Goal: Communication & Community: Answer question/provide support

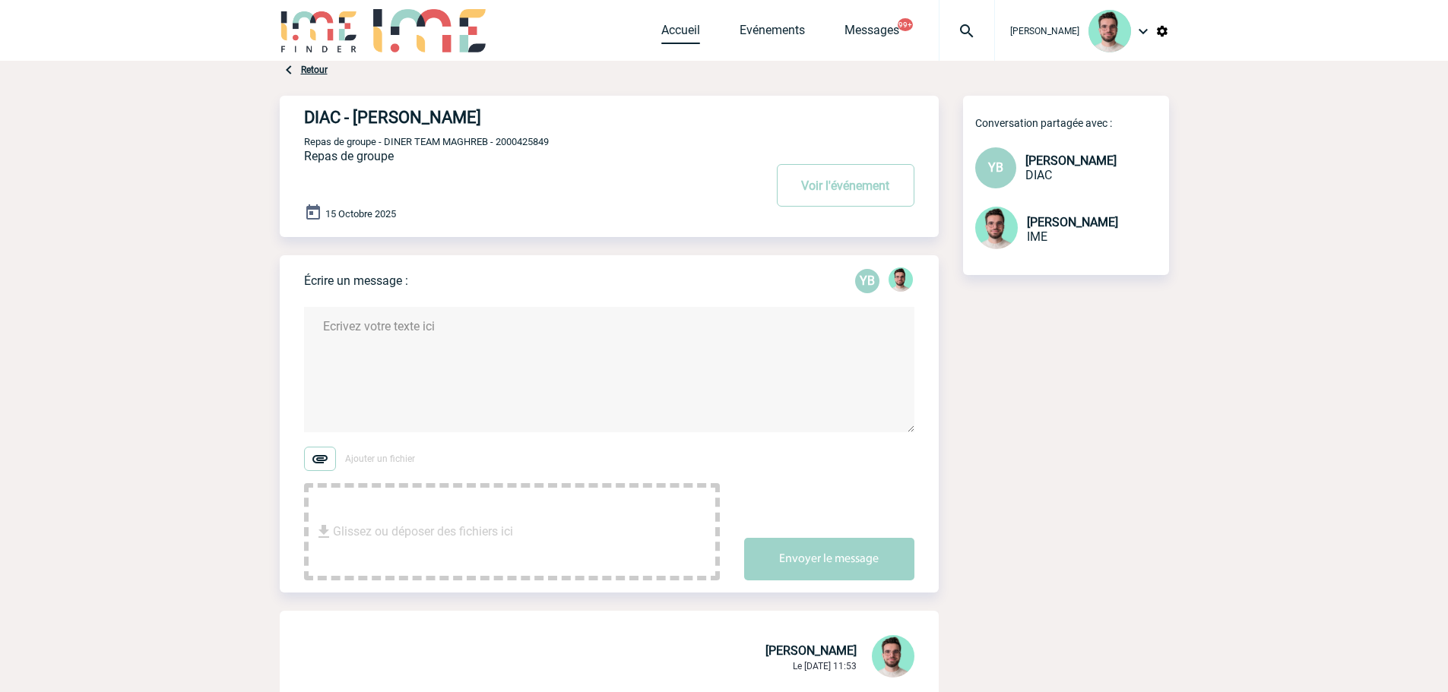
click at [670, 23] on link "Accueil" at bounding box center [680, 33] width 39 height 21
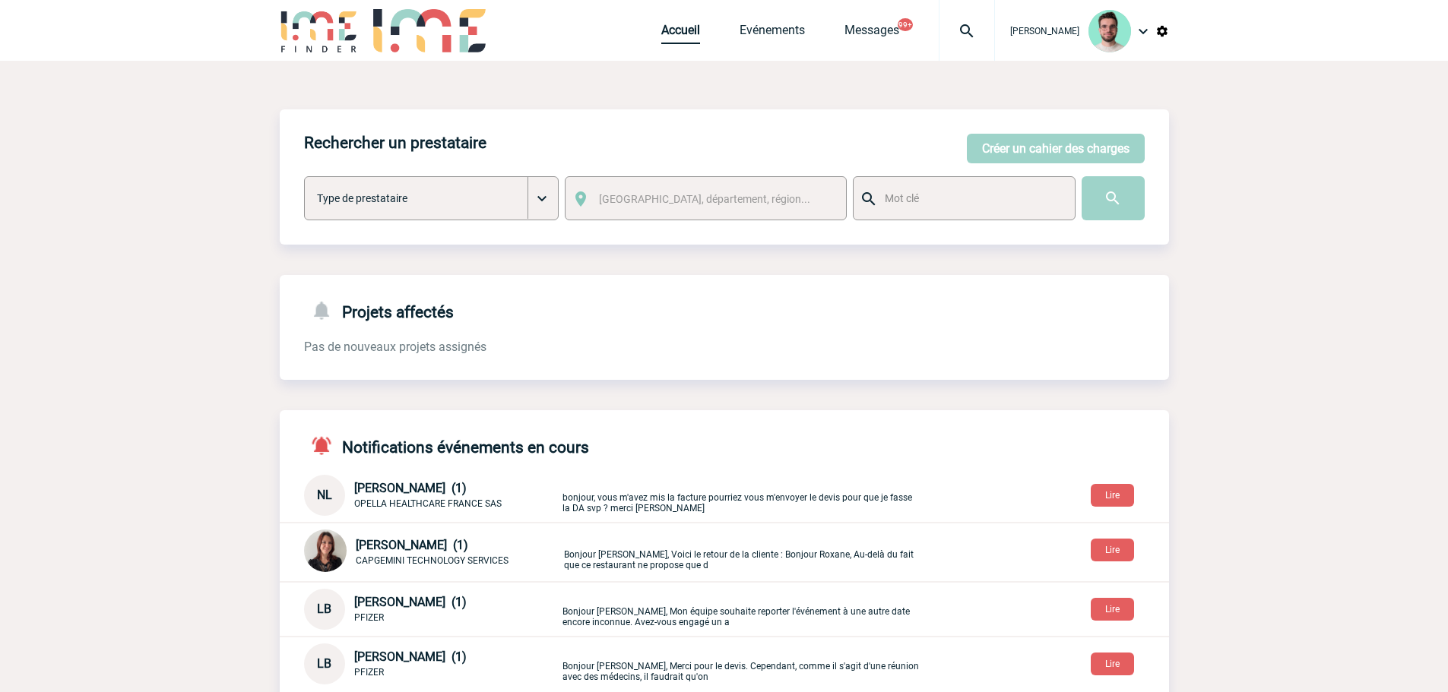
click at [673, 42] on link "Accueil" at bounding box center [680, 33] width 39 height 21
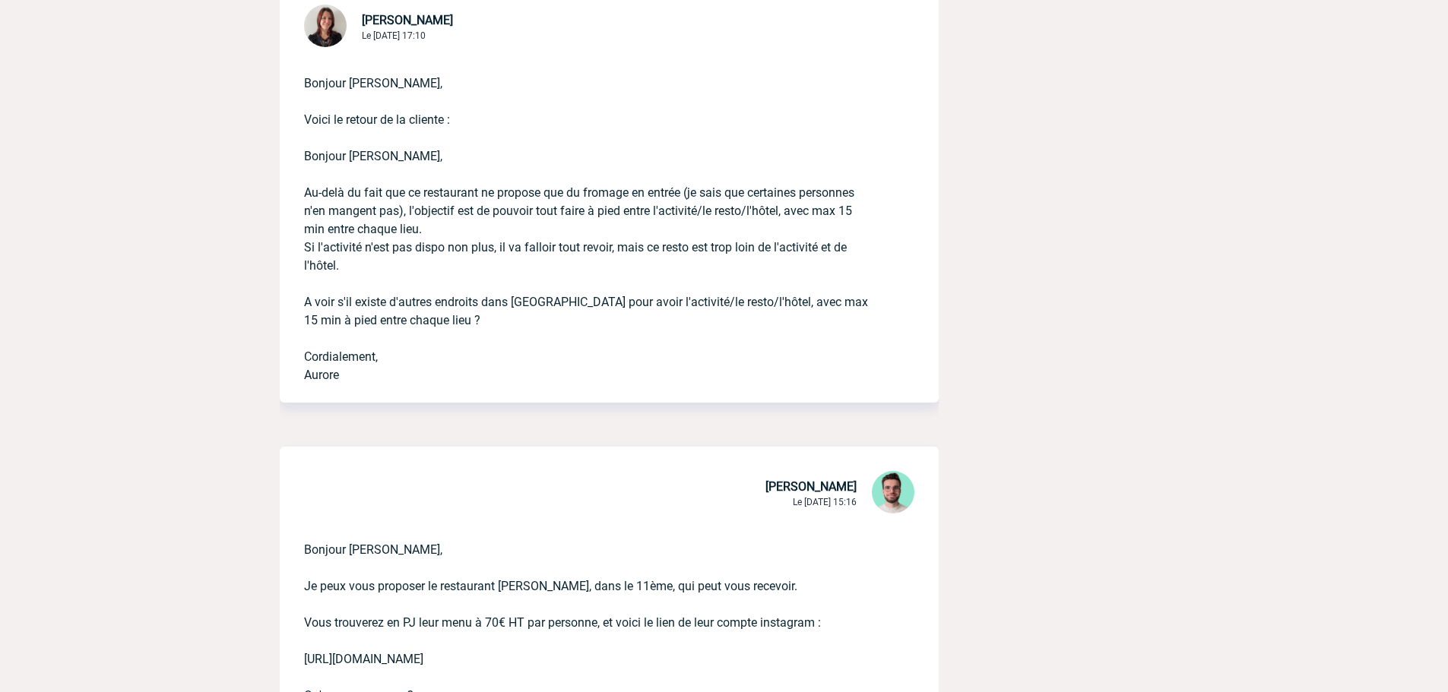
scroll to position [836, 0]
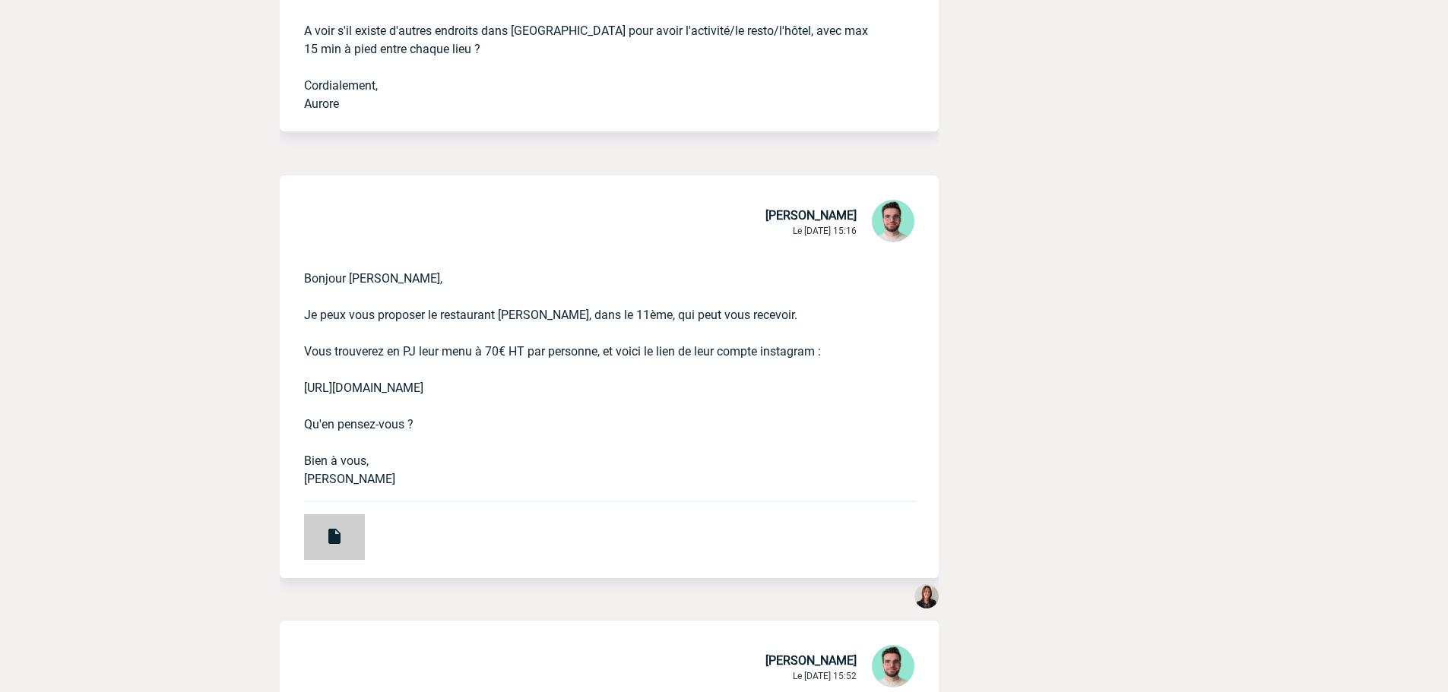
click at [355, 517] on div at bounding box center [334, 538] width 61 height 46
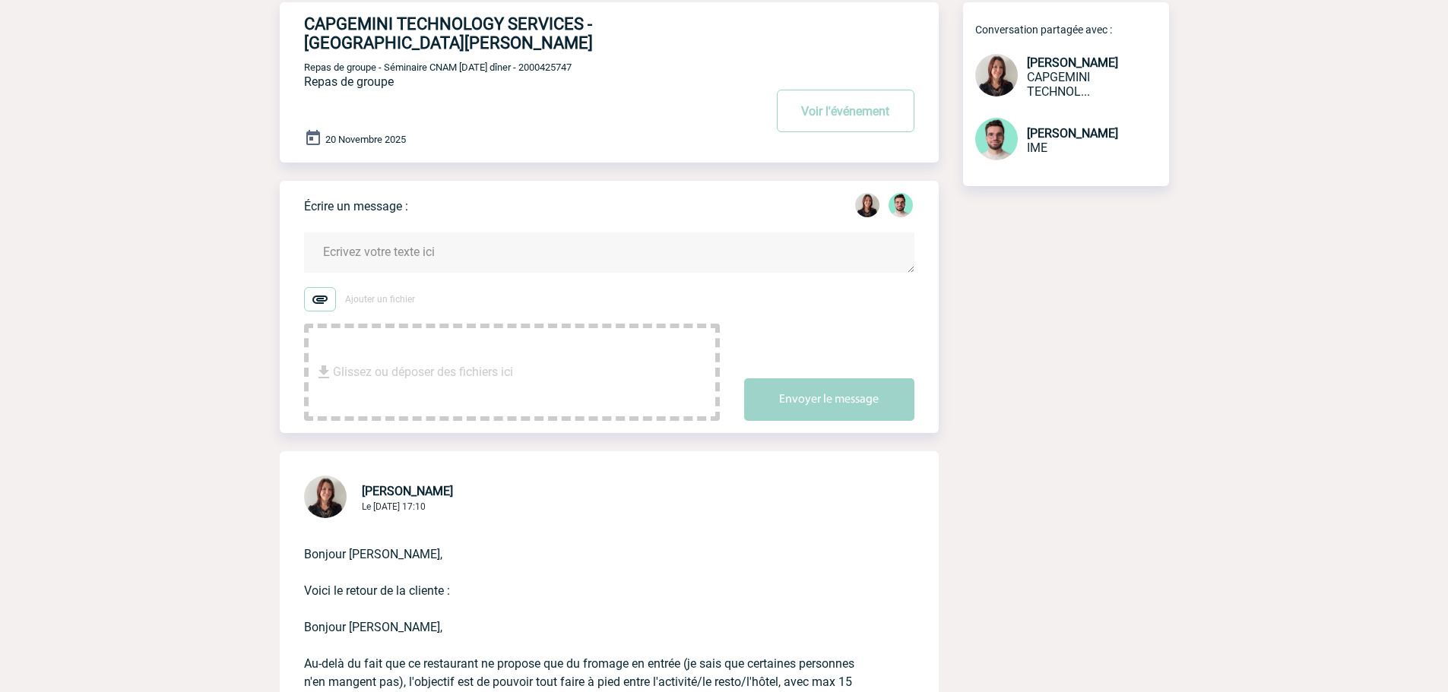
scroll to position [0, 0]
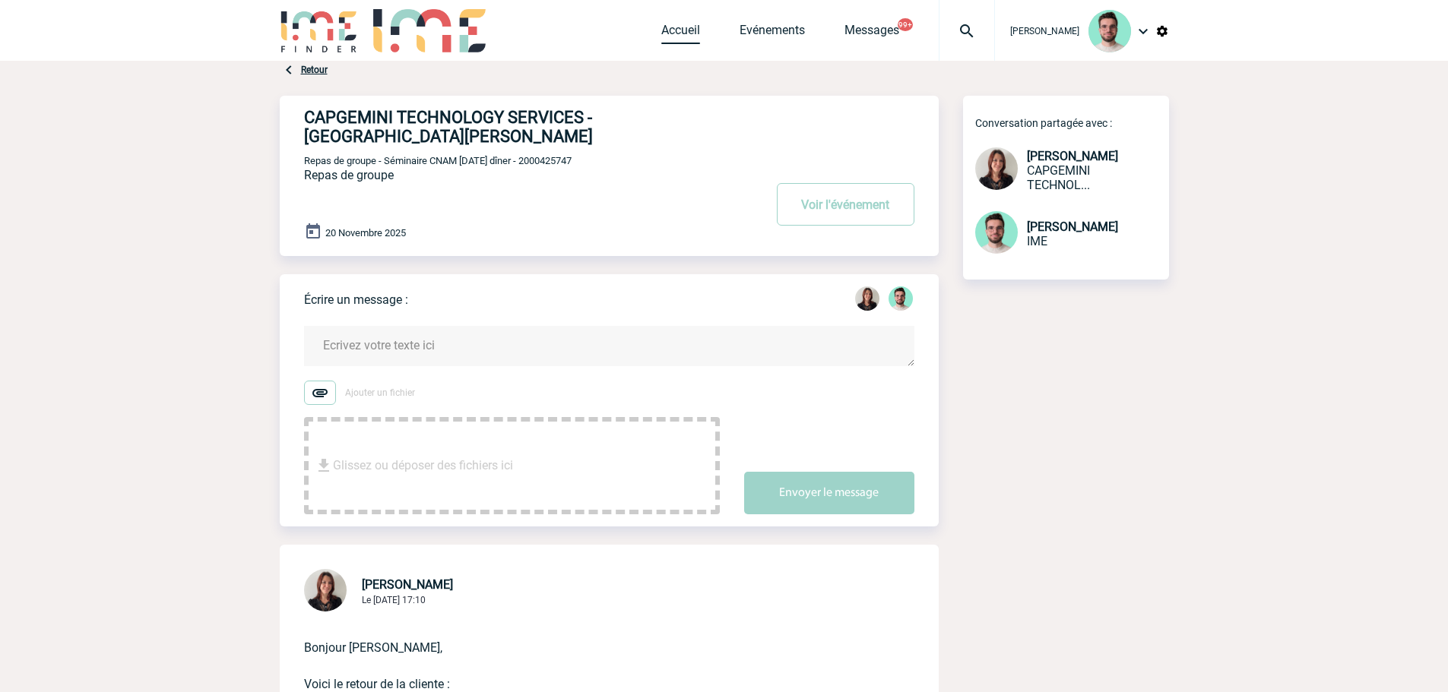
drag, startPoint x: 684, startPoint y: 43, endPoint x: 456, endPoint y: 31, distance: 228.3
click at [684, 43] on link "Accueil" at bounding box center [680, 33] width 39 height 21
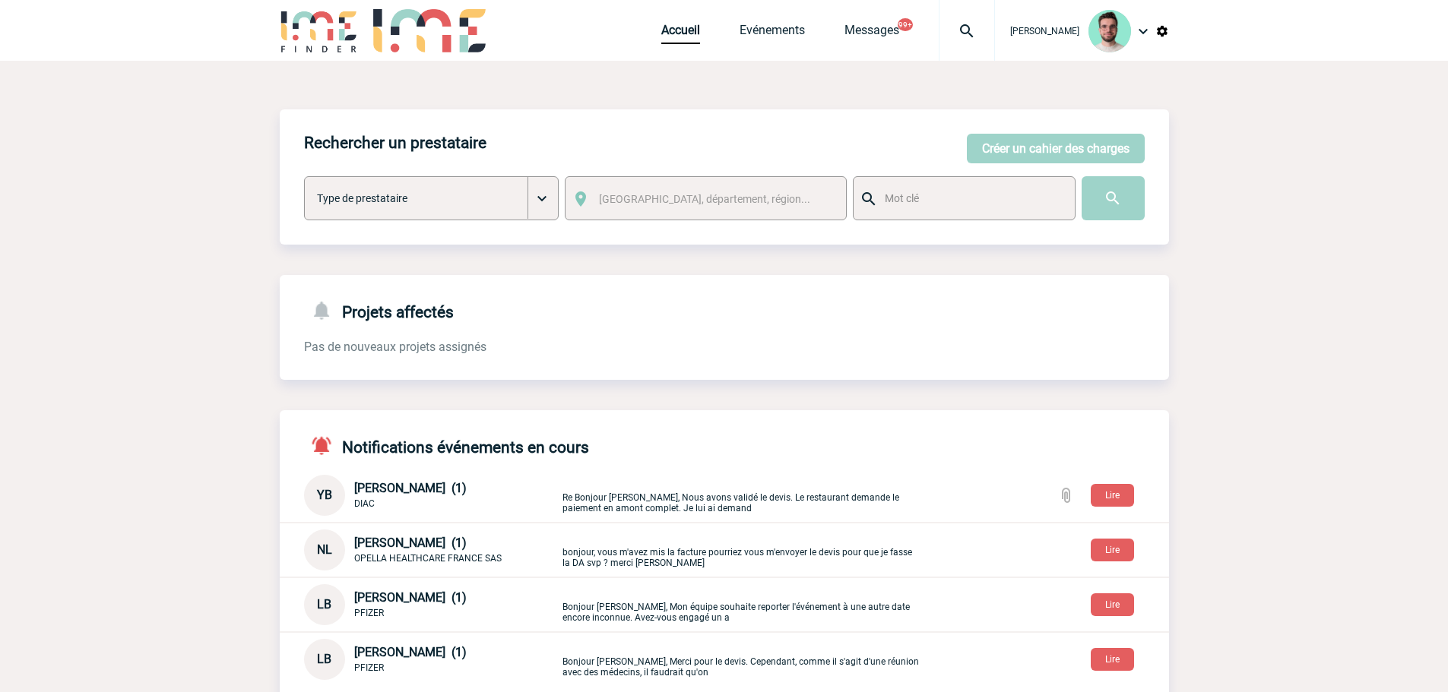
click at [757, 77] on div "Rechercher un prestataire Créer un cahier des charges Créer un cahier des charg…" at bounding box center [724, 575] width 889 height 1029
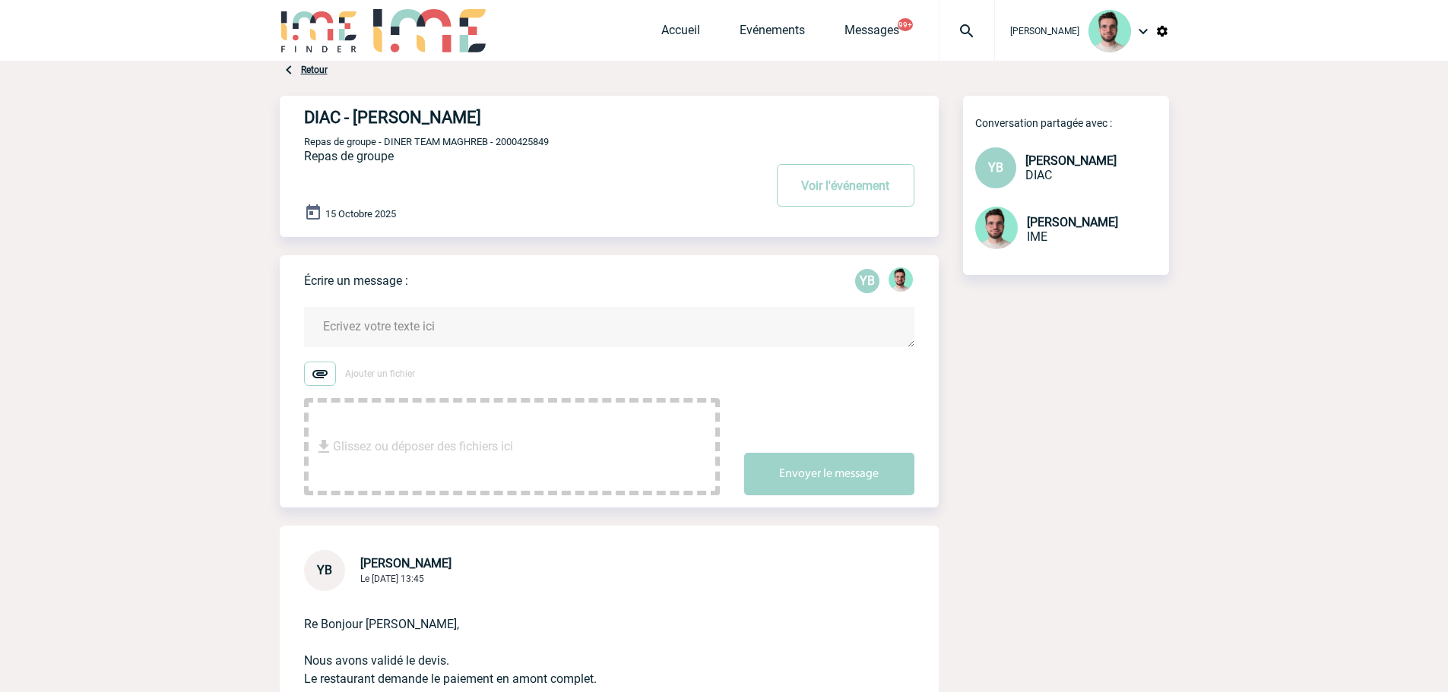
click at [437, 328] on textarea at bounding box center [609, 327] width 610 height 40
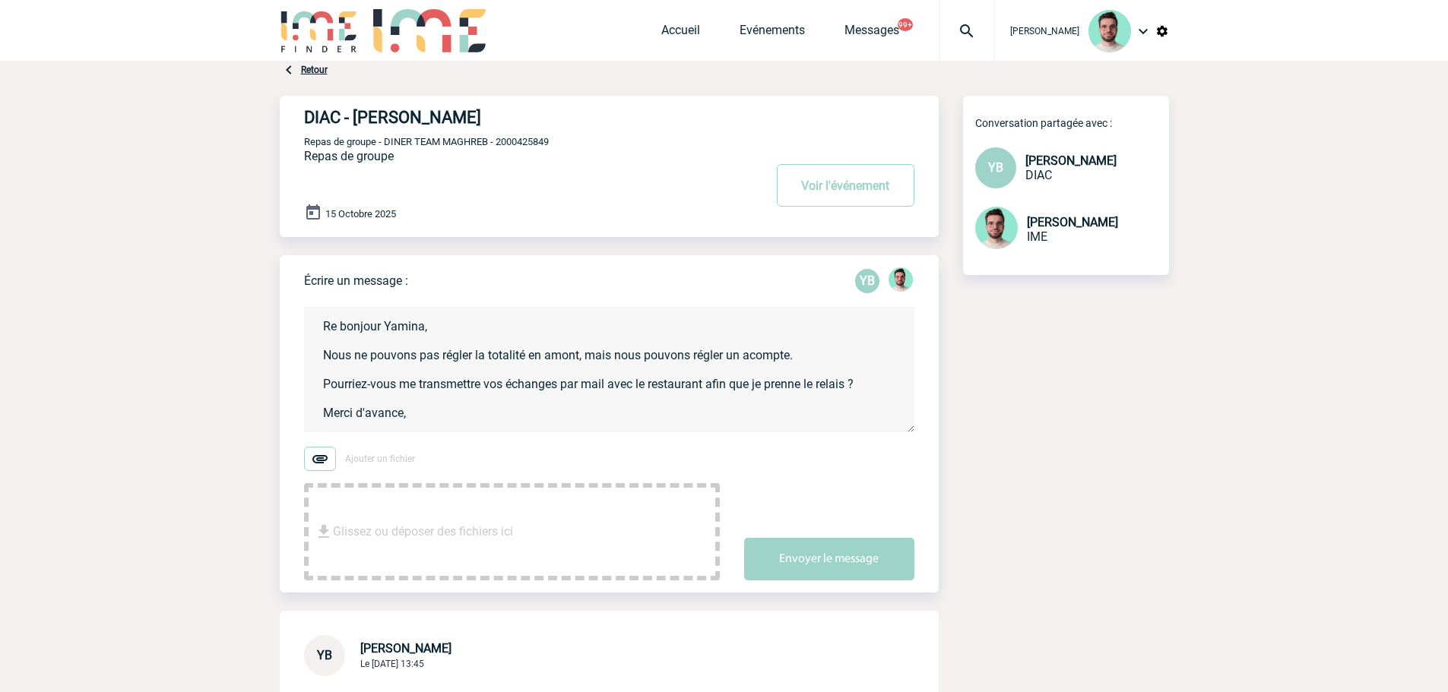
scroll to position [3, 0]
type textarea "Re bonjour Yamina, Nous ne pouvons pas régler la totalité en amont, mais nous p…"
click at [883, 557] on button "Envoyer le message" at bounding box center [829, 559] width 170 height 43
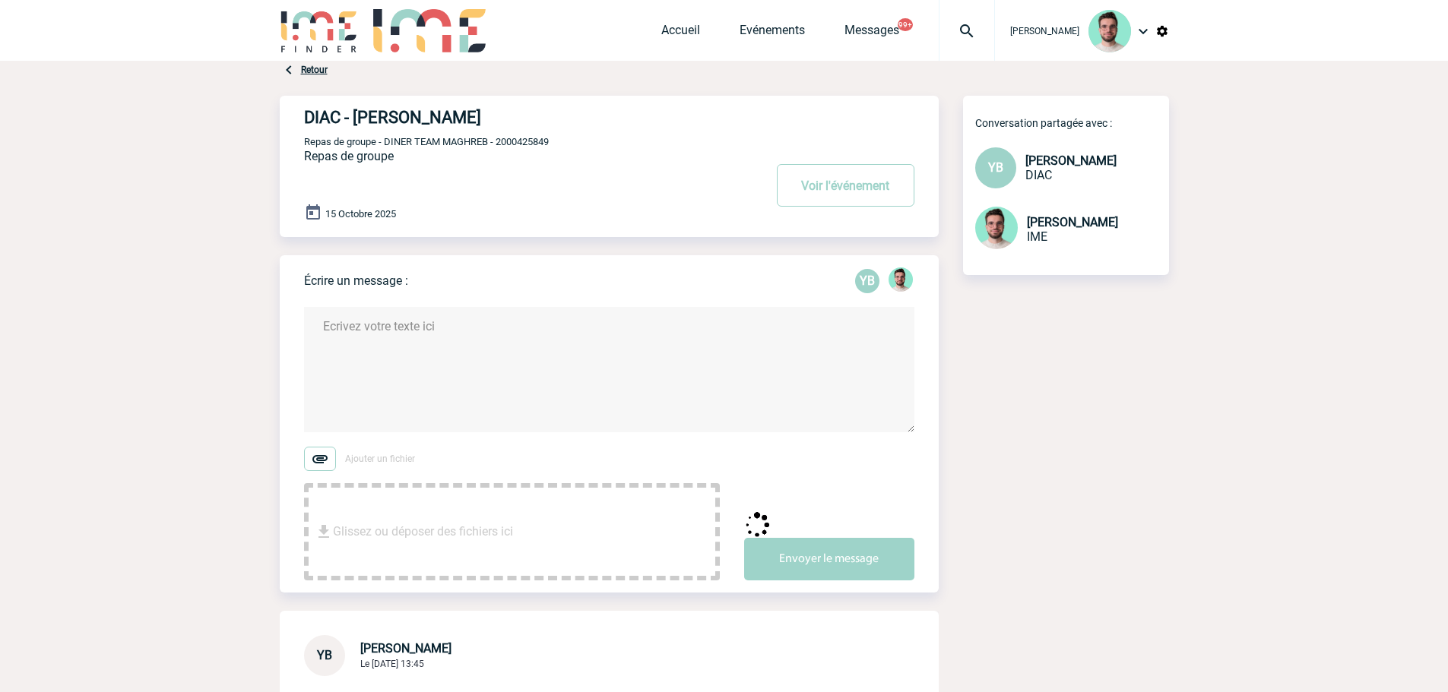
scroll to position [0, 0]
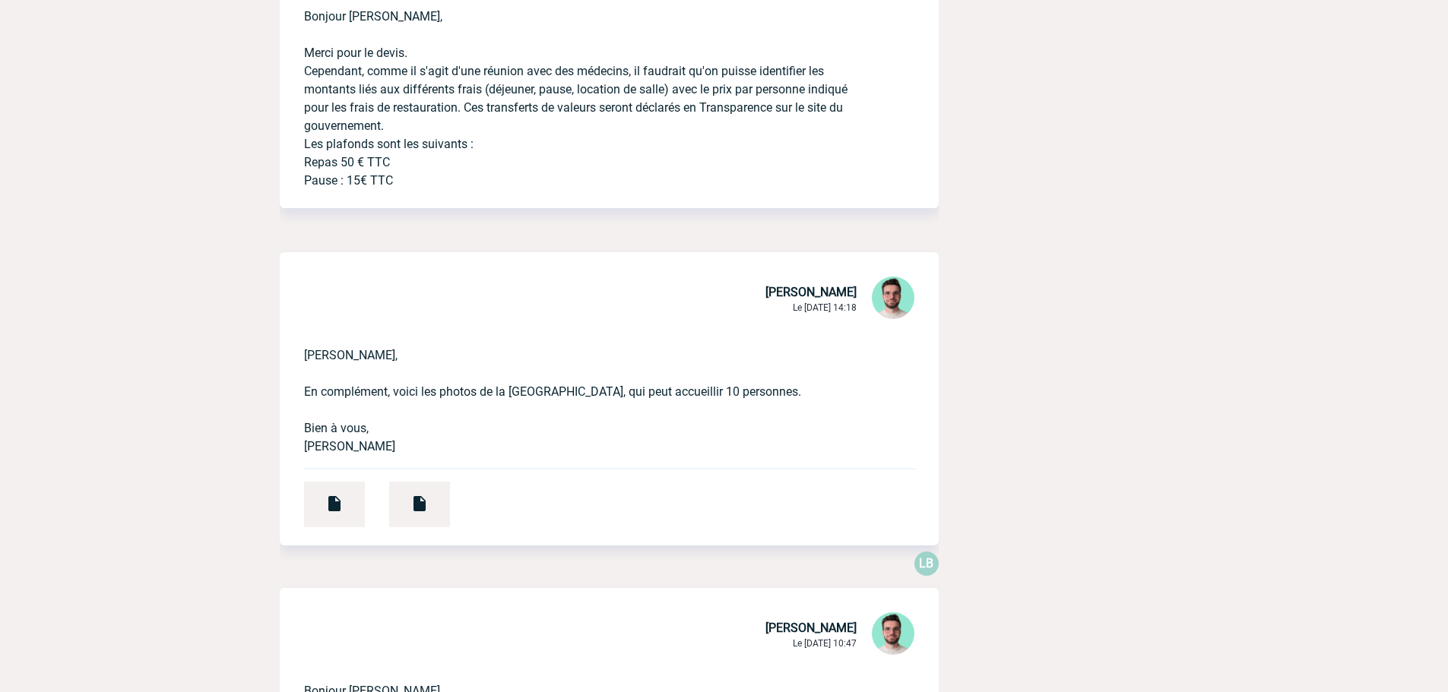
scroll to position [912, 0]
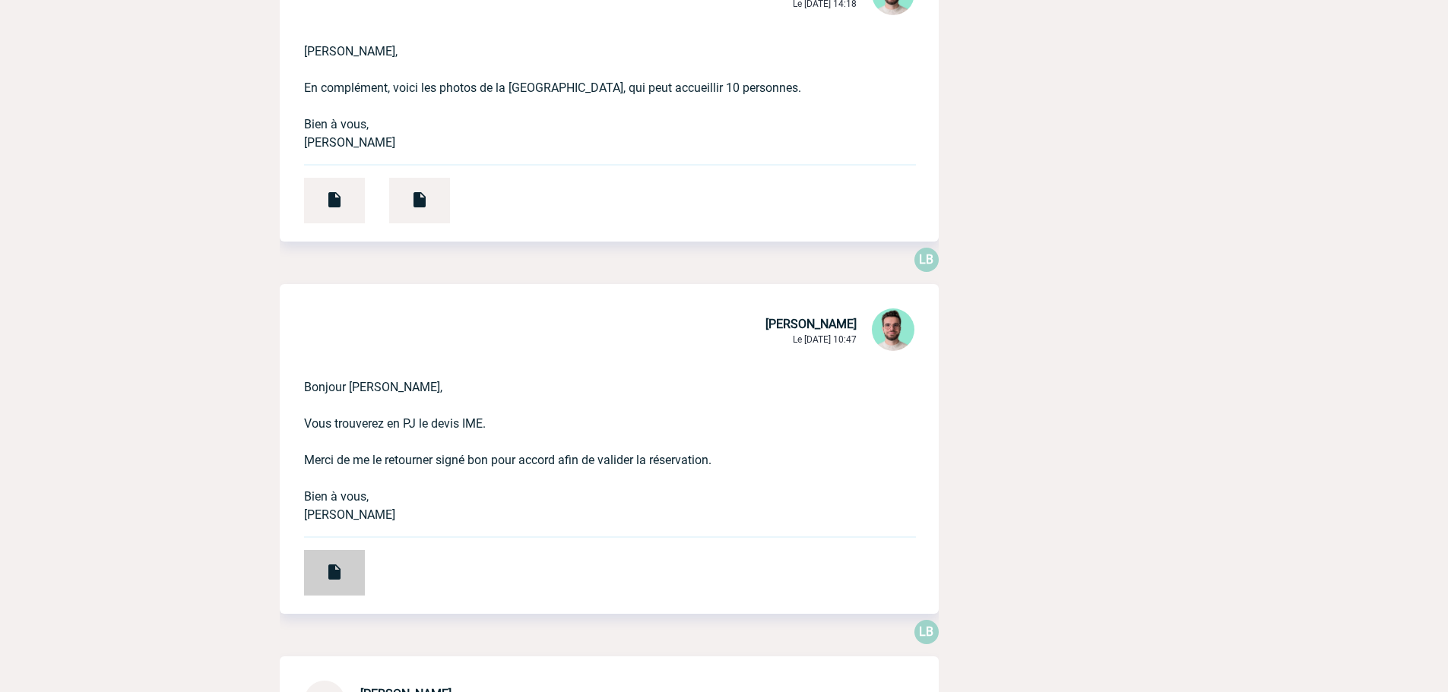
click at [310, 585] on div at bounding box center [334, 573] width 61 height 46
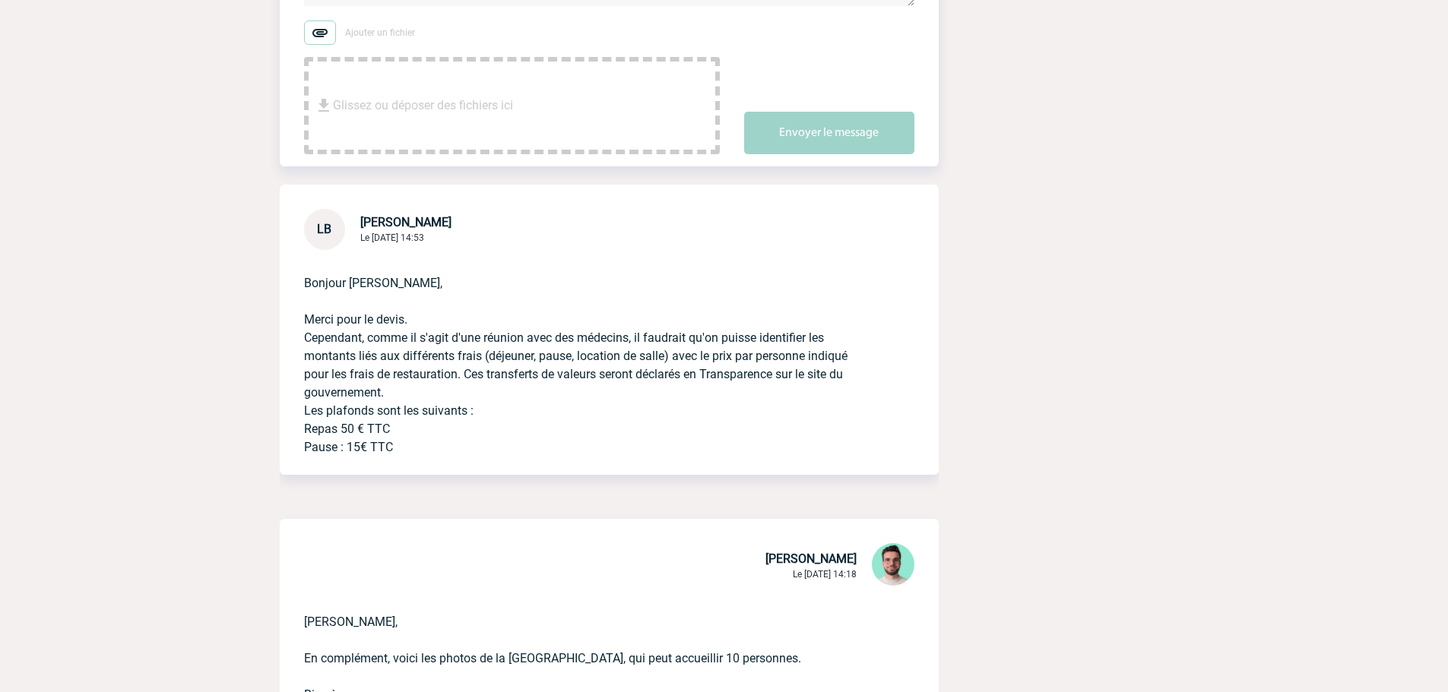
scroll to position [228, 0]
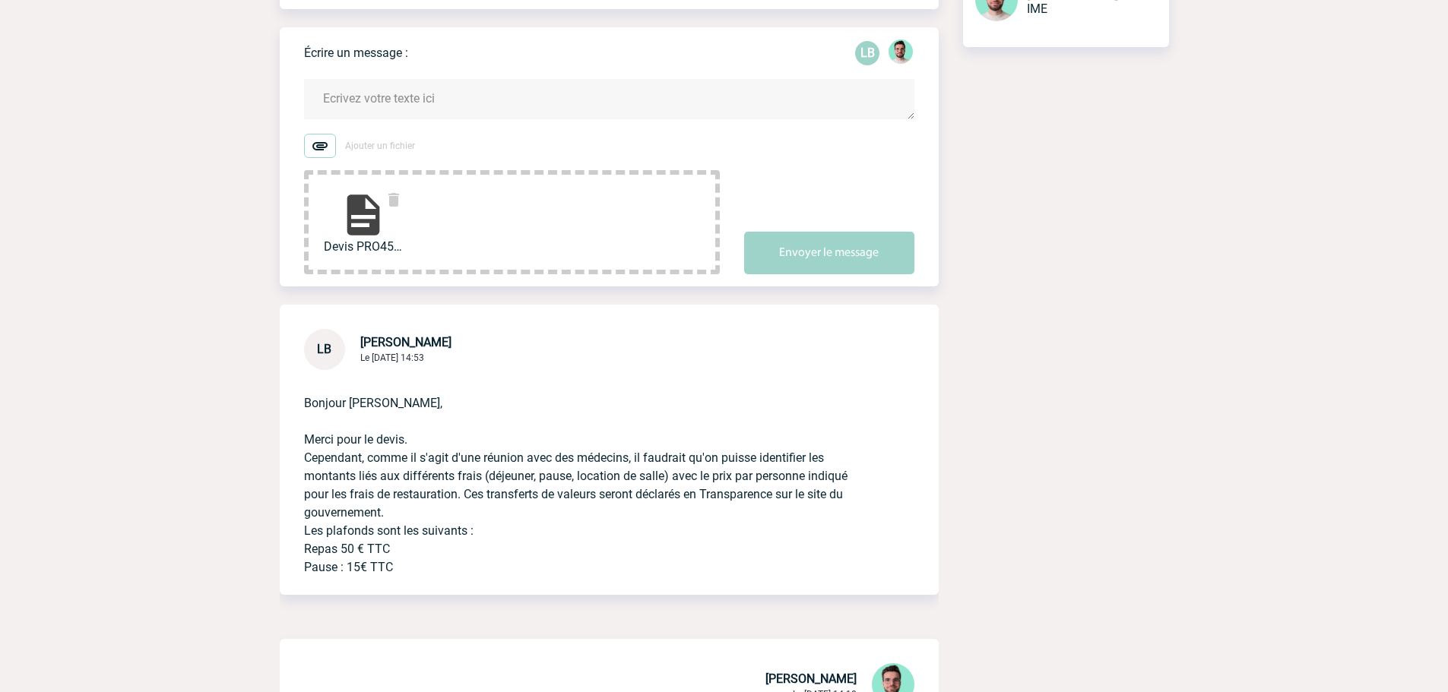
click at [534, 107] on textarea at bounding box center [609, 99] width 610 height 40
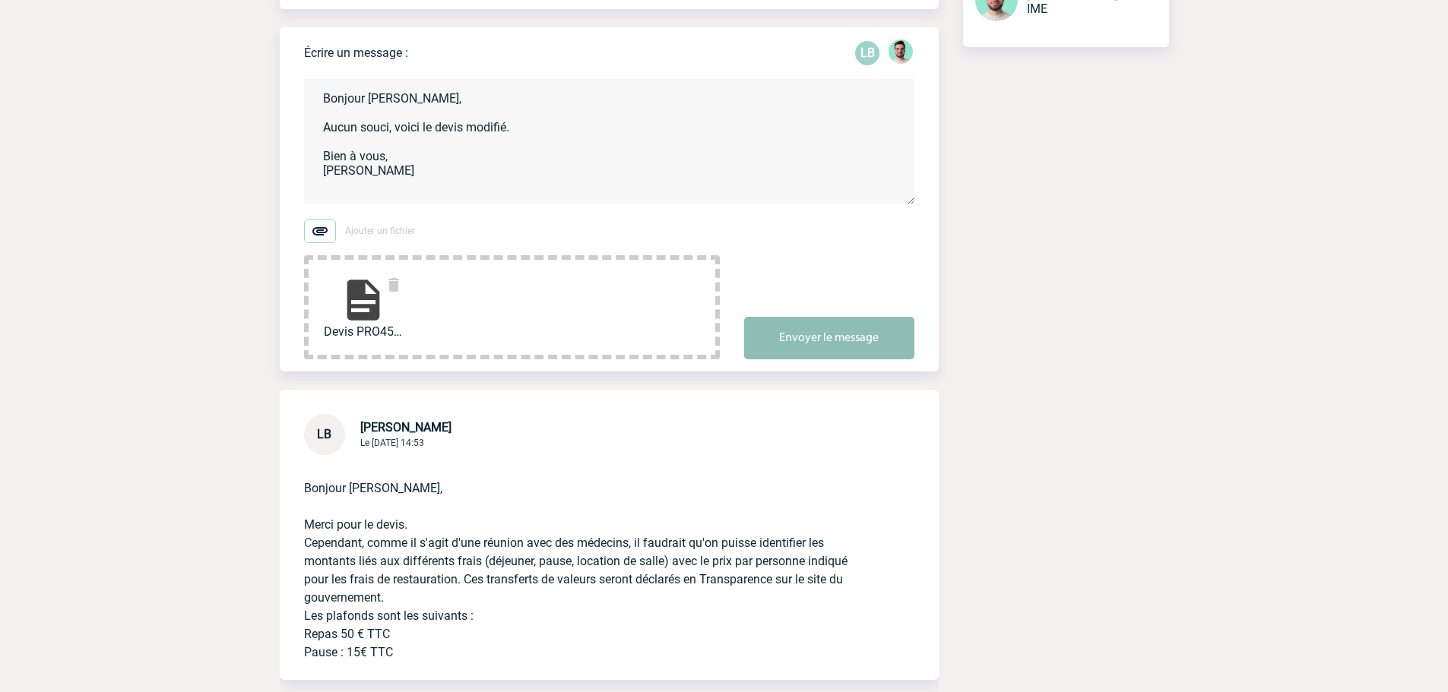
type textarea "Bonjour Laurence, Aucun souci, voici le devis modifié. Bien à vous, Benjamin"
click at [771, 359] on button "Envoyer le message" at bounding box center [829, 338] width 170 height 43
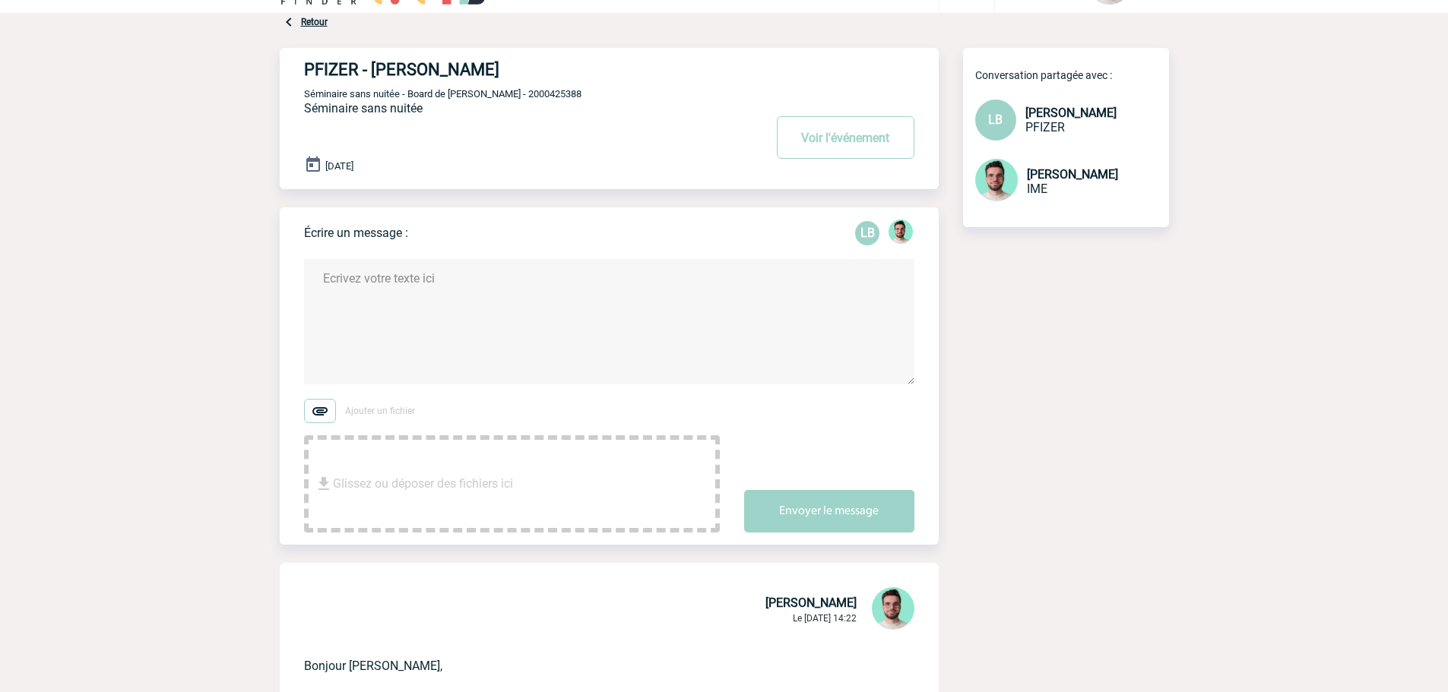
scroll to position [0, 0]
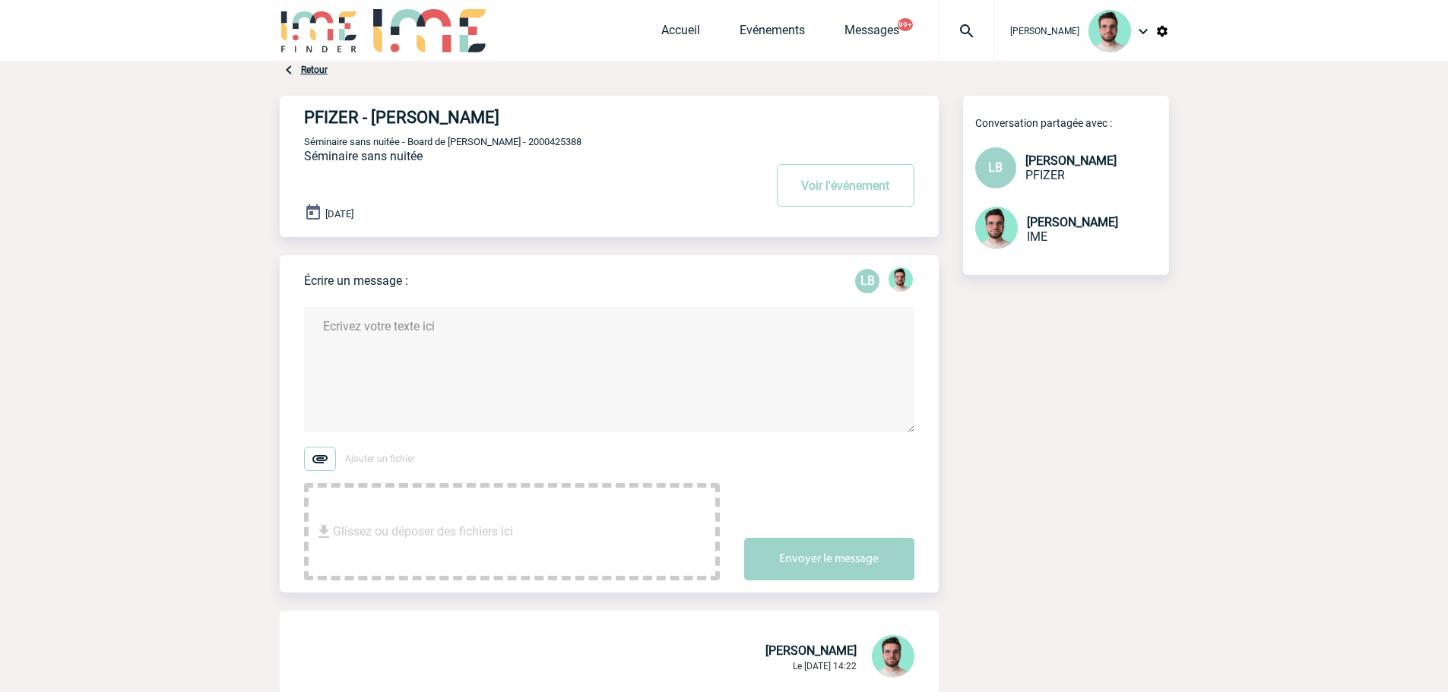
click at [965, 33] on img at bounding box center [966, 31] width 55 height 18
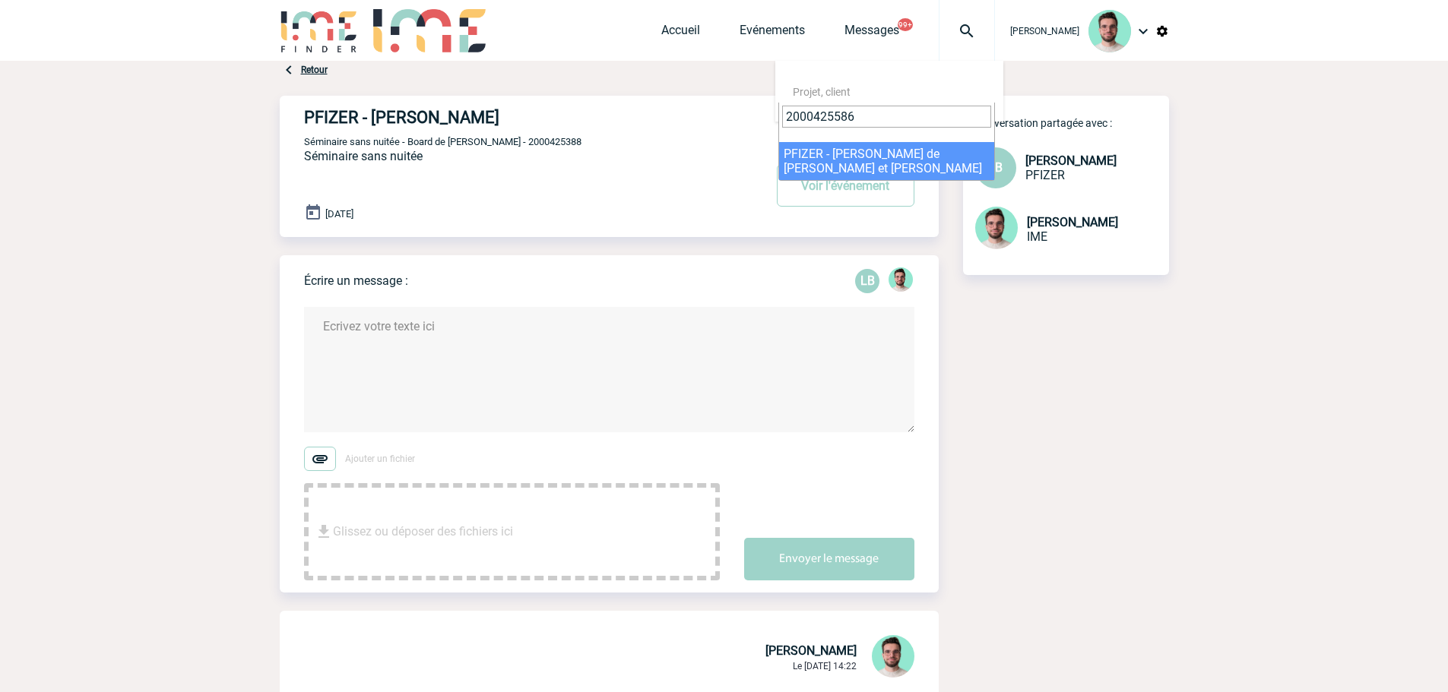
type input "2000425586"
select select "25087"
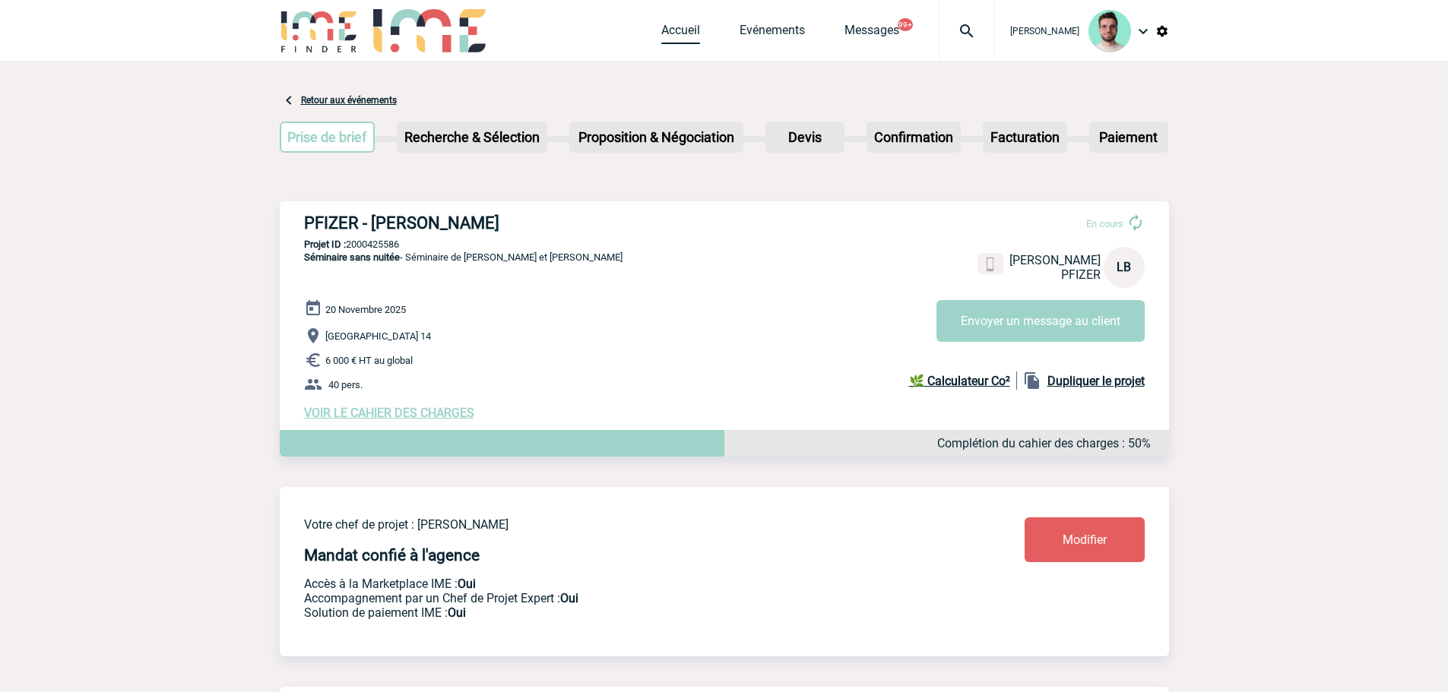
click at [666, 40] on link "Accueil" at bounding box center [680, 33] width 39 height 21
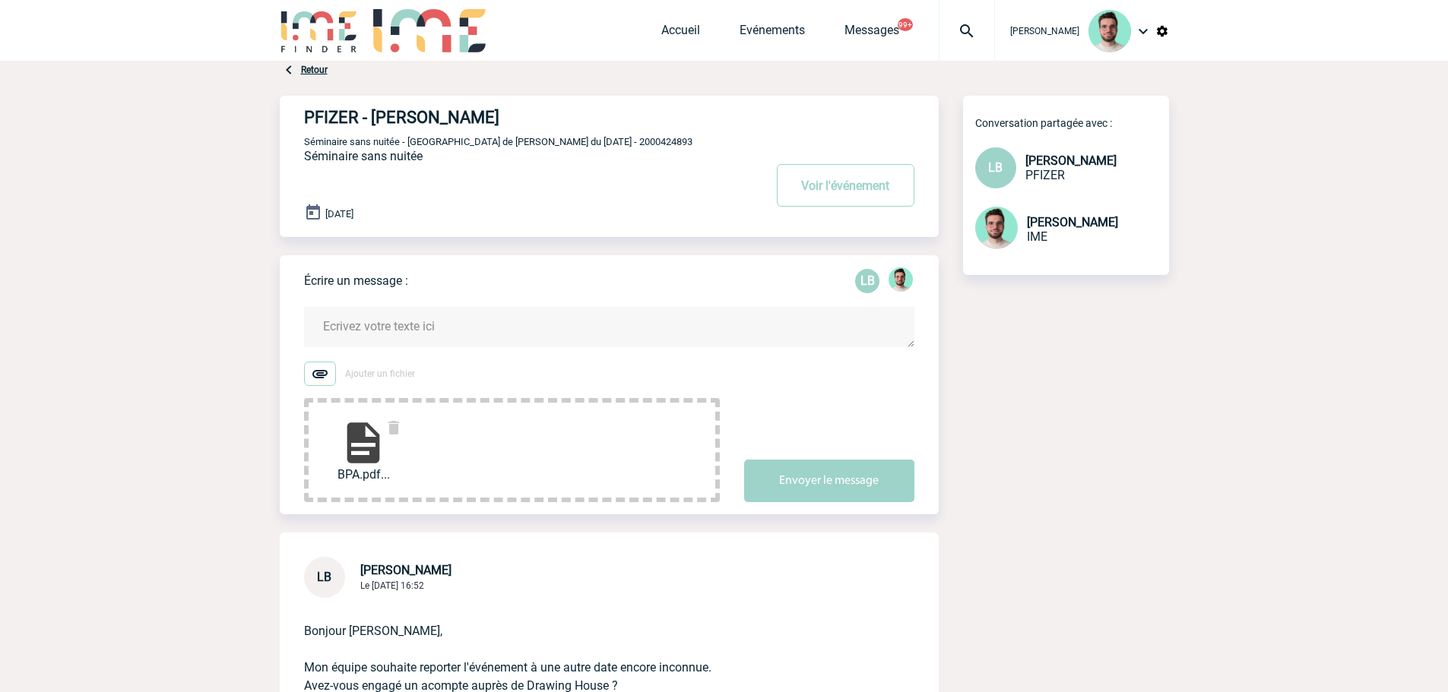
click at [434, 336] on textarea at bounding box center [609, 327] width 610 height 40
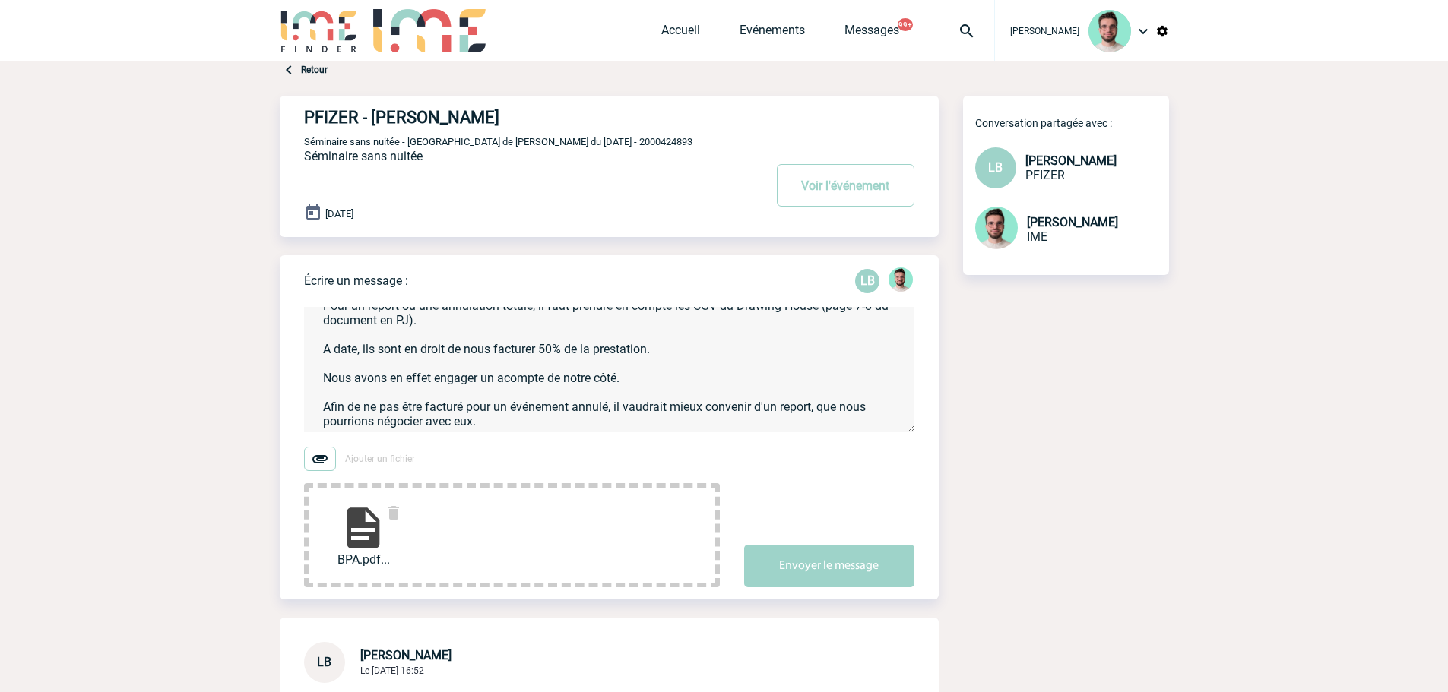
scroll to position [75, 0]
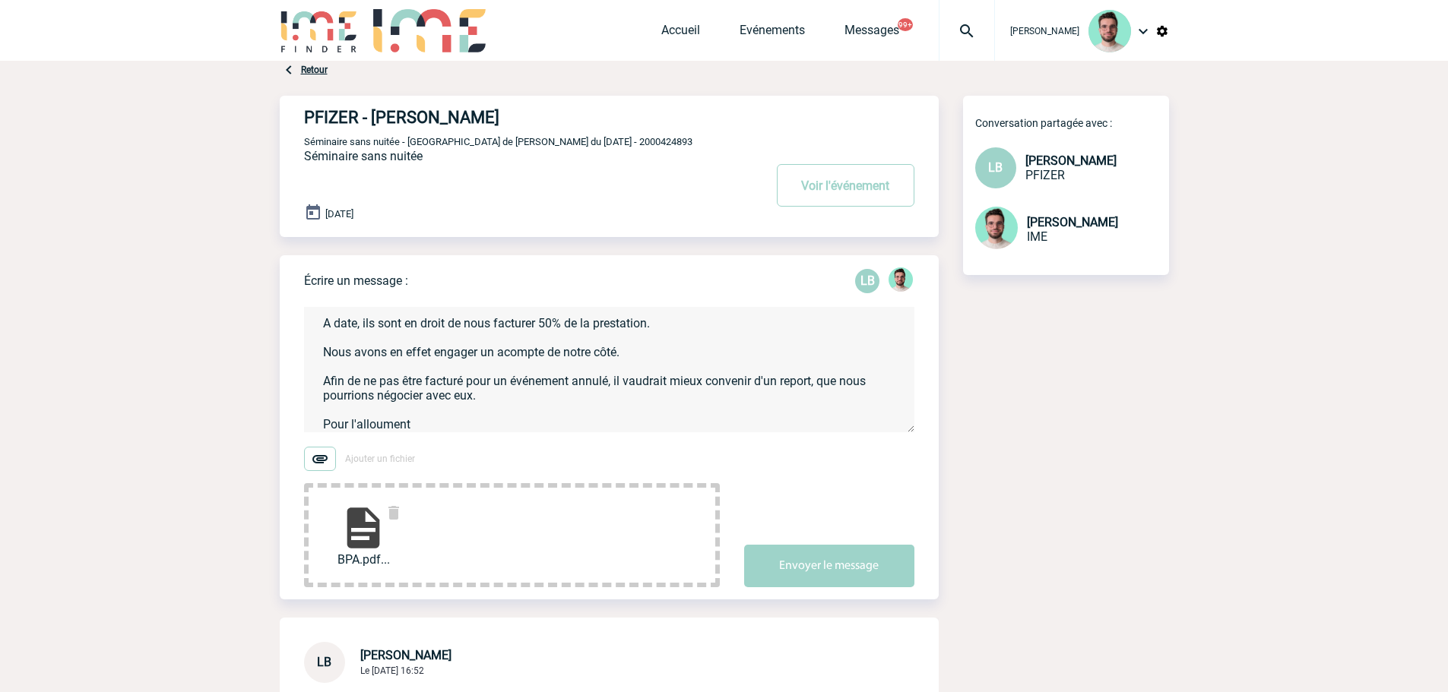
drag, startPoint x: 401, startPoint y: 429, endPoint x: 371, endPoint y: 423, distance: 30.1
click at [371, 423] on textarea "Bonjour Laurence, Pour un report ou une annulation totale, il faut prendre en c…" at bounding box center [609, 369] width 610 height 125
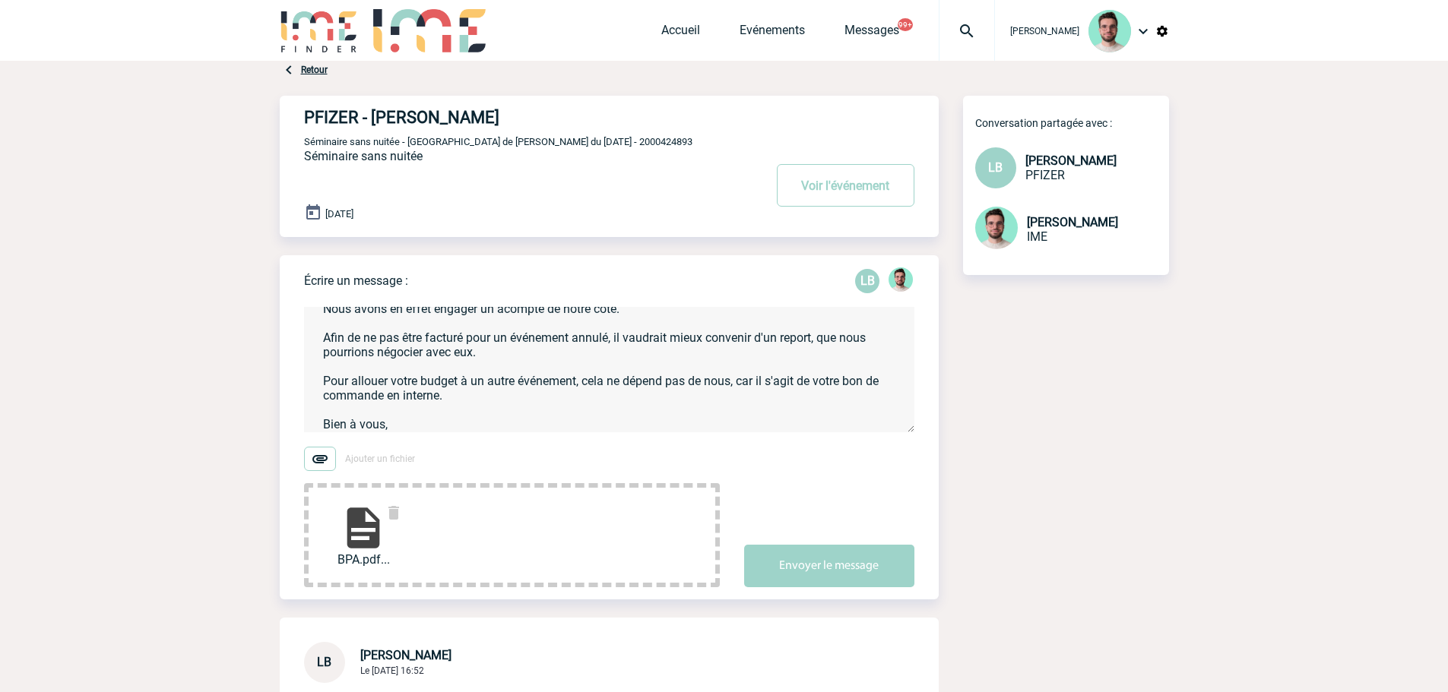
scroll to position [133, 0]
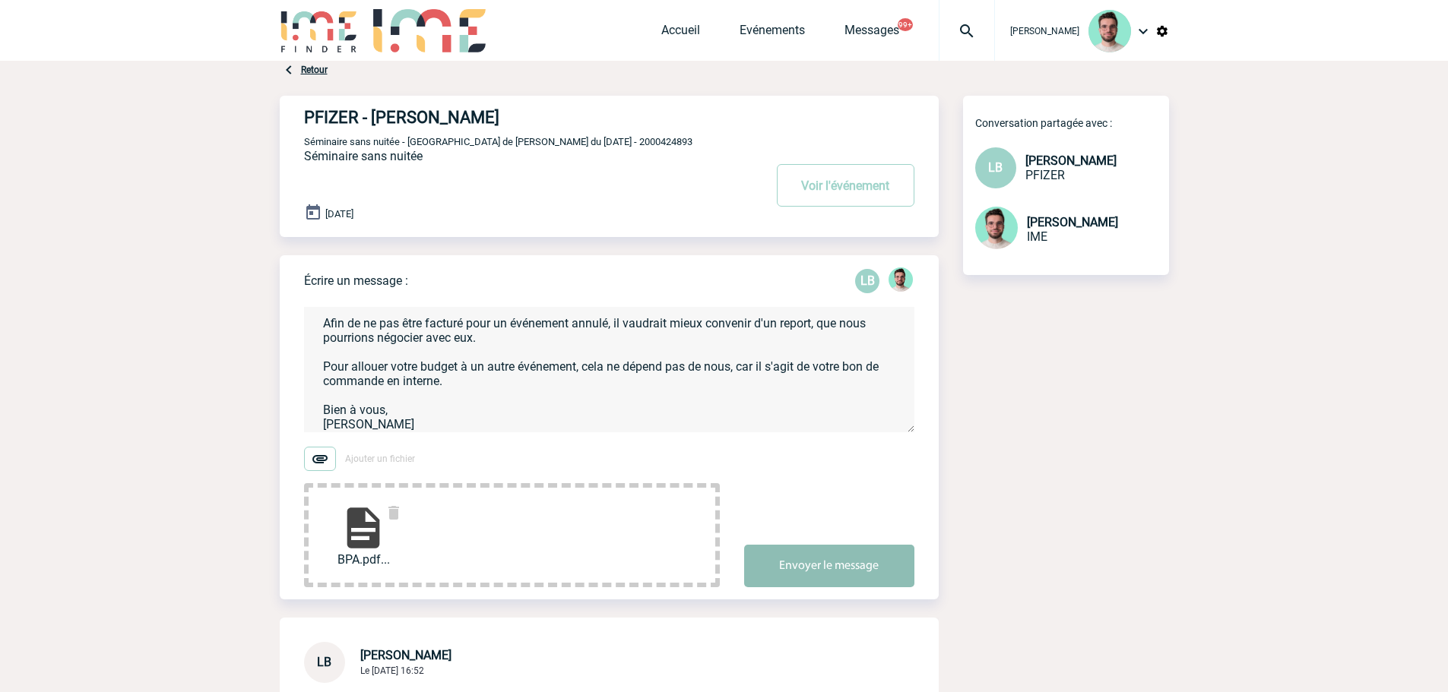
type textarea "Bonjour Laurence, Pour un report ou une annulation totale, il faut prendre en c…"
click at [845, 568] on button "Envoyer le message" at bounding box center [829, 566] width 170 height 43
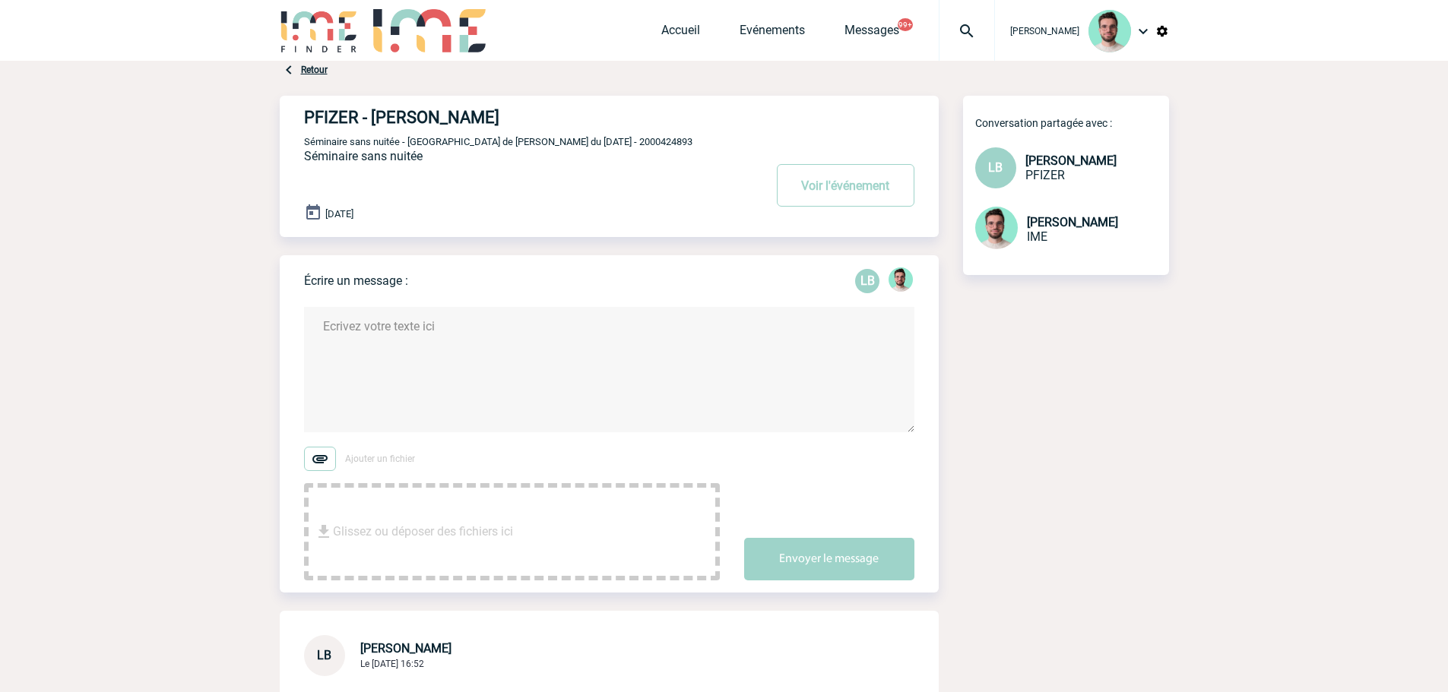
scroll to position [0, 0]
click at [847, 183] on button "Voir l'événement" at bounding box center [846, 185] width 138 height 43
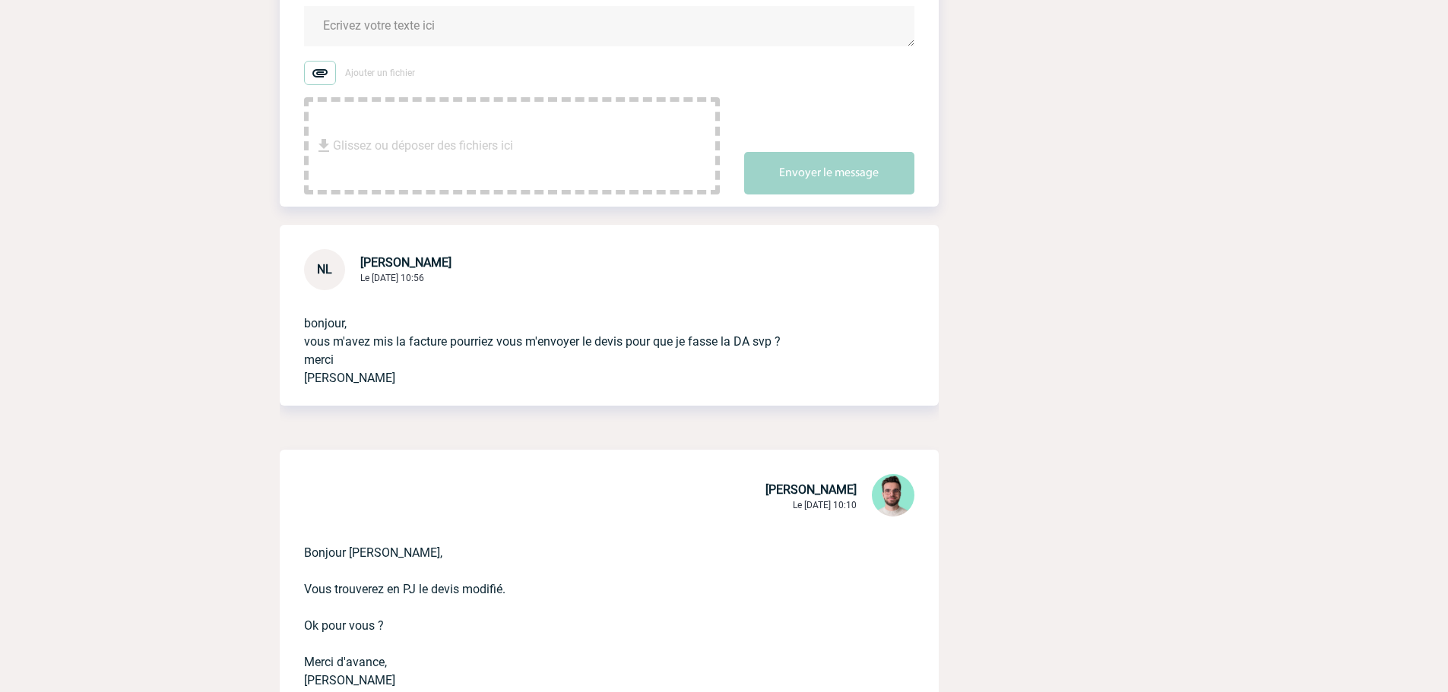
scroll to position [608, 0]
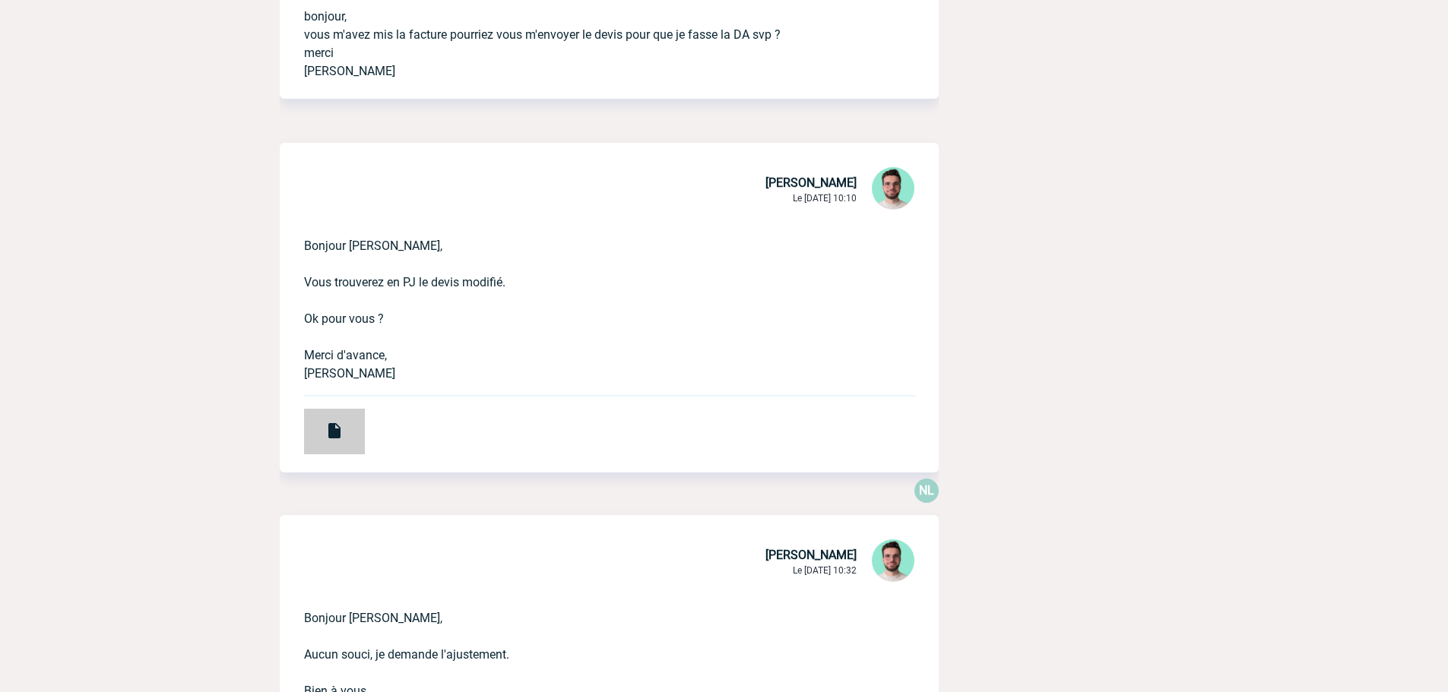
click at [330, 414] on div at bounding box center [334, 432] width 61 height 46
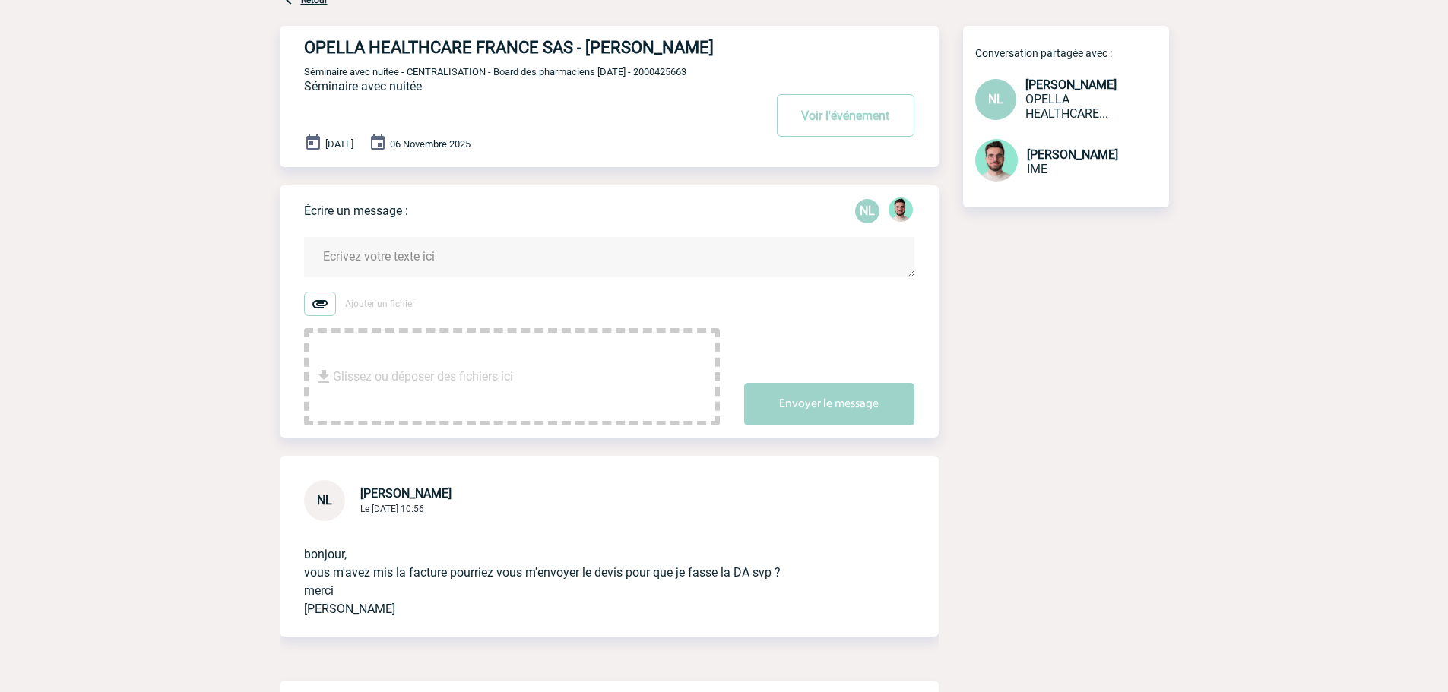
scroll to position [0, 0]
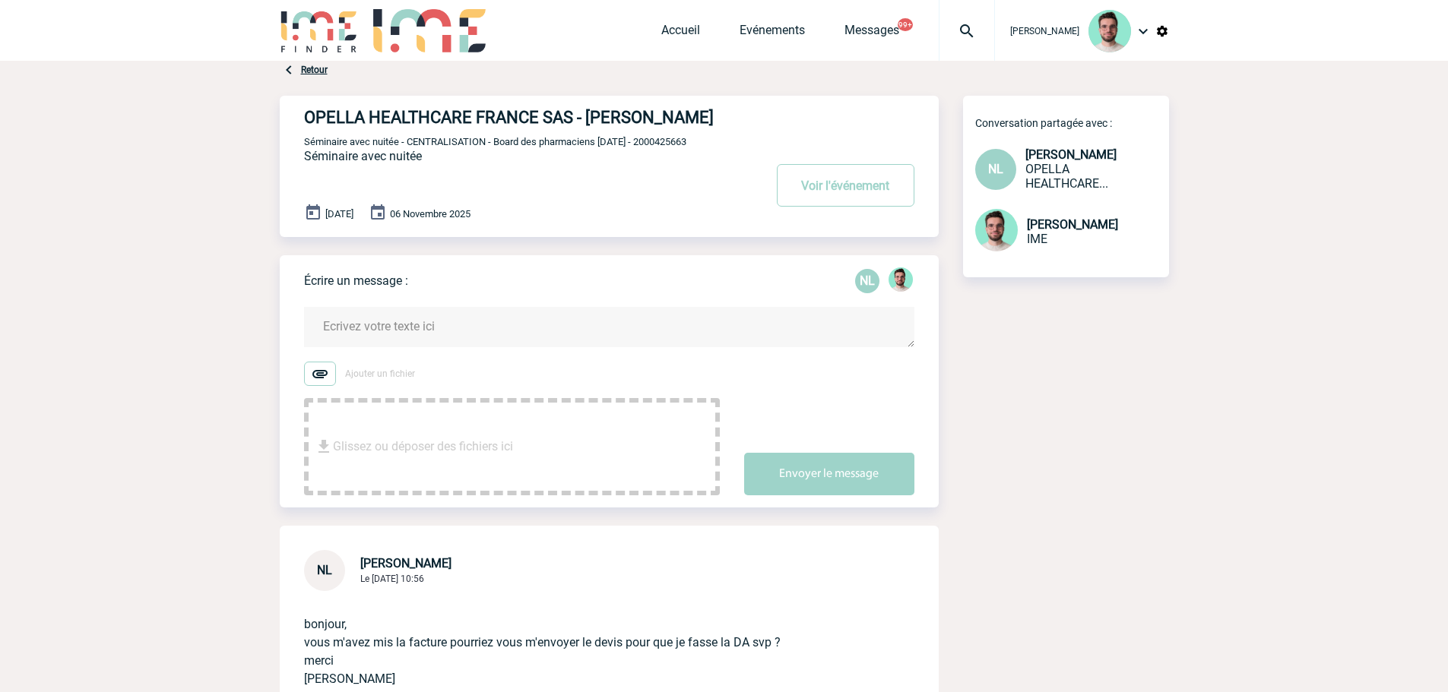
click at [686, 146] on span "Séminaire avec nuitée - CENTRALISATION - Board des pharmaciens Novembre 25 - 20…" at bounding box center [495, 141] width 382 height 11
copy span "2000425663"
click at [880, 207] on button "Voir l'événement" at bounding box center [846, 185] width 138 height 43
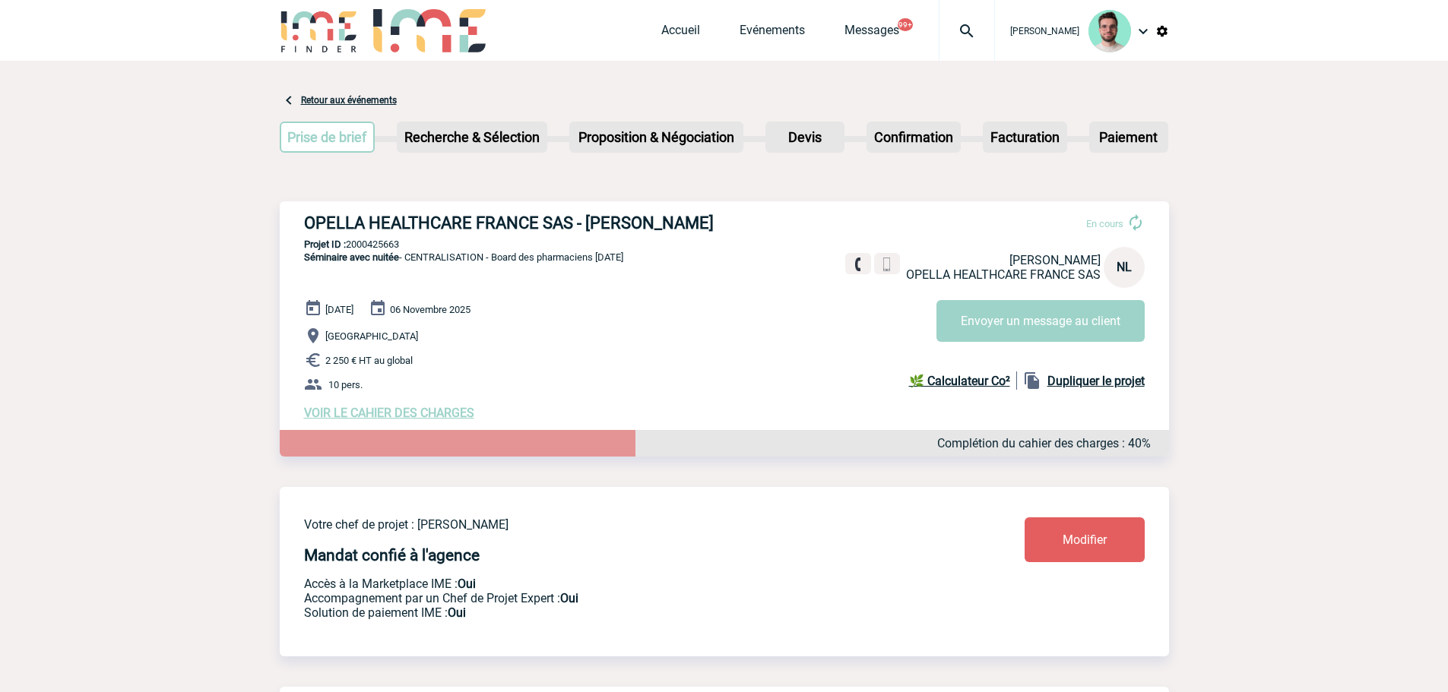
click at [398, 425] on div "OPELLA HEALTHCARE FRANCE SAS - [PERSON_NAME] En cours [PERSON_NAME] OPELLA HEAL…" at bounding box center [724, 316] width 889 height 231
click at [401, 407] on div "[DATE] [DATE] [GEOGRAPHIC_DATA] 2 250 € HT au global 10 pers. VOIR LE CAHIER DE…" at bounding box center [736, 359] width 865 height 121
click at [401, 416] on span "VOIR LE CAHIER DES CHARGES" at bounding box center [389, 413] width 170 height 14
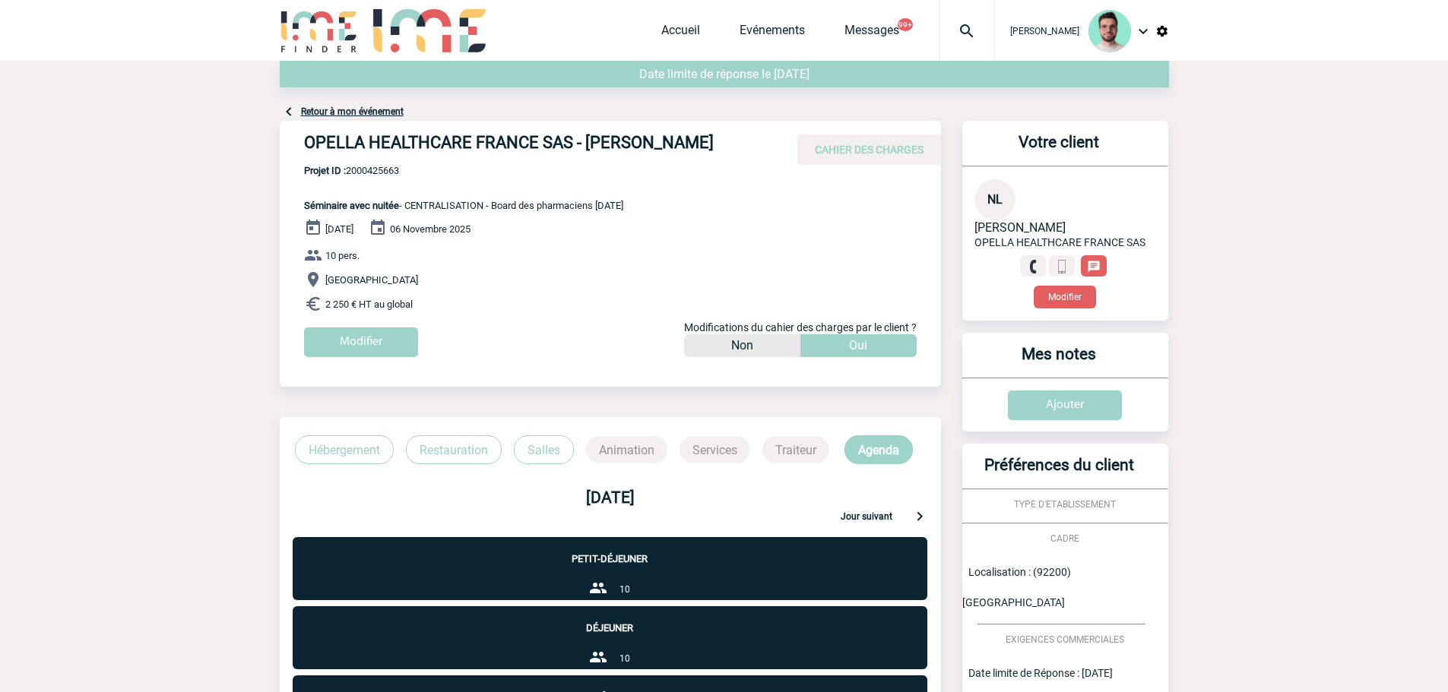
click at [396, 117] on link "Retour à mon événement" at bounding box center [352, 111] width 103 height 11
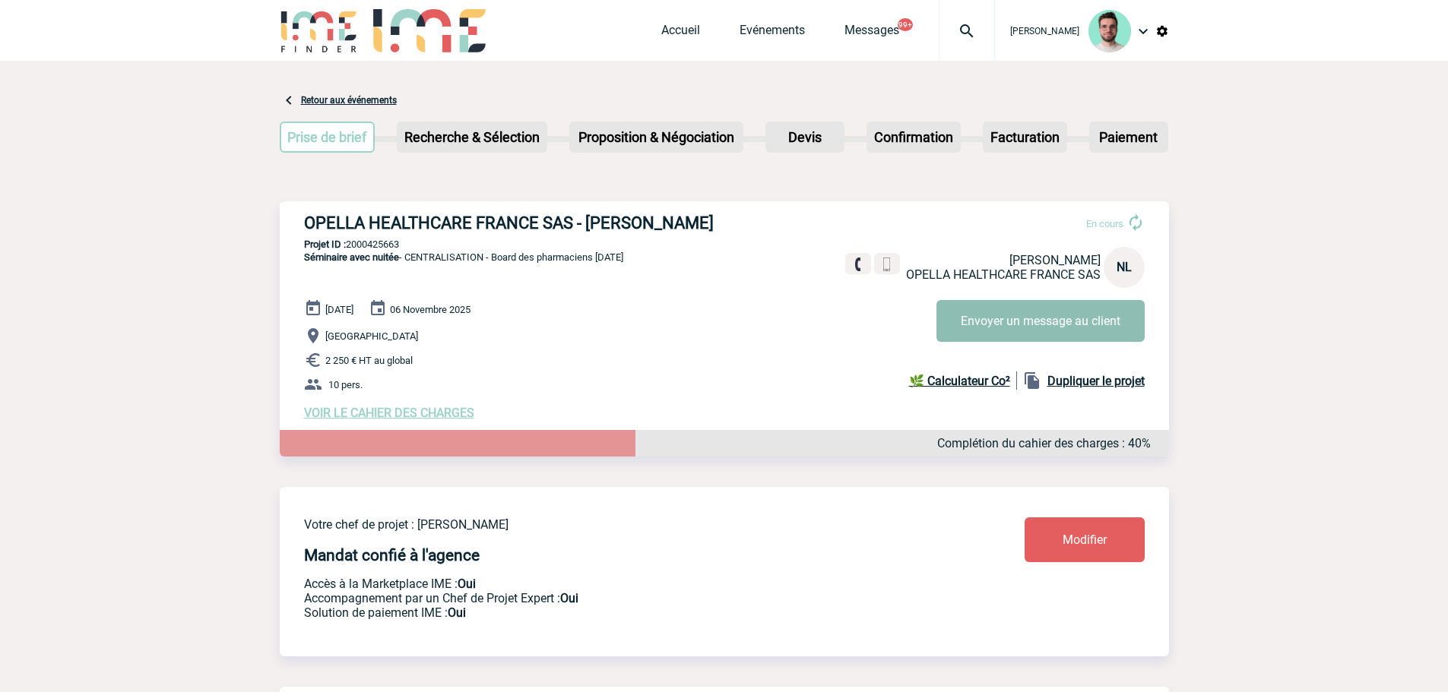
click at [1023, 327] on button "Envoyer un message au client" at bounding box center [1040, 321] width 208 height 42
click at [680, 33] on link "Accueil" at bounding box center [680, 33] width 39 height 21
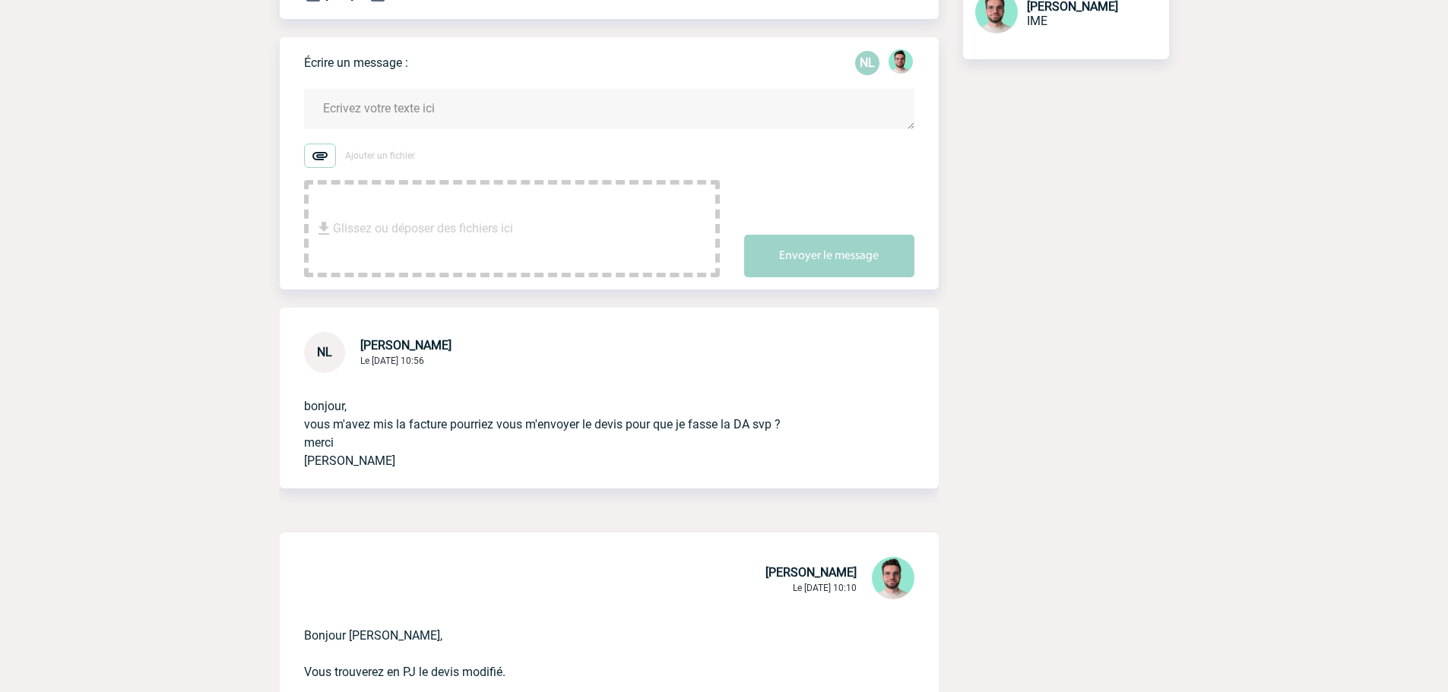
scroll to position [228, 0]
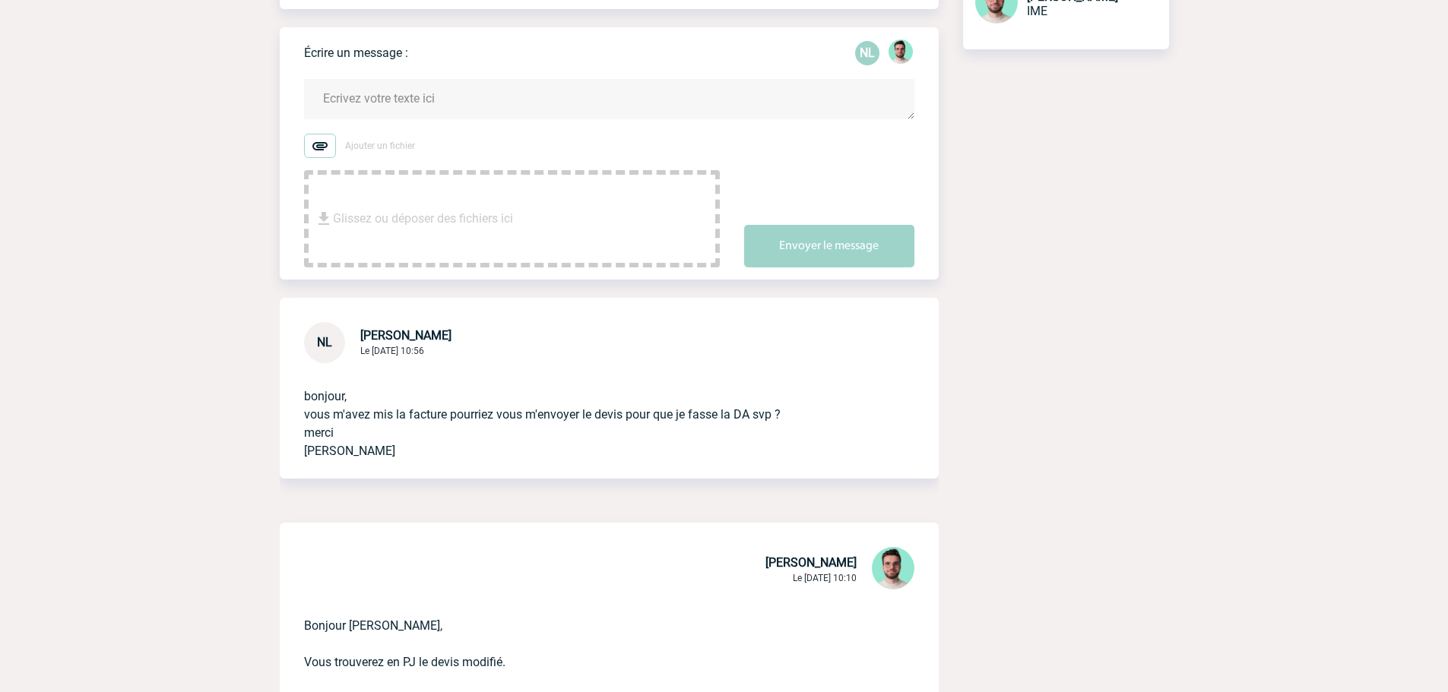
click at [424, 109] on textarea at bounding box center [609, 99] width 610 height 40
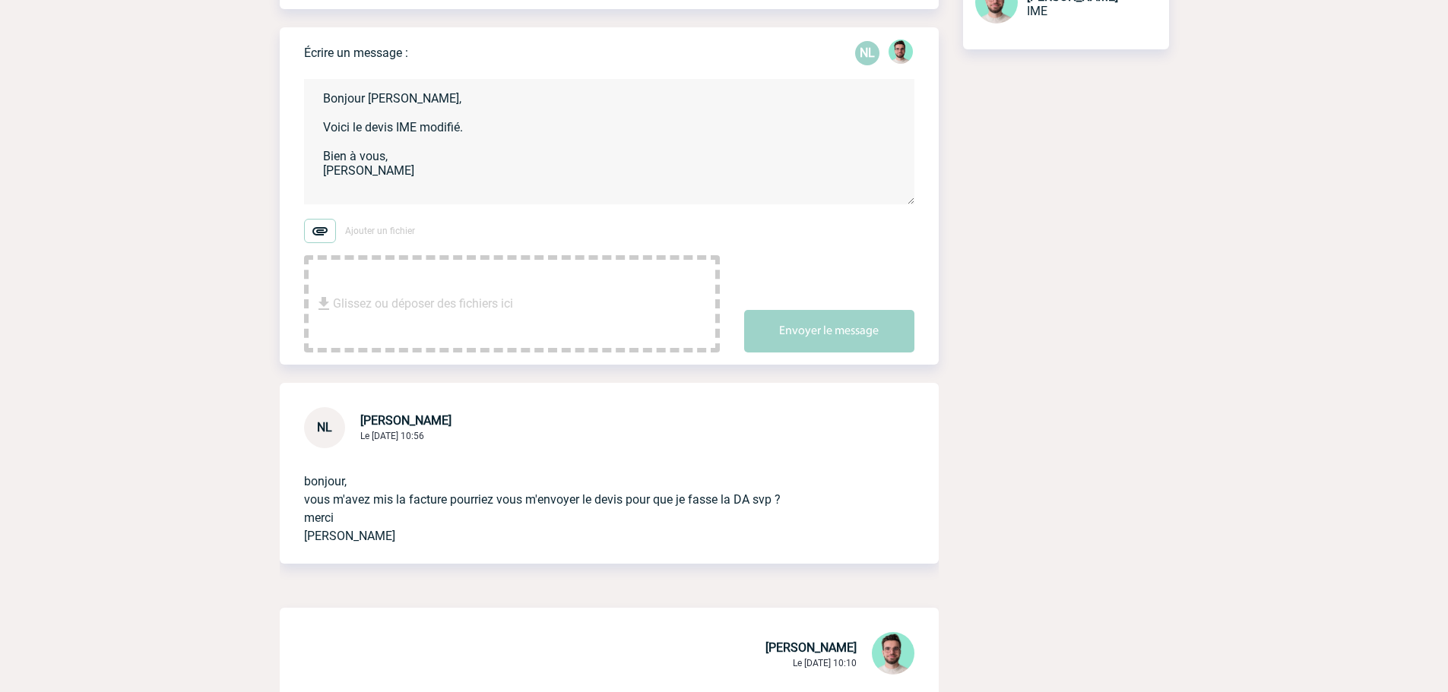
type textarea "Bonjour [PERSON_NAME], Voici le devis IME modifié. Bien à vous, [PERSON_NAME]"
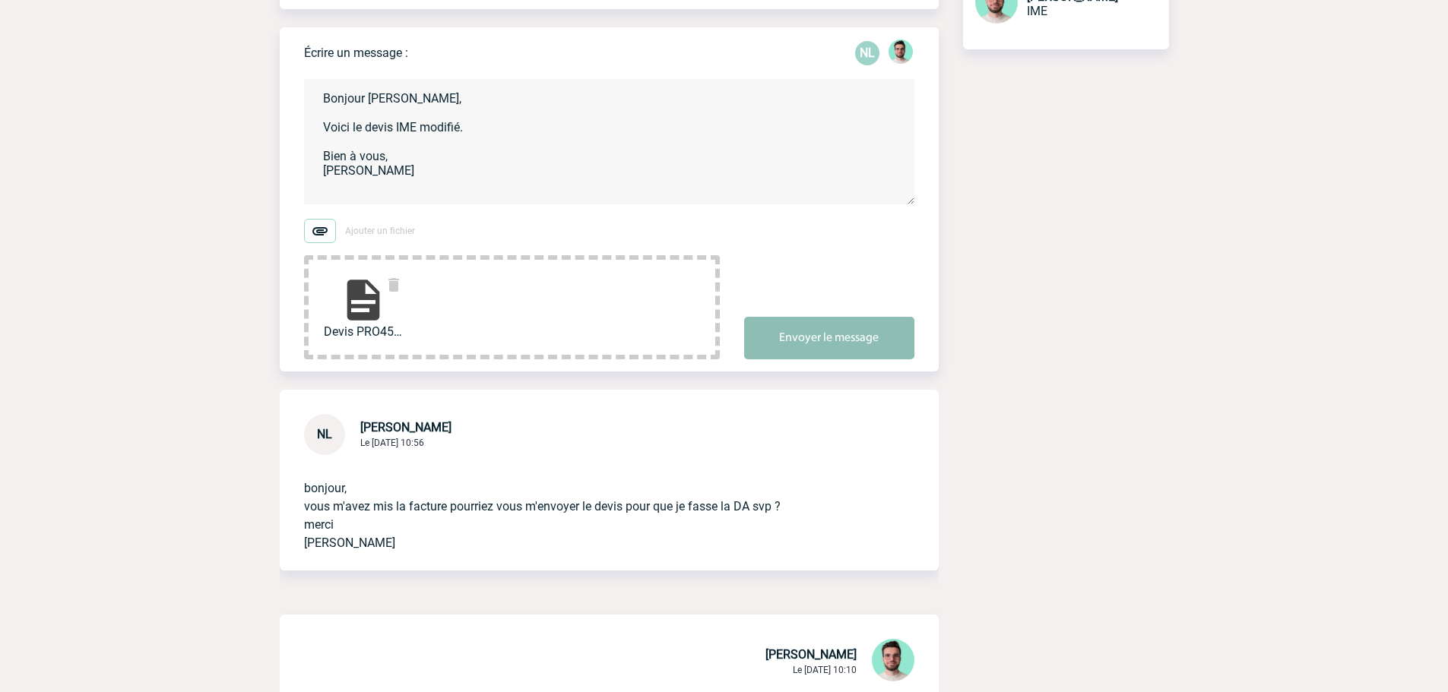
click at [890, 331] on button "Envoyer le message" at bounding box center [829, 338] width 170 height 43
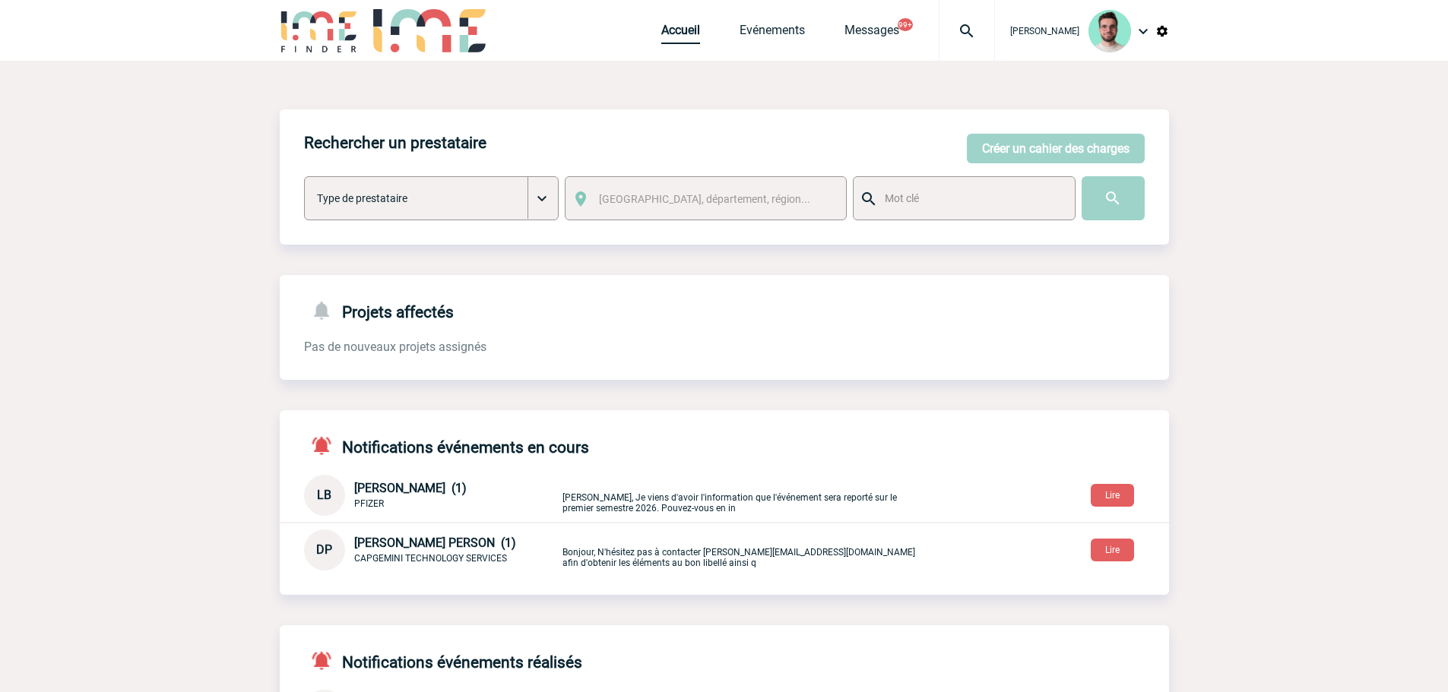
click at [674, 27] on link "Accueil" at bounding box center [680, 33] width 39 height 21
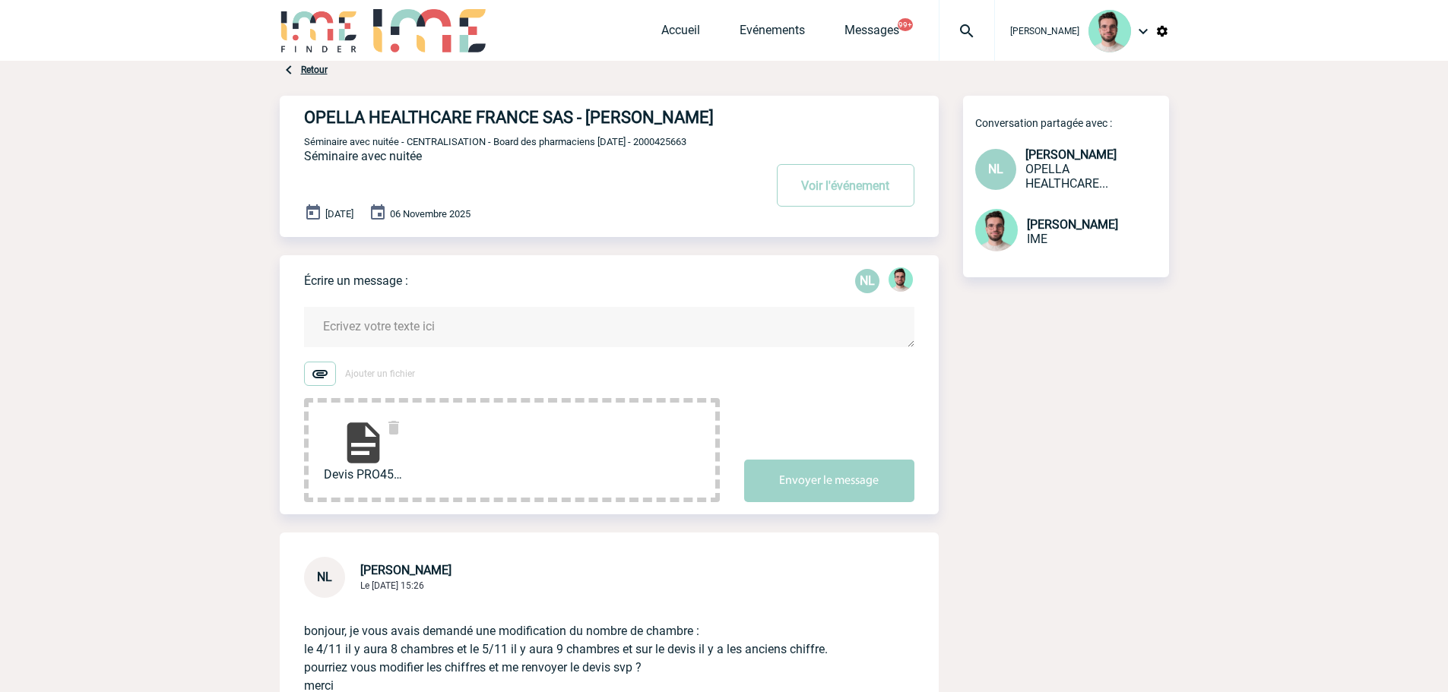
drag, startPoint x: 499, startPoint y: 302, endPoint x: 496, endPoint y: 319, distance: 17.9
click at [499, 302] on form "Ajouter un fichier Devis PRO452190 Opel... Envoyer le message" at bounding box center [621, 395] width 635 height 214
click at [495, 321] on textarea at bounding box center [609, 327] width 610 height 40
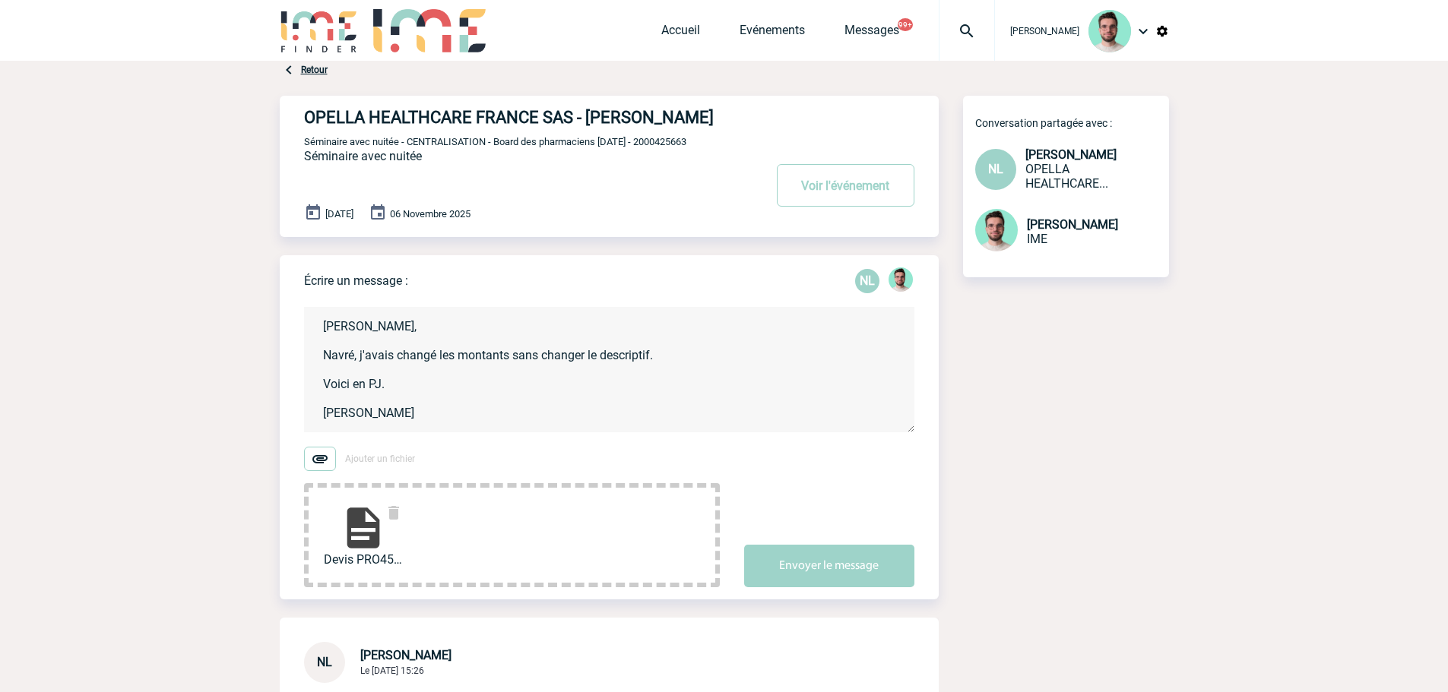
type textarea "Nadia, Navré, j'avais changé les montants sans changer le descriptif. Voici en …"
click at [819, 563] on button "Envoyer le message" at bounding box center [829, 566] width 170 height 43
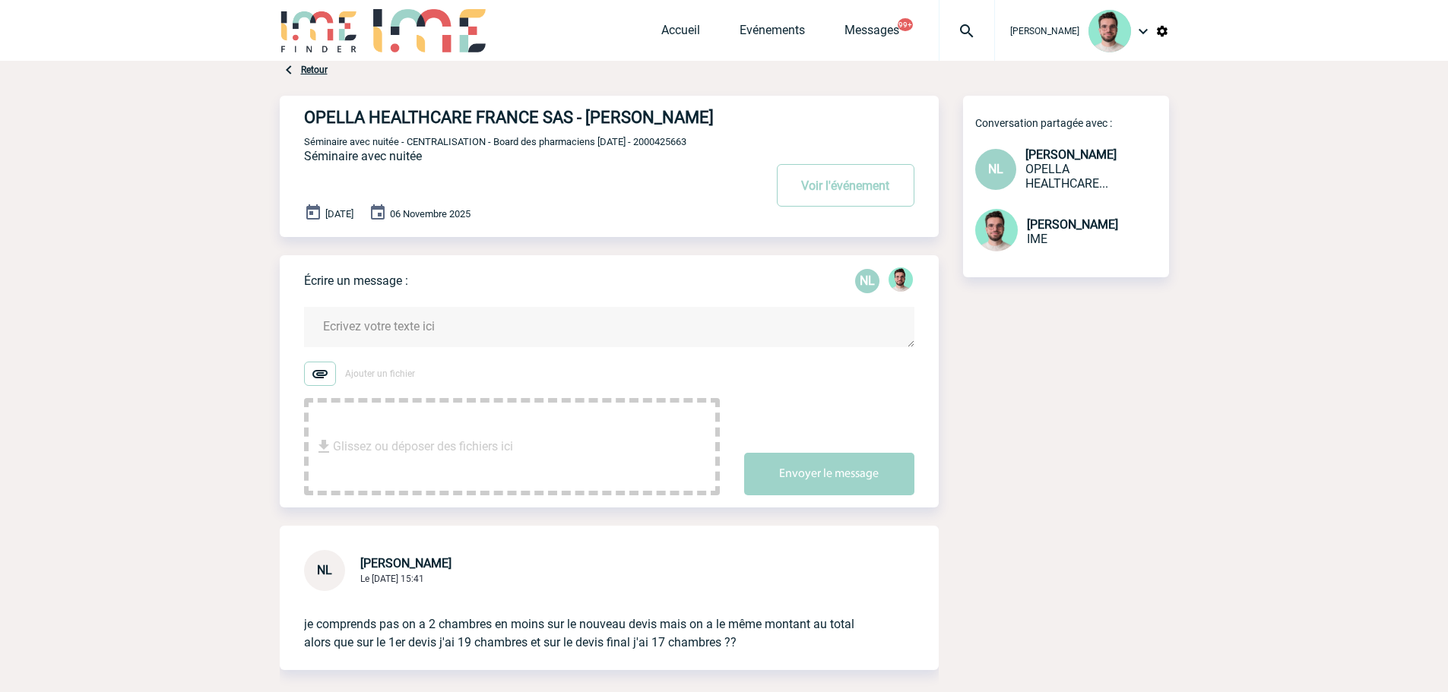
click at [686, 140] on span "Séminaire avec nuitée - CENTRALISATION - Board des pharmaciens [DATE] - 2000425…" at bounding box center [495, 141] width 382 height 11
copy span "2000425663"
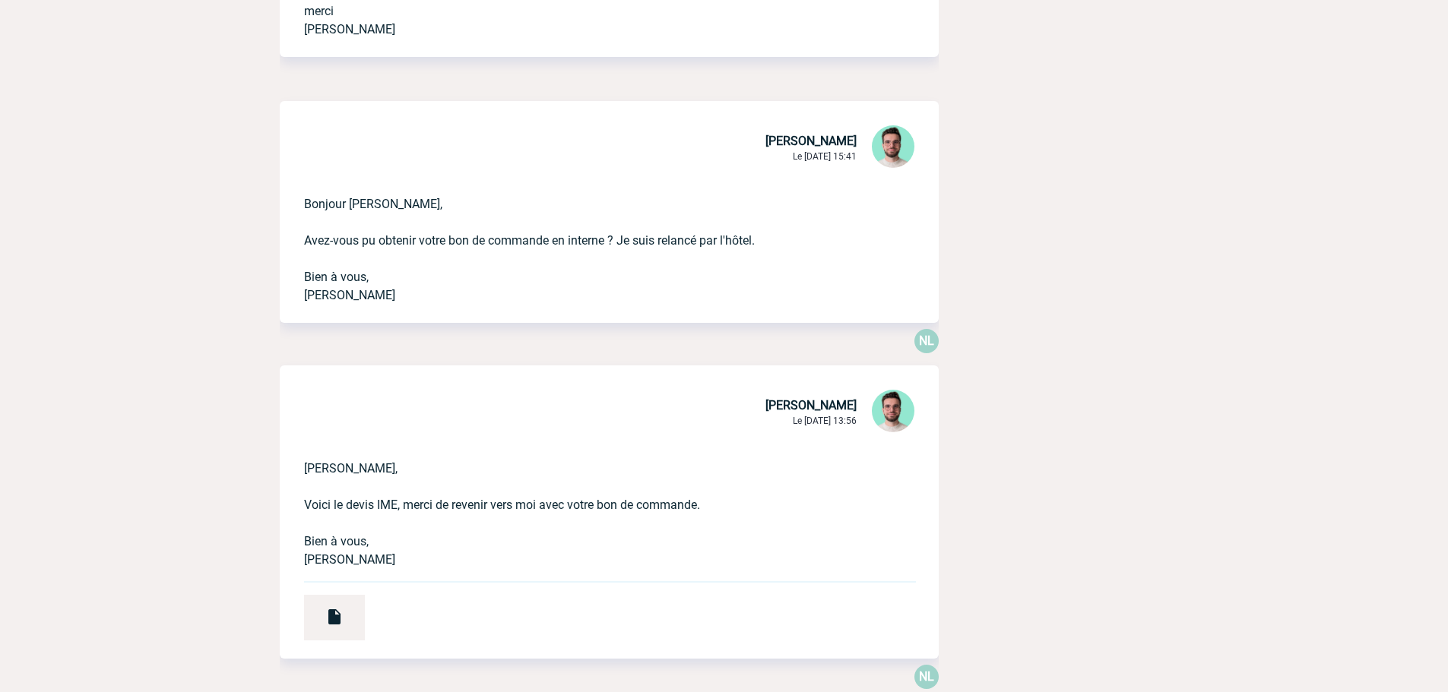
scroll to position [3649, 0]
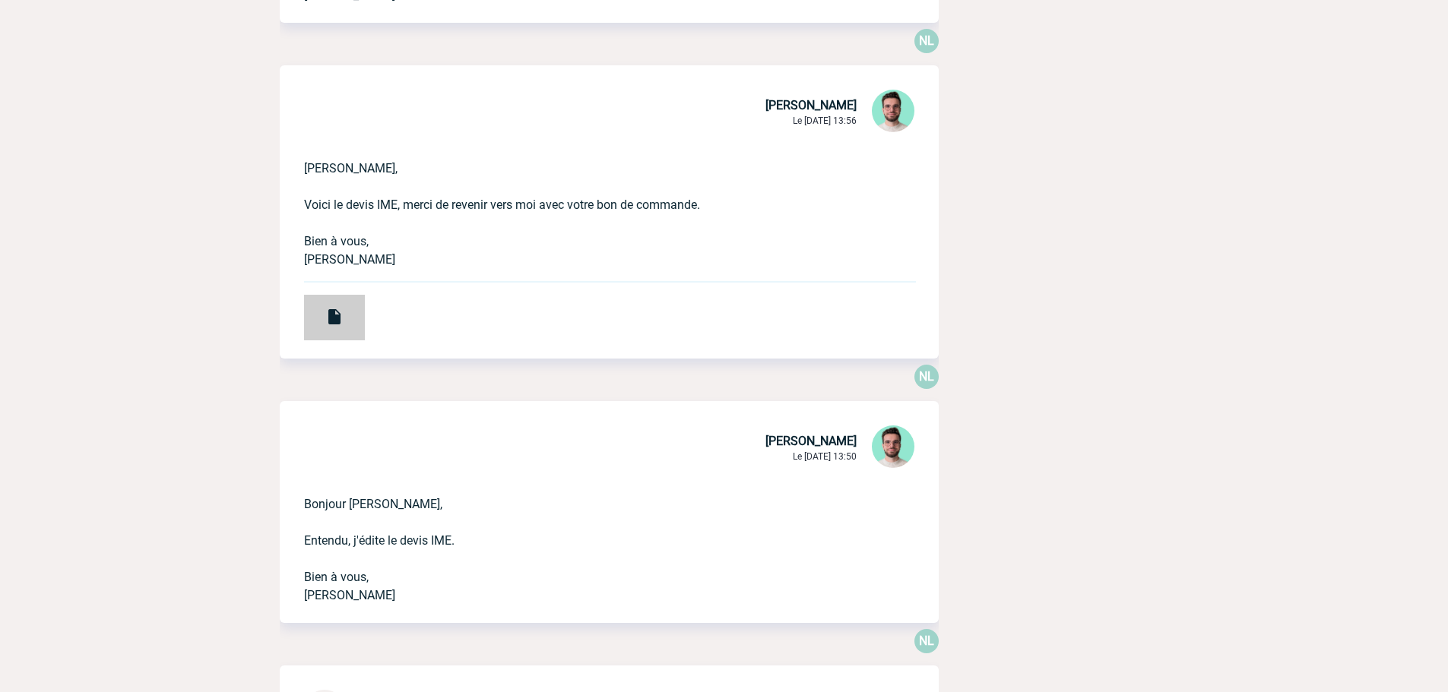
click at [344, 316] on div at bounding box center [334, 318] width 61 height 46
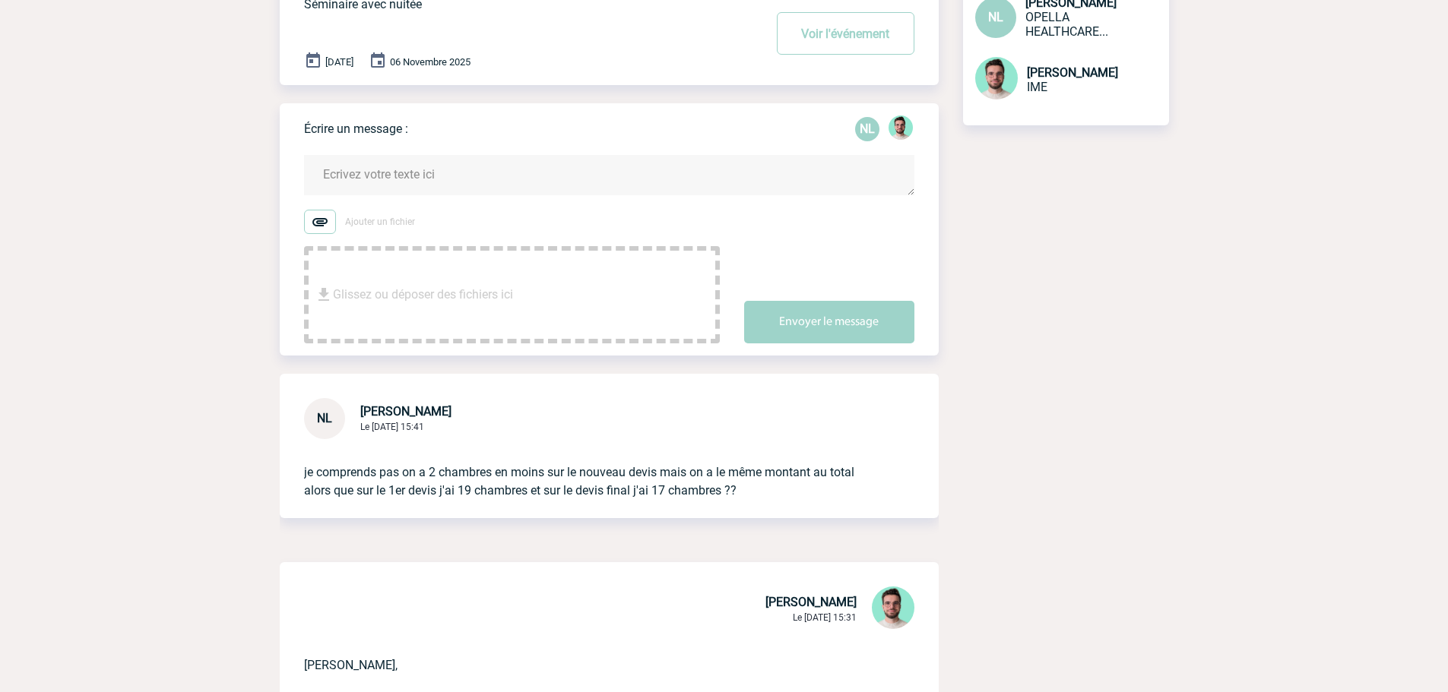
scroll to position [0, 0]
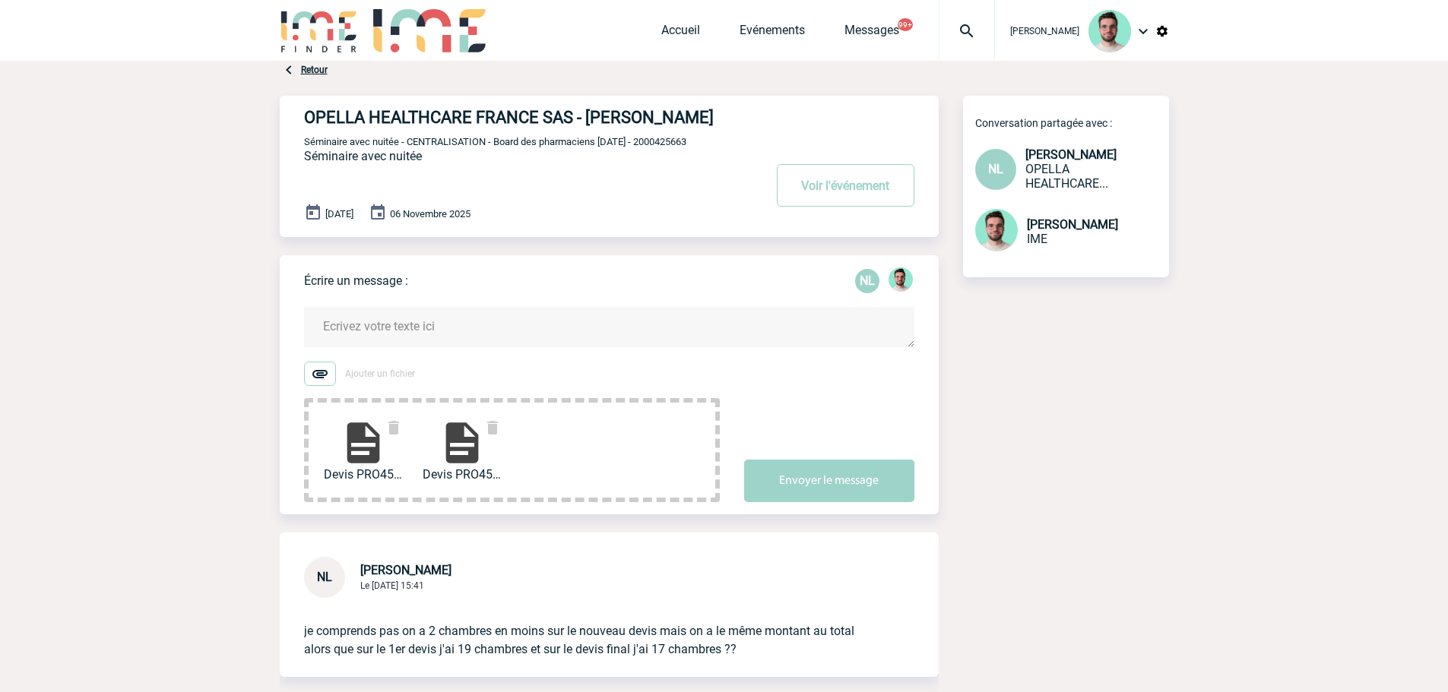
click at [415, 344] on textarea at bounding box center [609, 327] width 610 height 40
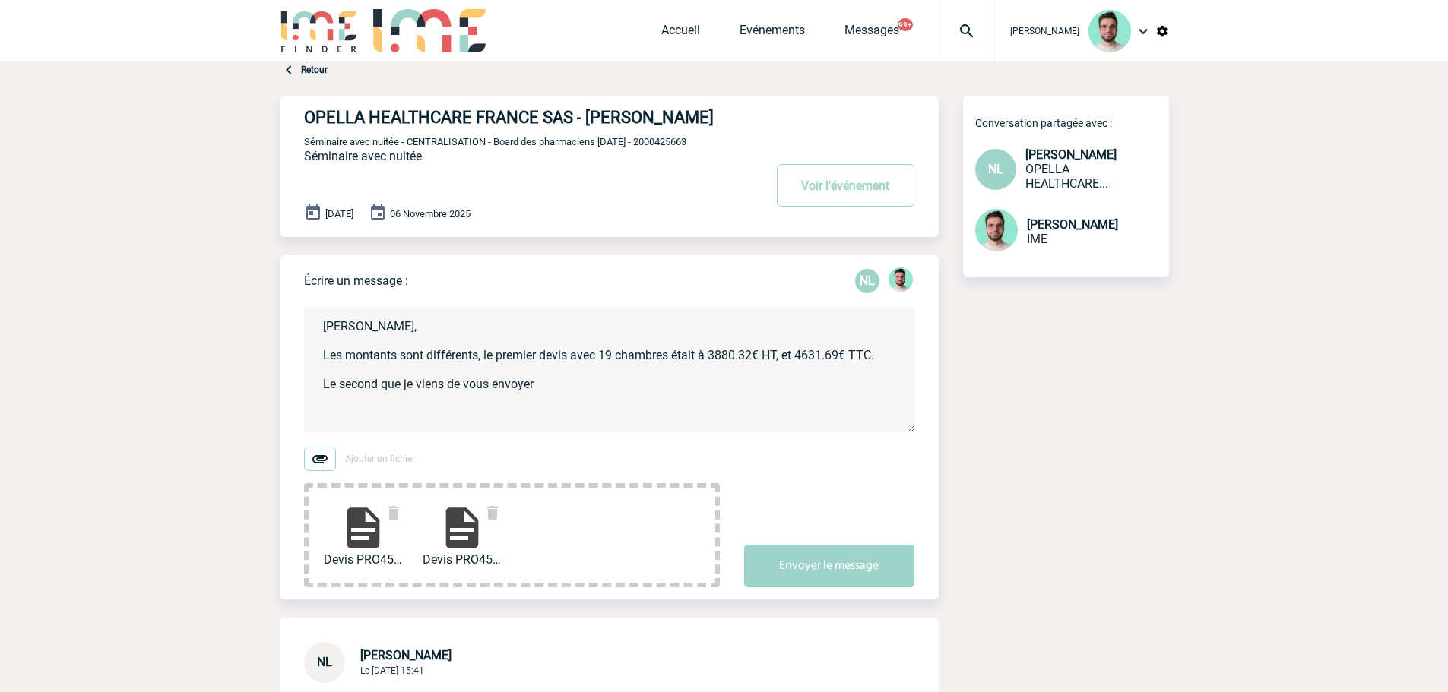
click at [580, 389] on textarea "[PERSON_NAME], Les montants sont différents, le premier devis avec 19 chambres …" at bounding box center [609, 369] width 610 height 125
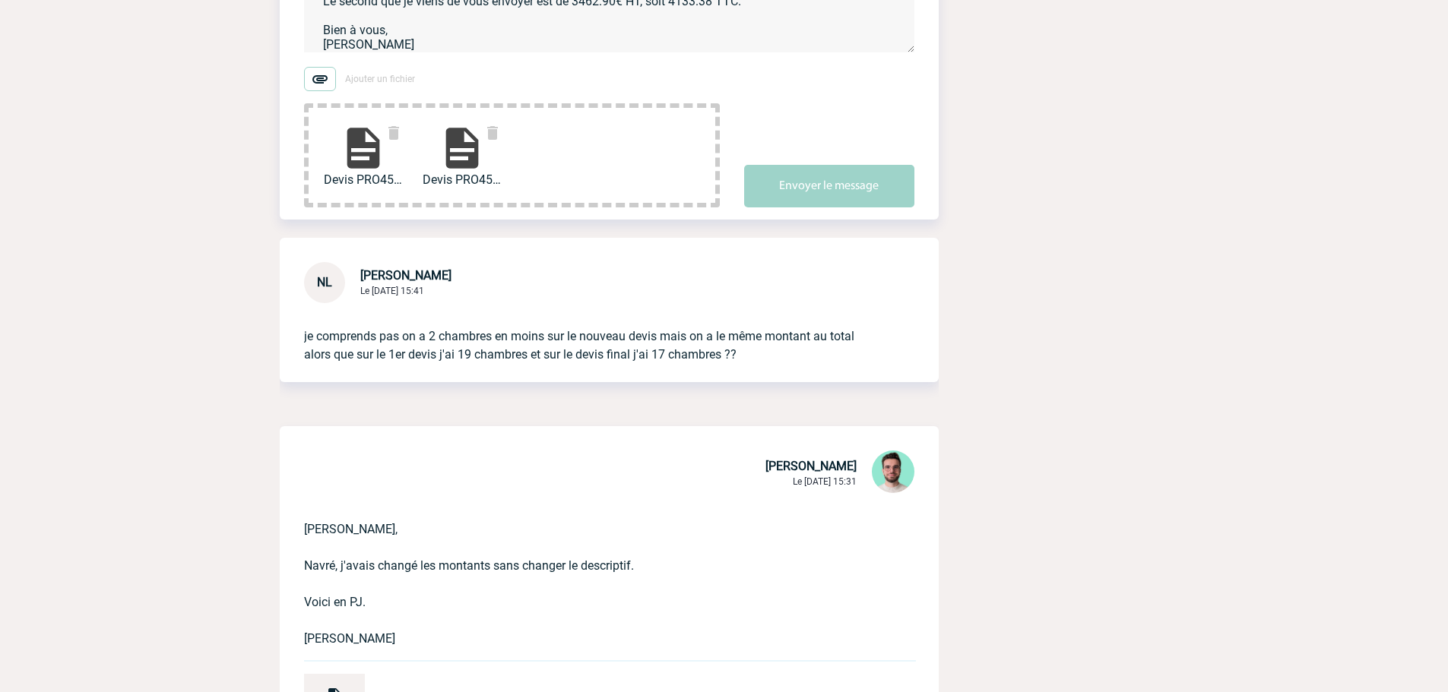
scroll to position [228, 0]
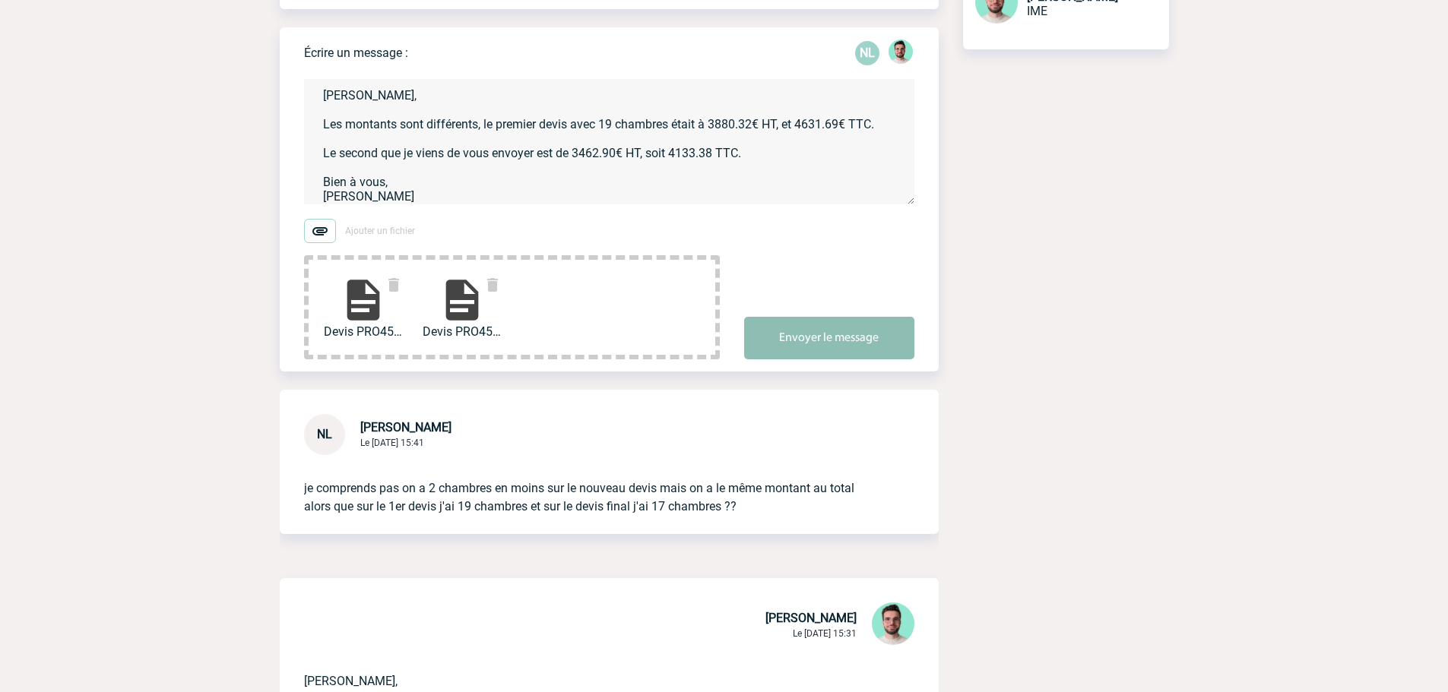
type textarea "[PERSON_NAME], Les montants sont différents, le premier devis avec 19 chambres …"
click at [834, 351] on button "Envoyer le message" at bounding box center [829, 338] width 170 height 43
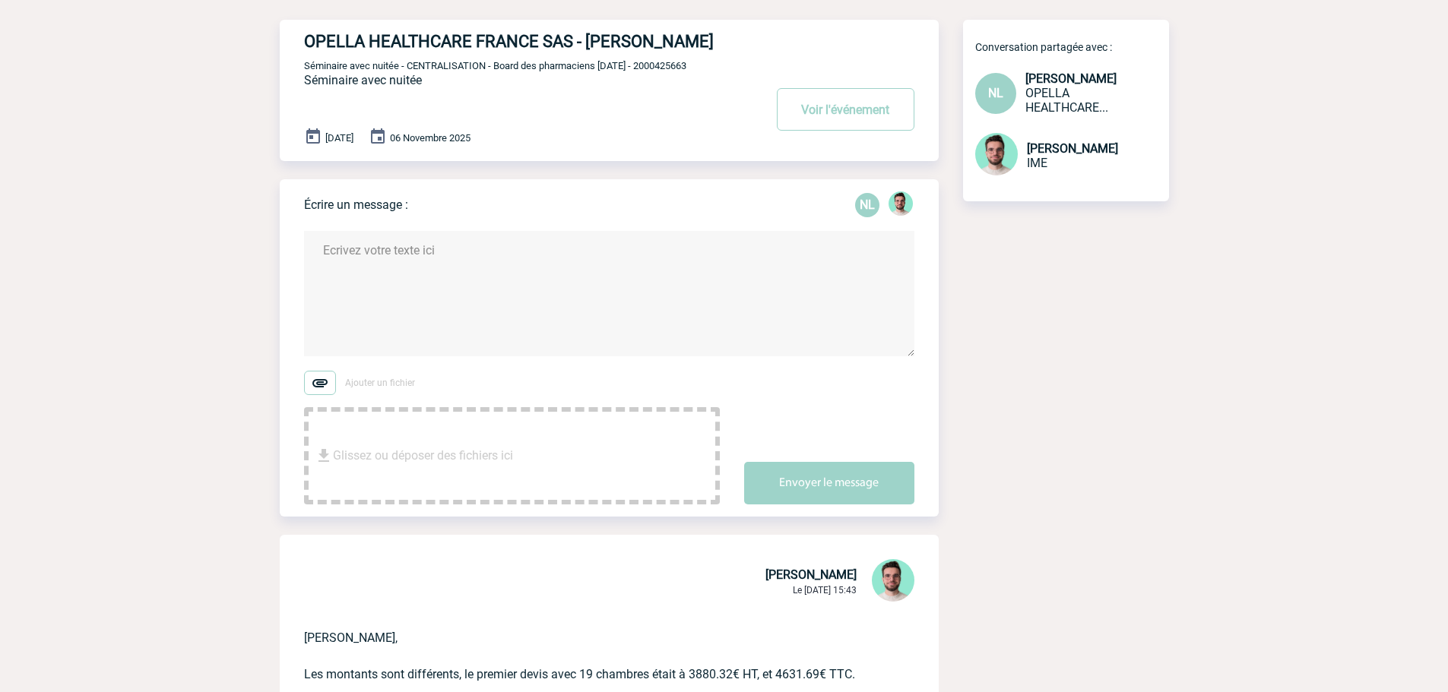
scroll to position [0, 0]
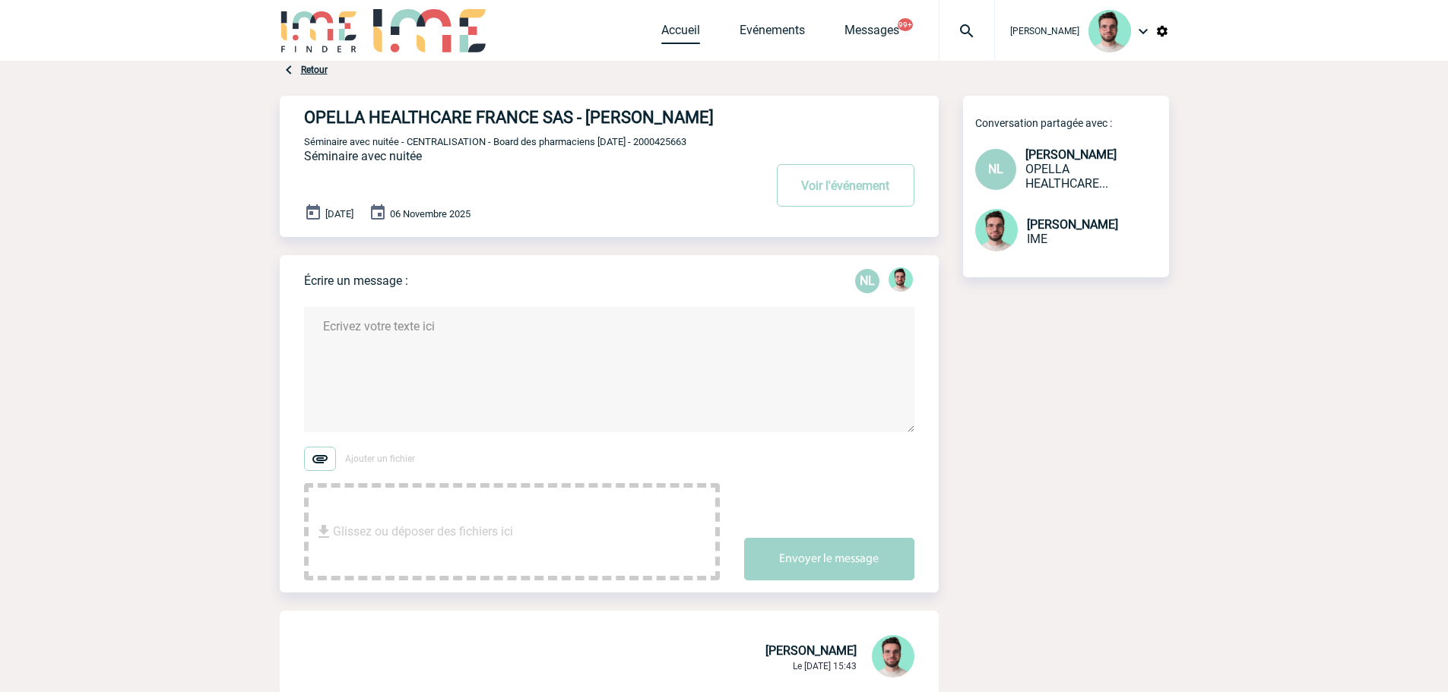
click at [661, 40] on link "Accueil" at bounding box center [680, 33] width 39 height 21
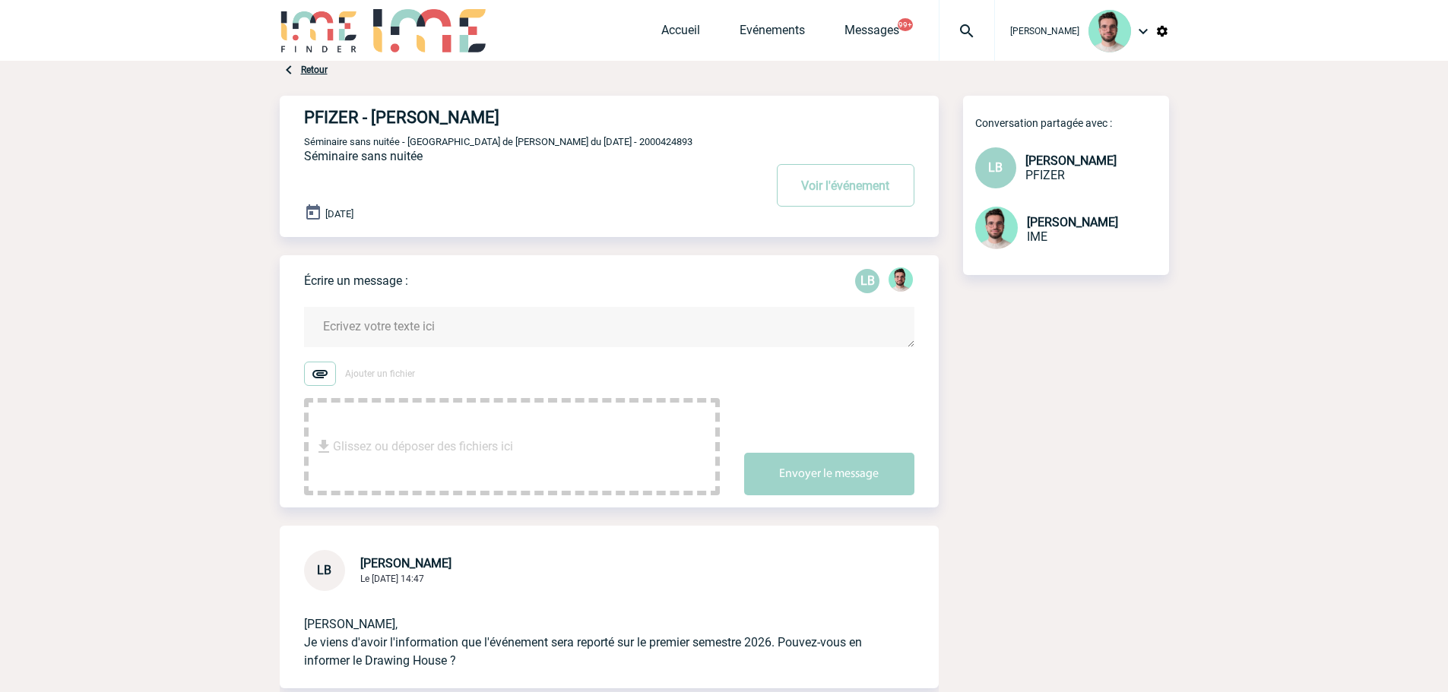
click at [391, 341] on textarea at bounding box center [609, 327] width 610 height 40
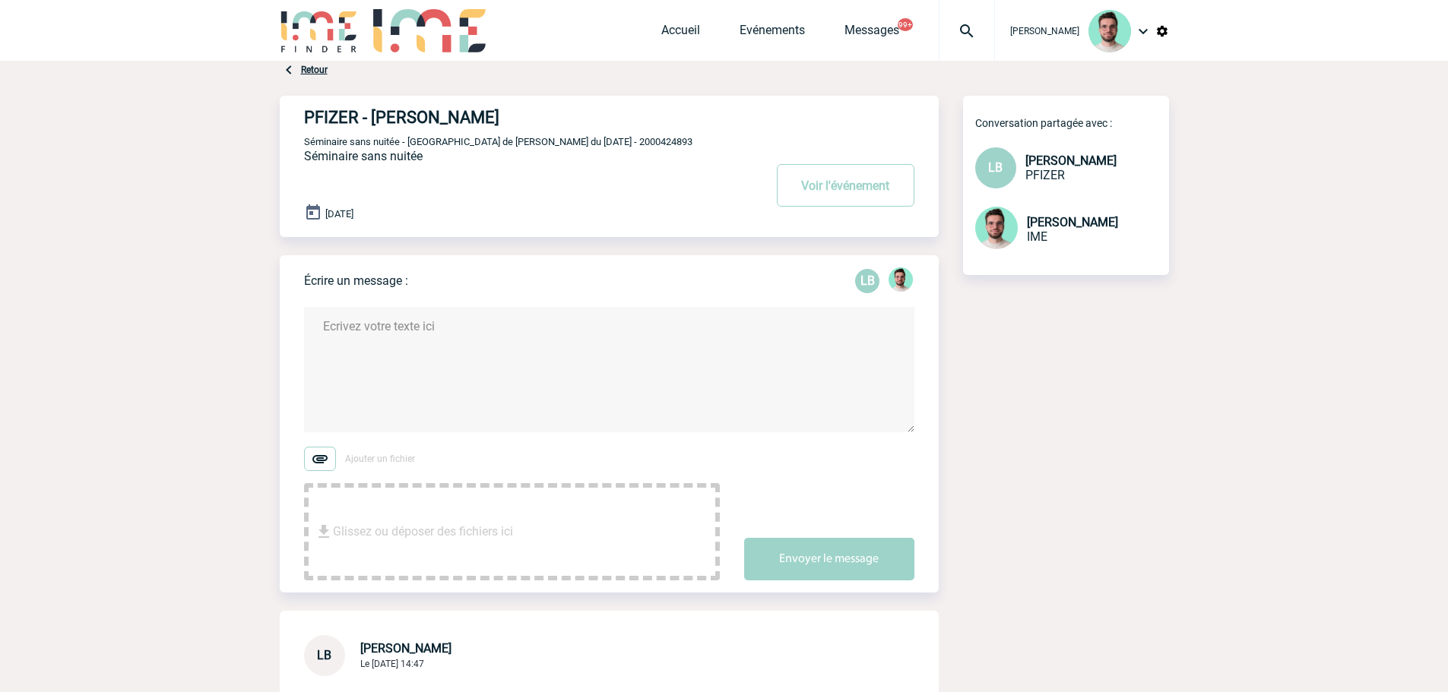
click at [429, 344] on textarea at bounding box center [609, 369] width 610 height 125
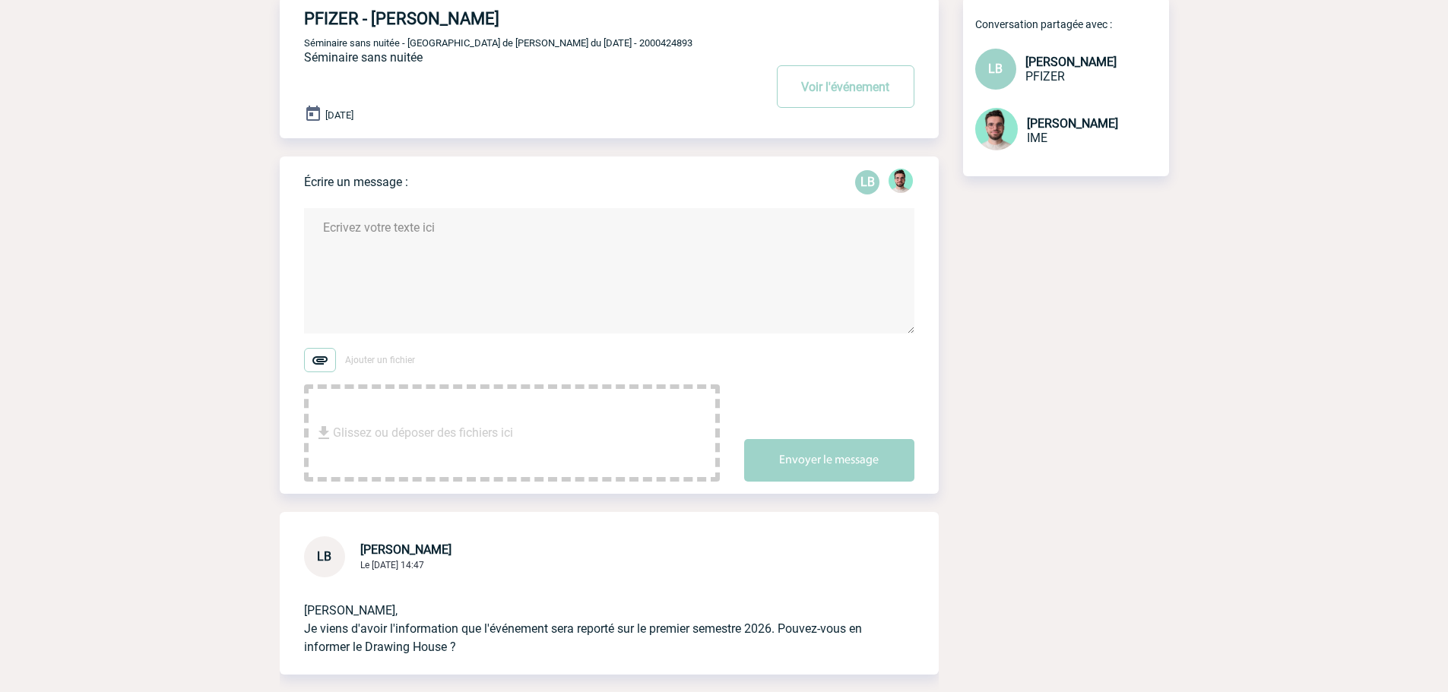
scroll to position [304, 0]
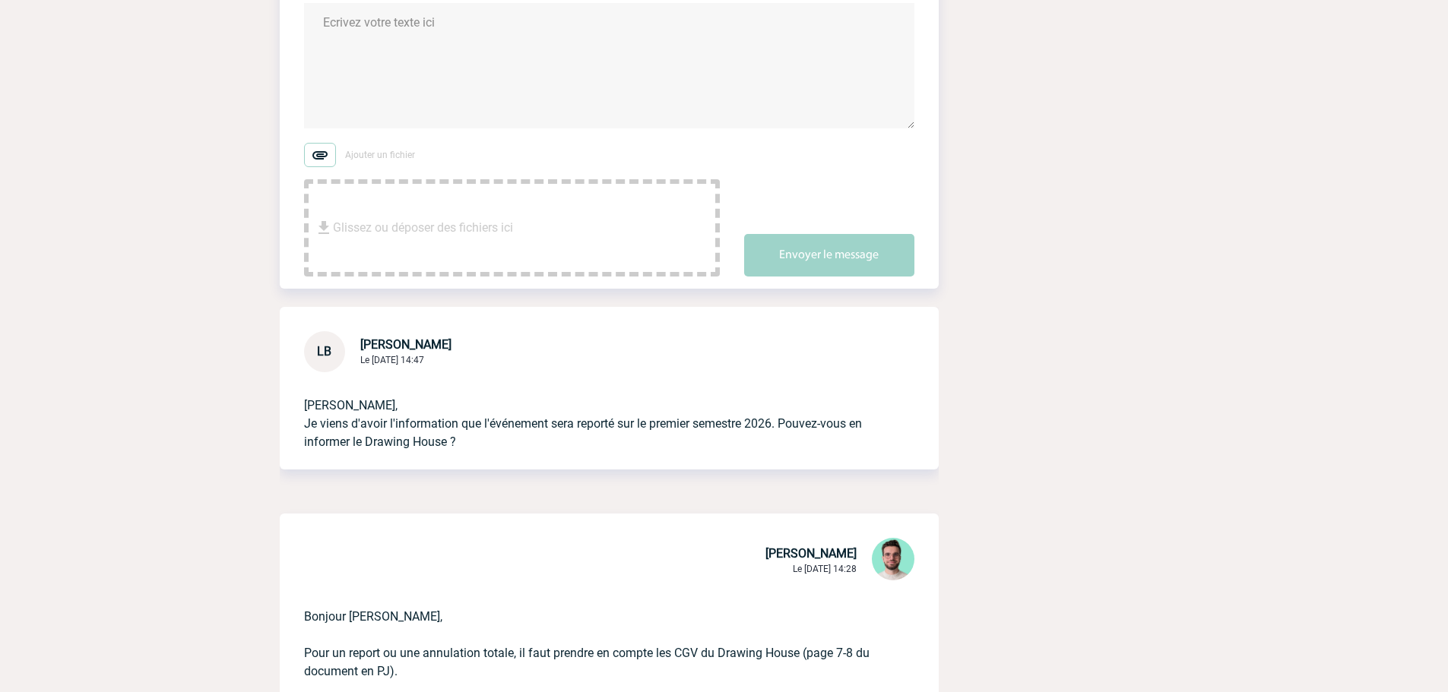
click at [416, 51] on textarea at bounding box center [609, 65] width 610 height 125
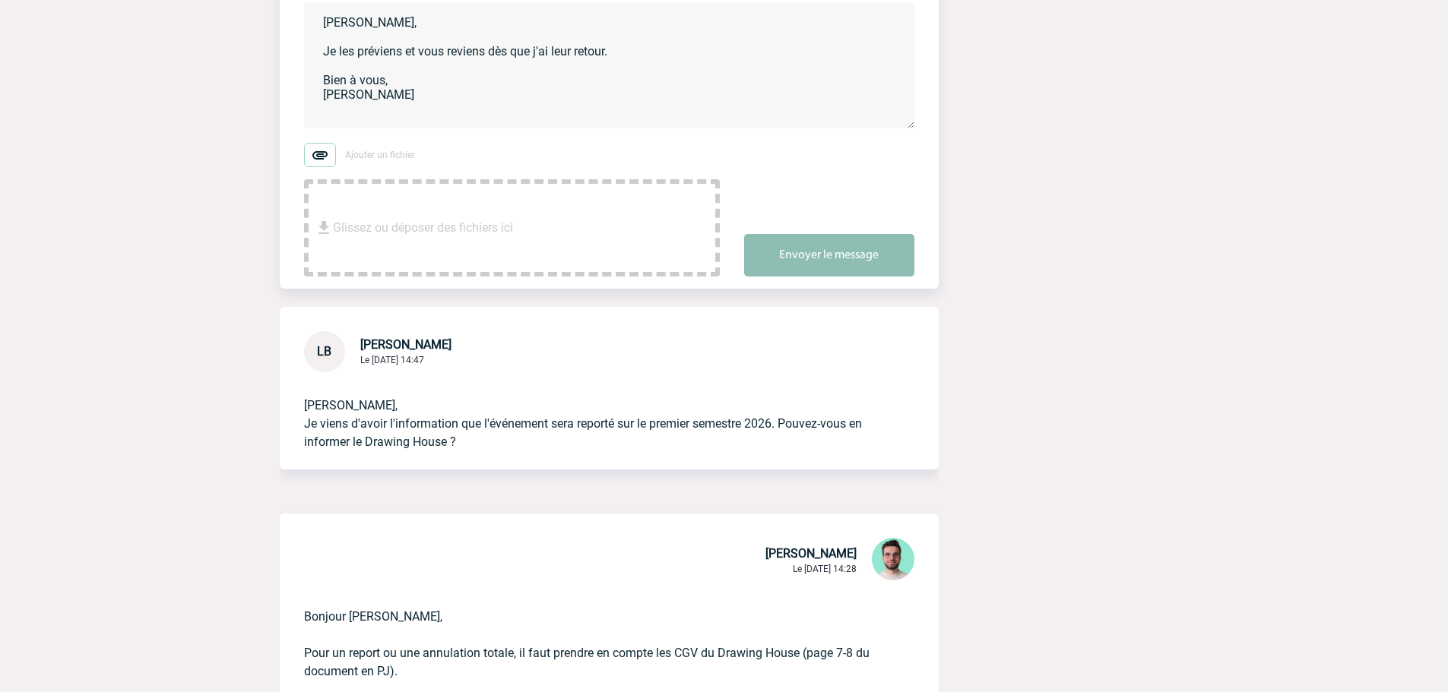
type textarea "Laurence, Je les préviens et vous reviens dès que j'ai leur retour. Bien à vous…"
click at [851, 270] on button "Envoyer le message" at bounding box center [829, 255] width 170 height 43
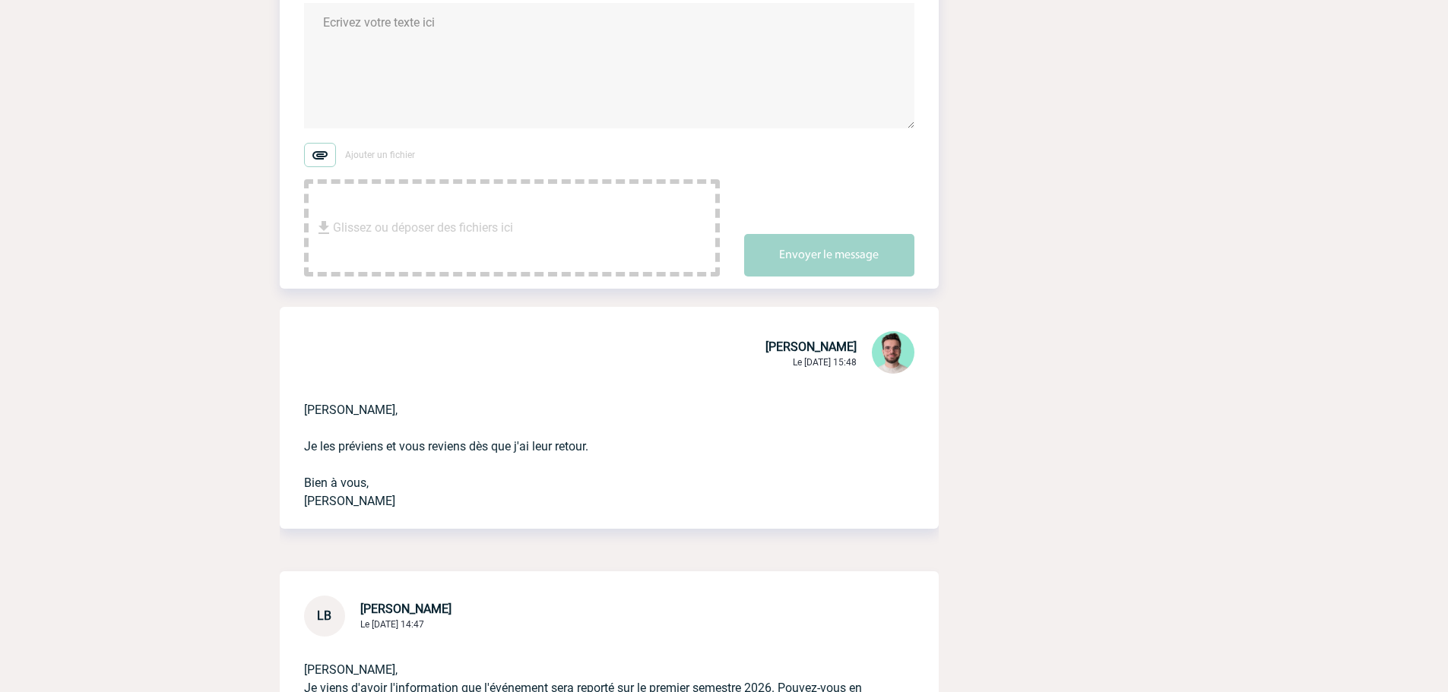
scroll to position [0, 0]
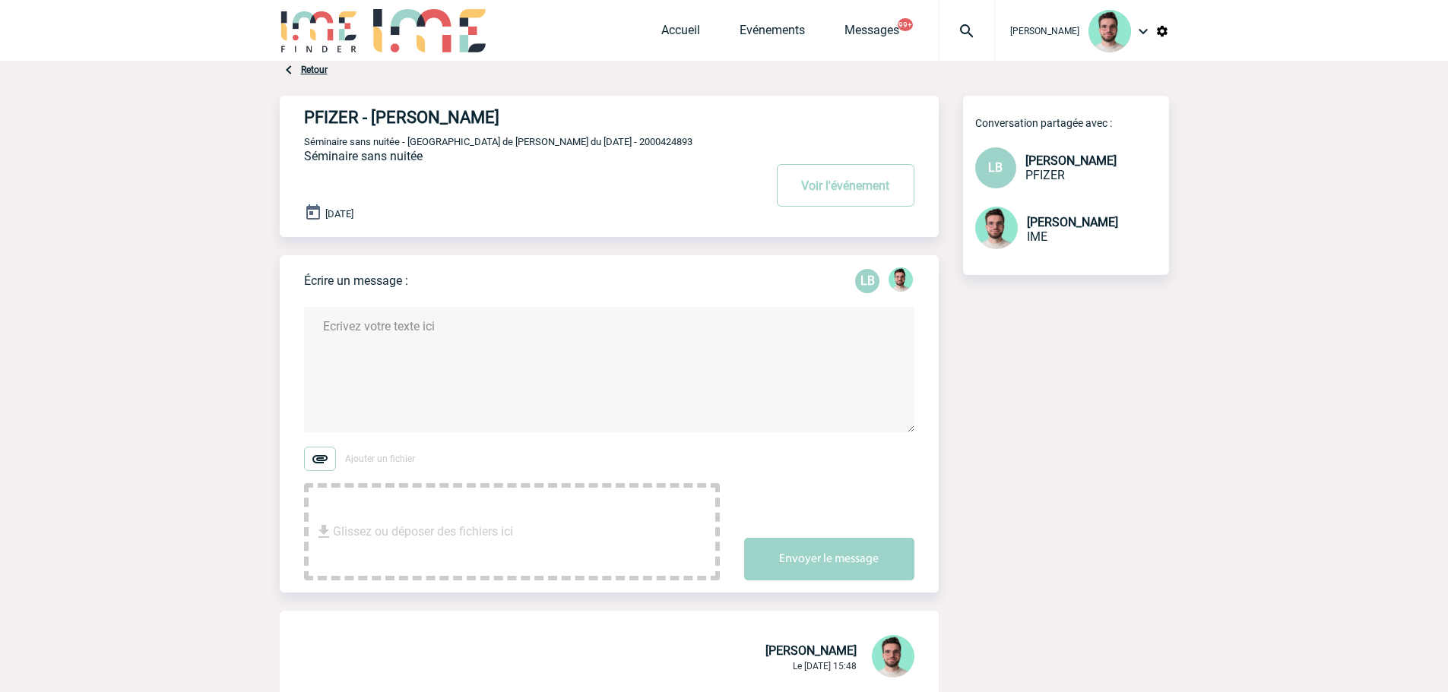
click at [956, 17] on div at bounding box center [967, 30] width 56 height 61
type input "2000425943"
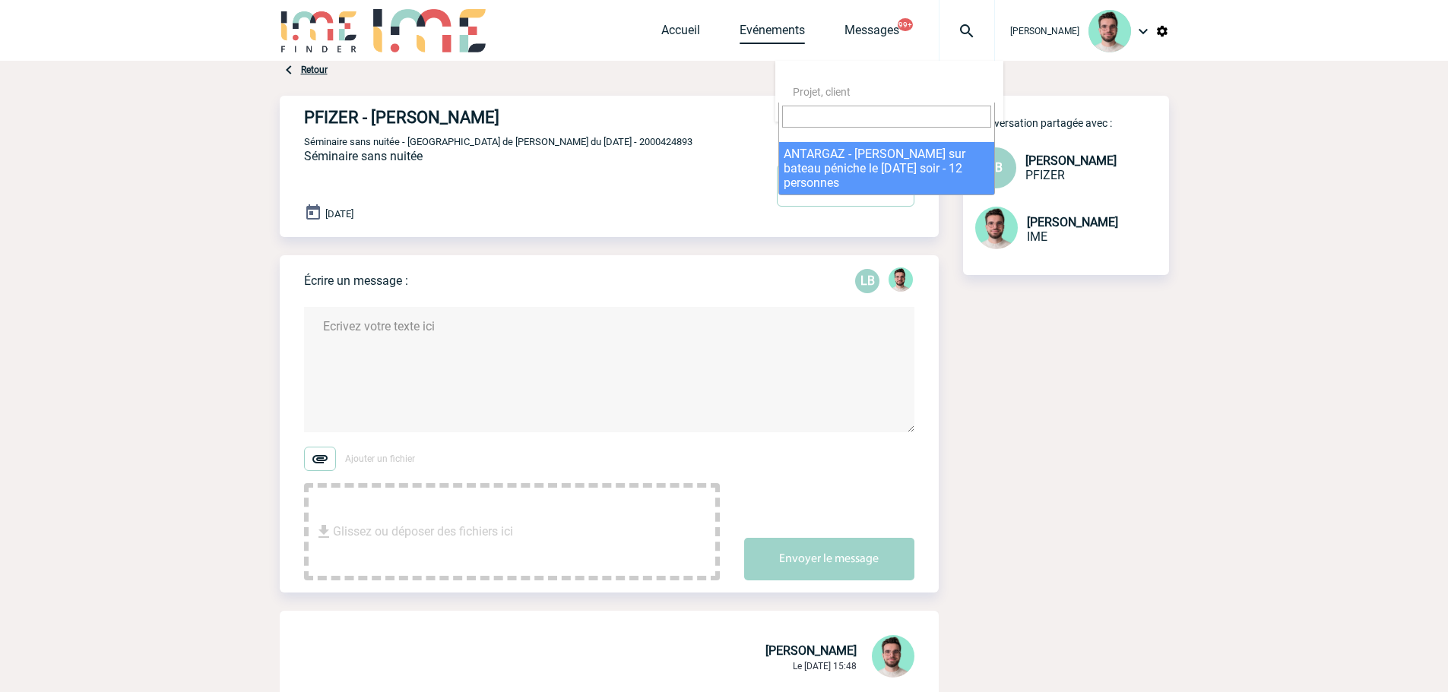
select select "25444"
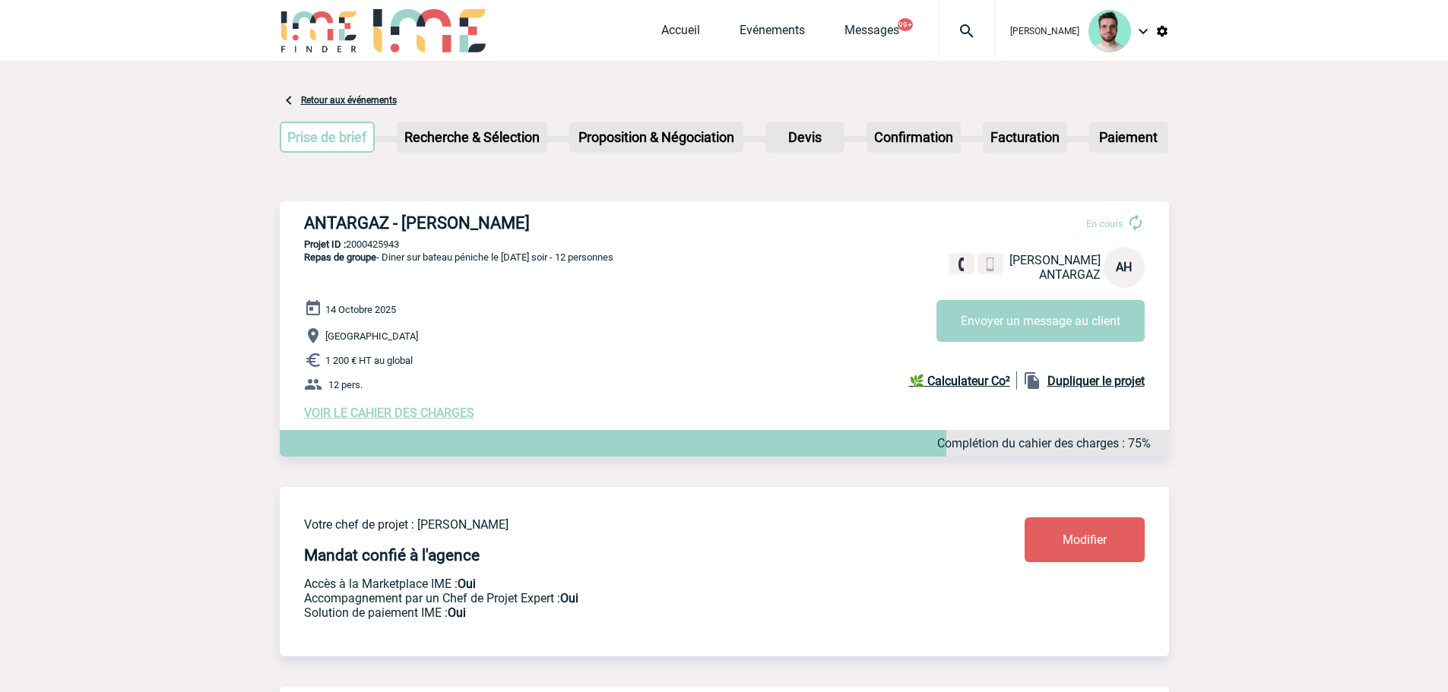
click at [382, 249] on p "Projet ID : 2000425943" at bounding box center [724, 244] width 889 height 11
copy p "2000425943"
drag, startPoint x: 575, startPoint y: 267, endPoint x: 562, endPoint y: 263, distance: 14.2
click at [575, 263] on span "Repas de groupe - Diner sur bateau péniche le [DATE] soir - 12 personnes" at bounding box center [458, 257] width 309 height 11
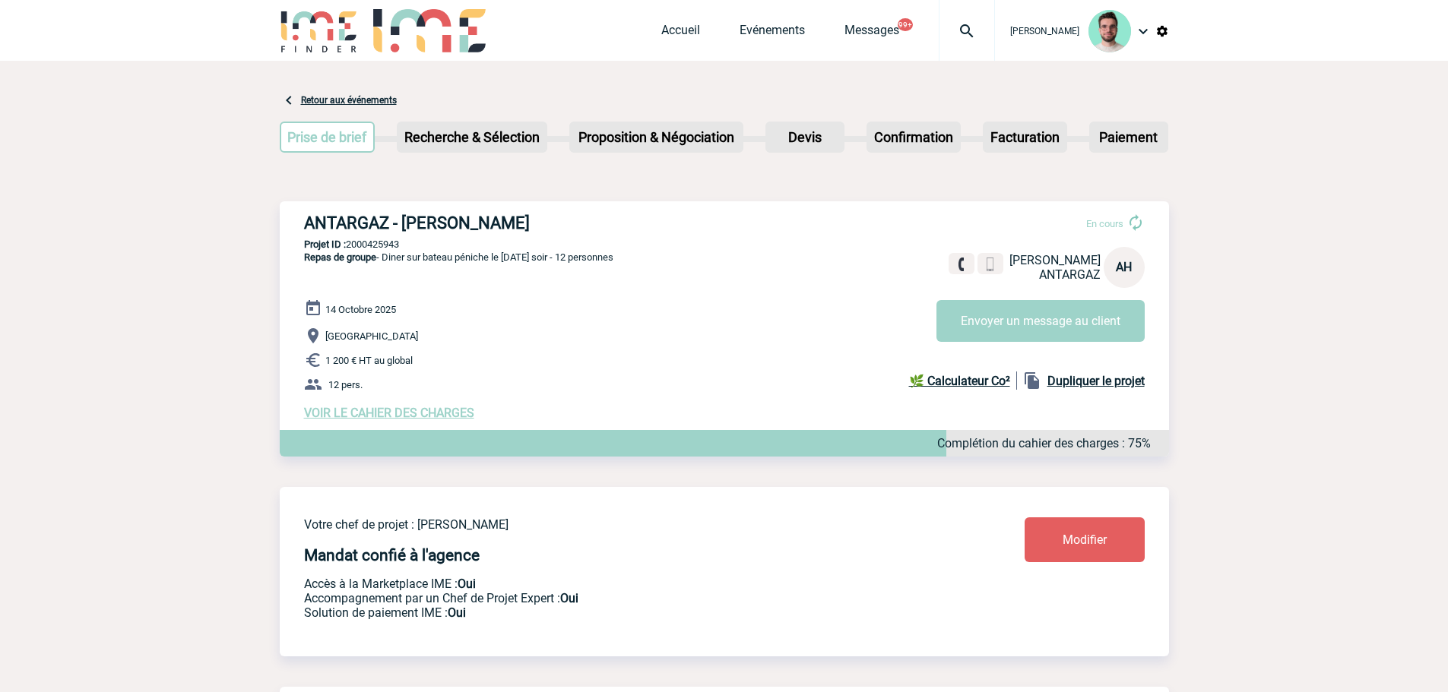
click at [497, 223] on h3 "ANTARGAZ - [PERSON_NAME]" at bounding box center [532, 223] width 456 height 19
copy h3 "HUBEAU"
click at [368, 242] on p "Projet ID : 2000425943" at bounding box center [724, 244] width 889 height 11
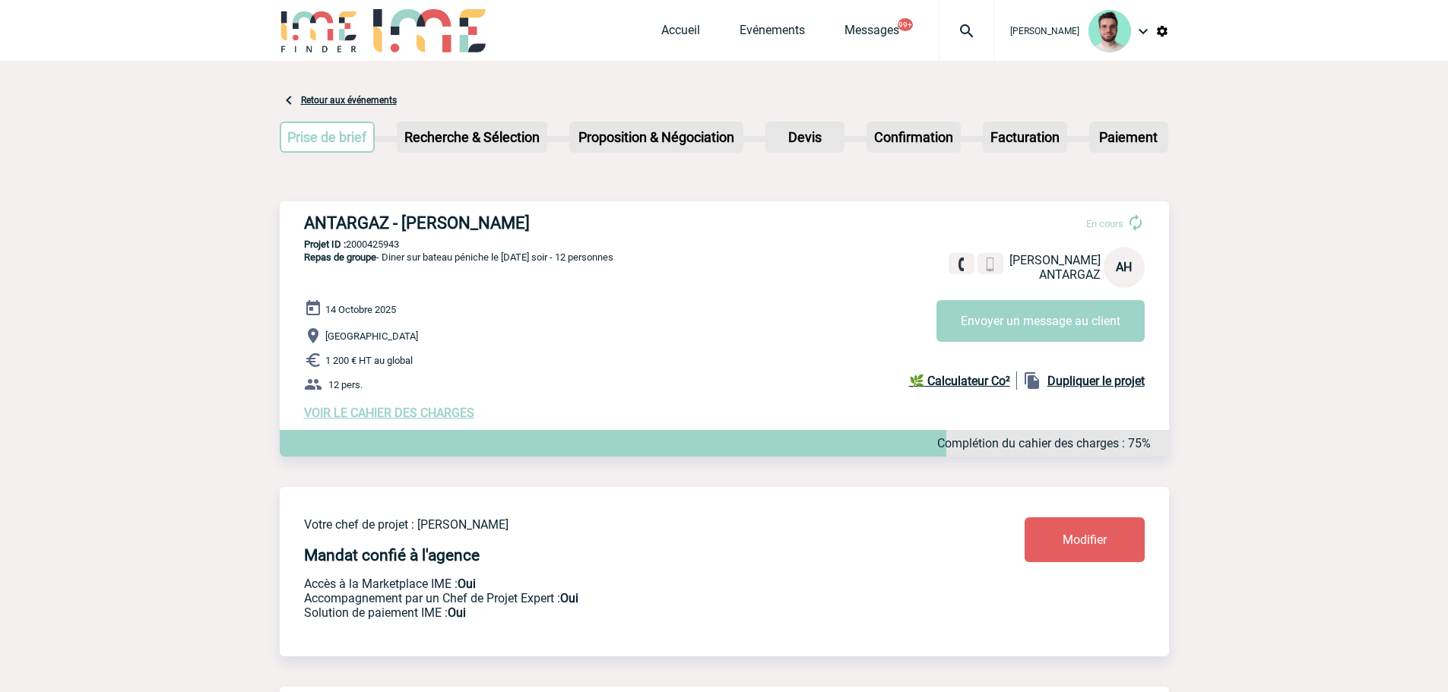
copy p "2000425943"
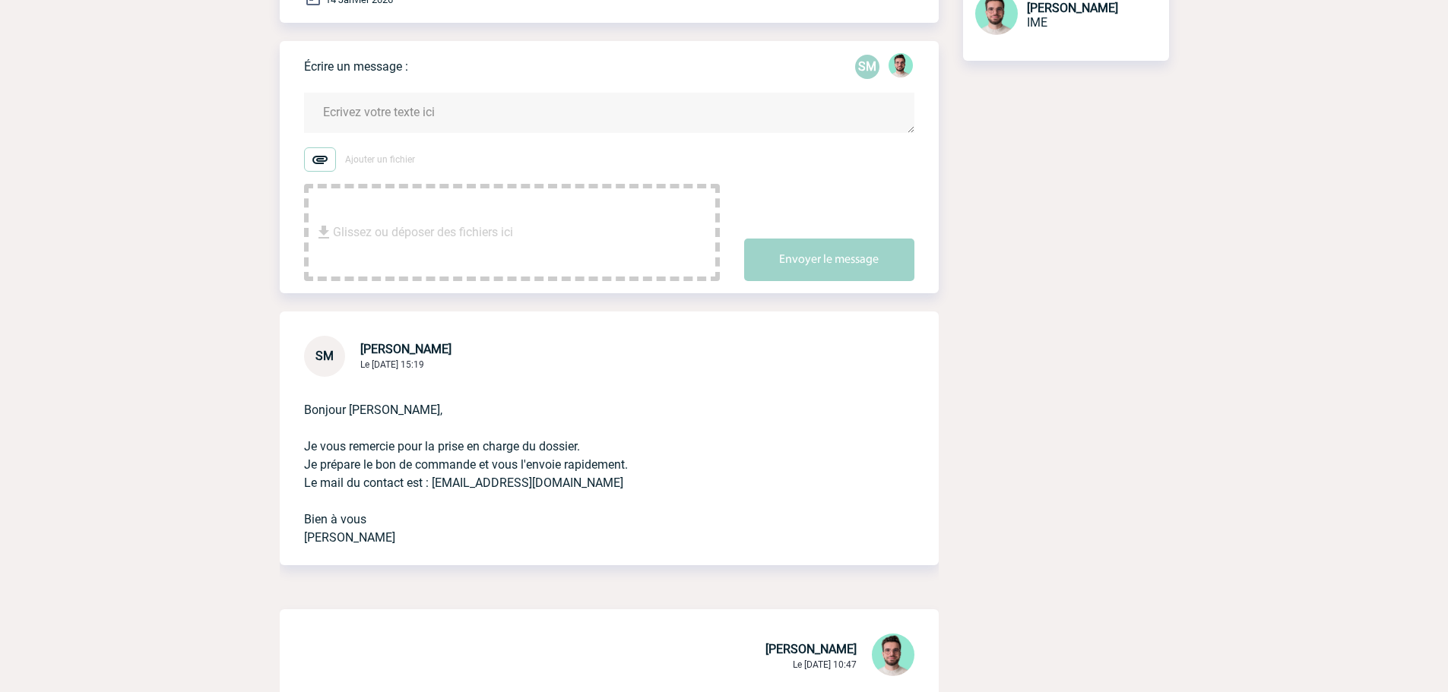
scroll to position [228, 0]
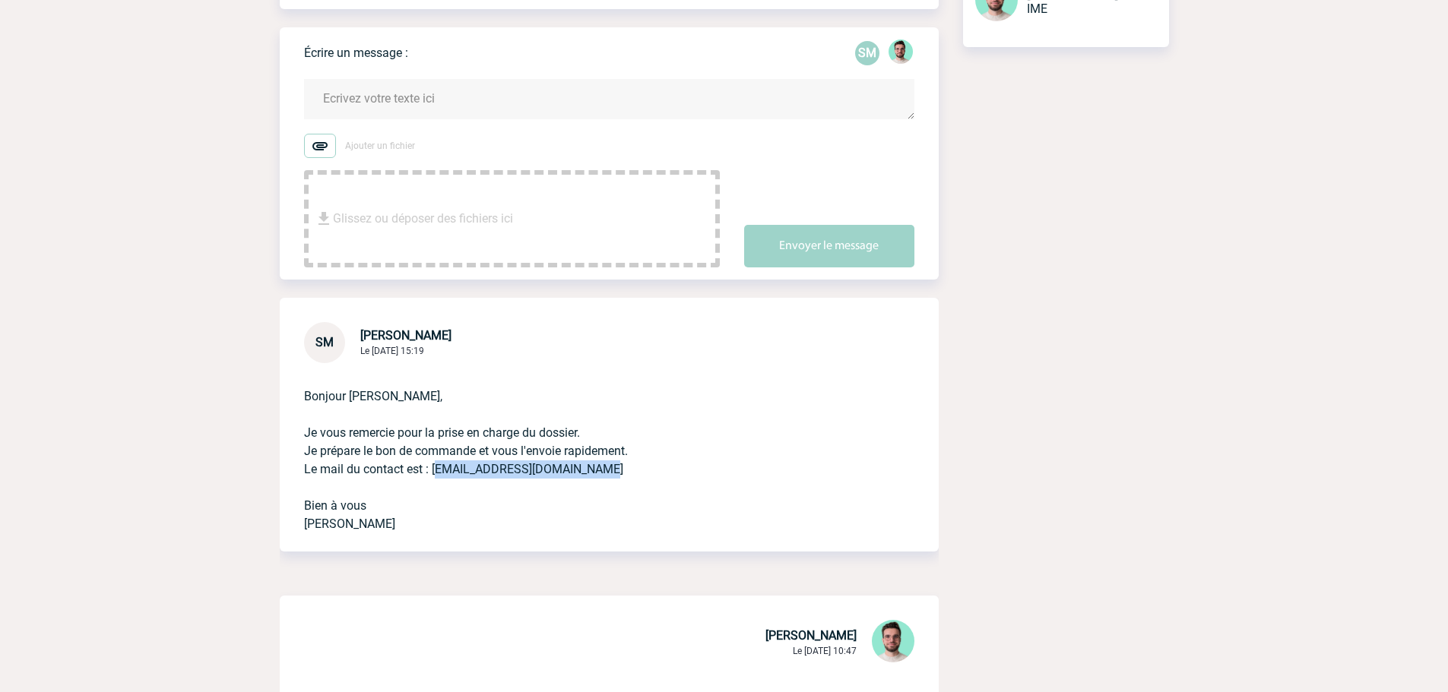
drag, startPoint x: 597, startPoint y: 480, endPoint x: 433, endPoint y: 479, distance: 163.4
click at [433, 479] on p "Bonjour [PERSON_NAME], Je vous remercie pour la prise en charge du dossier. Je …" at bounding box center [588, 448] width 568 height 170
copy p "[EMAIL_ADDRESS][DOMAIN_NAME]"
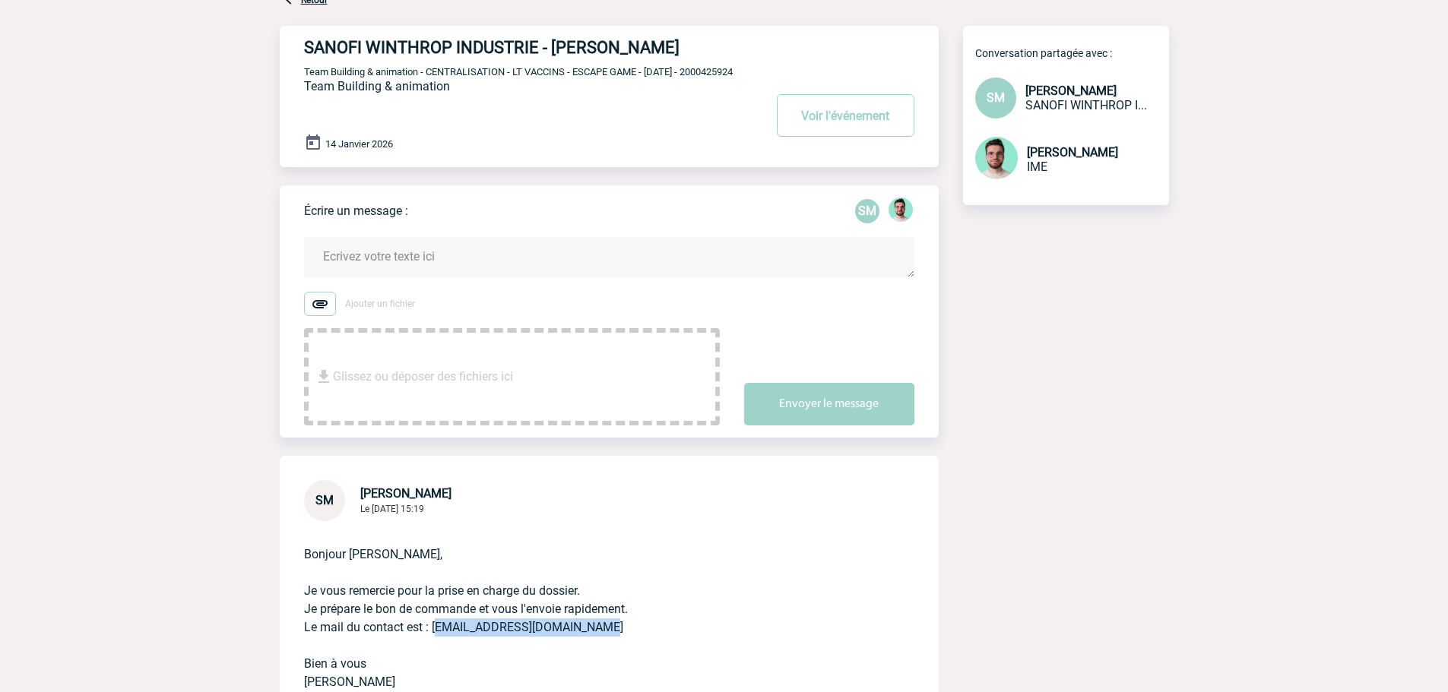
scroll to position [0, 0]
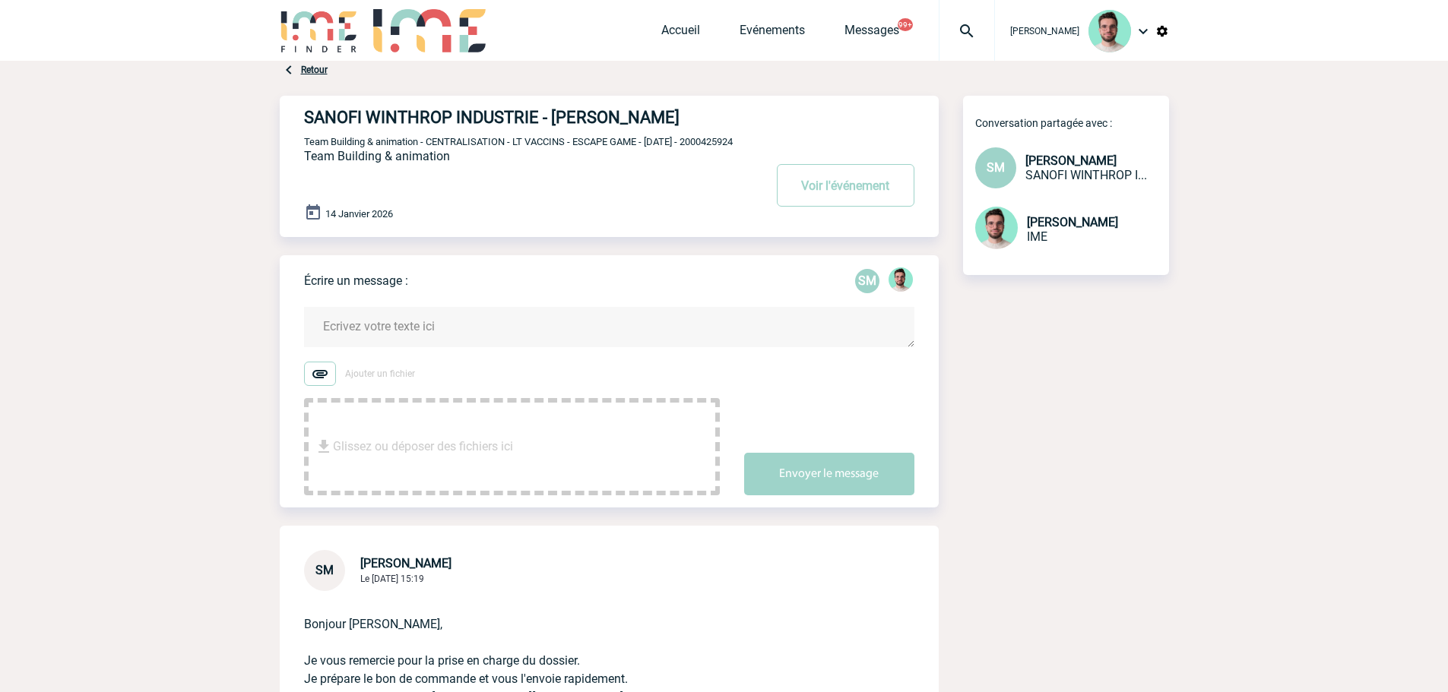
click at [328, 147] on span "Team Building & animation - CENTRALISATION - LT VACCINS - ESCAPE GAME - [DATE] …" at bounding box center [518, 141] width 429 height 11
copy span "2000425924"
click at [339, 144] on span "Team Building & animation - CENTRALISATION - LT VACCINS - ESCAPE GAME - [DATE] …" at bounding box center [518, 141] width 429 height 11
click at [336, 147] on span "Team Building & animation - CENTRALISATION - LT VACCINS - ESCAPE GAME - [DATE] …" at bounding box center [518, 141] width 429 height 11
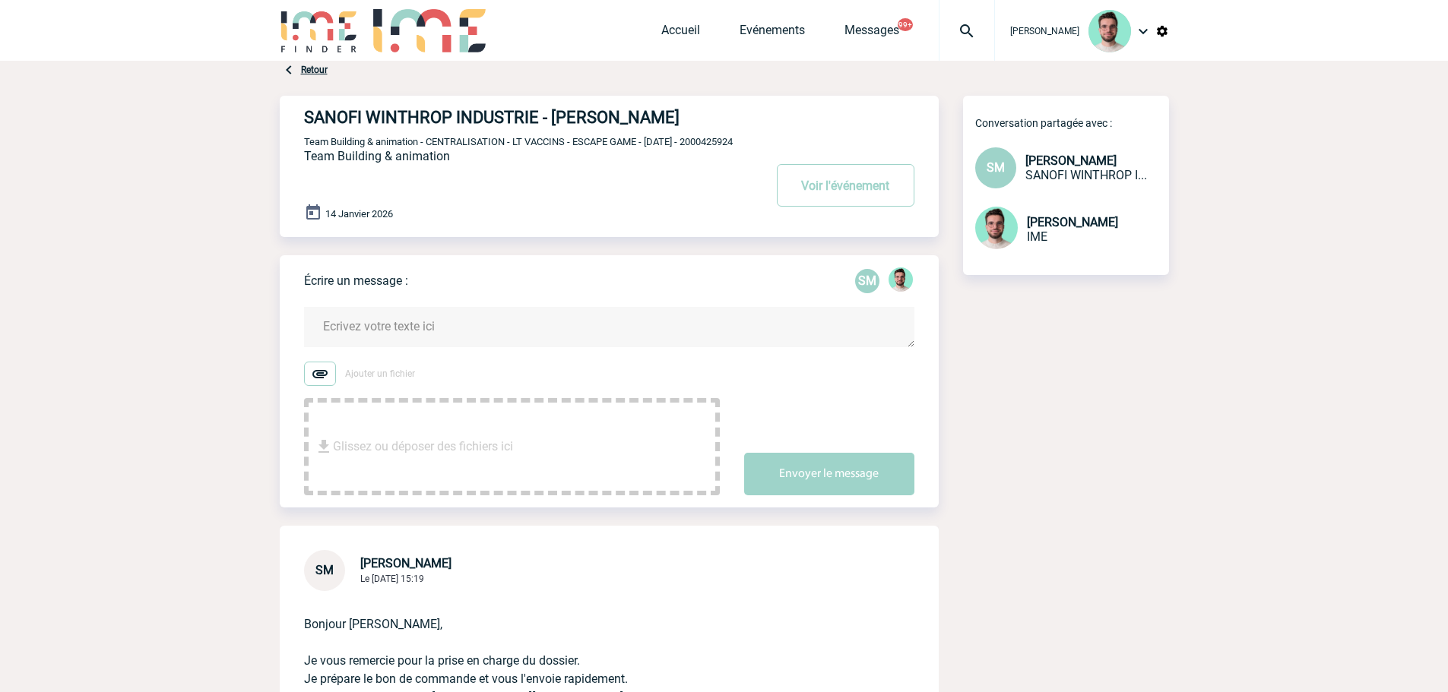
click at [336, 147] on span "Team Building & animation - CENTRALISATION - LT VACCINS - ESCAPE GAME - [DATE] …" at bounding box center [518, 141] width 429 height 11
copy span "2000425924"
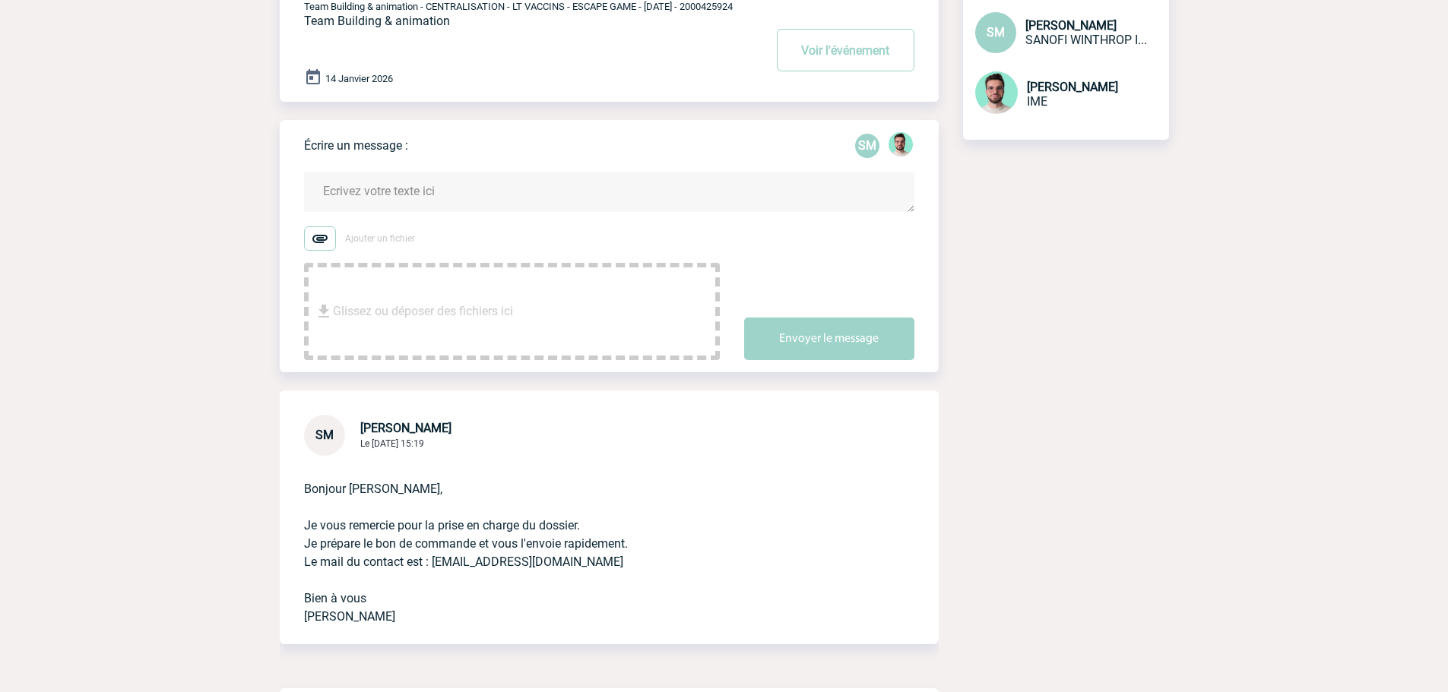
scroll to position [152, 0]
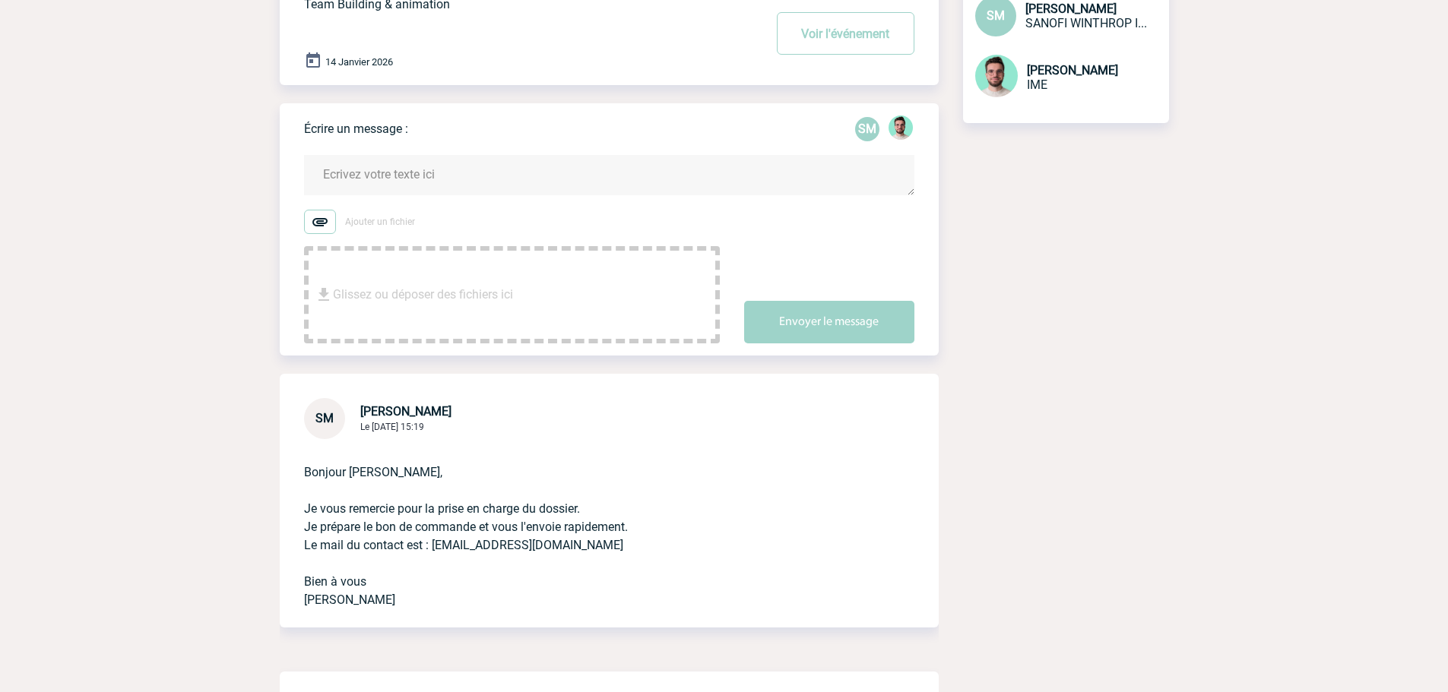
click at [388, 177] on textarea at bounding box center [609, 175] width 610 height 40
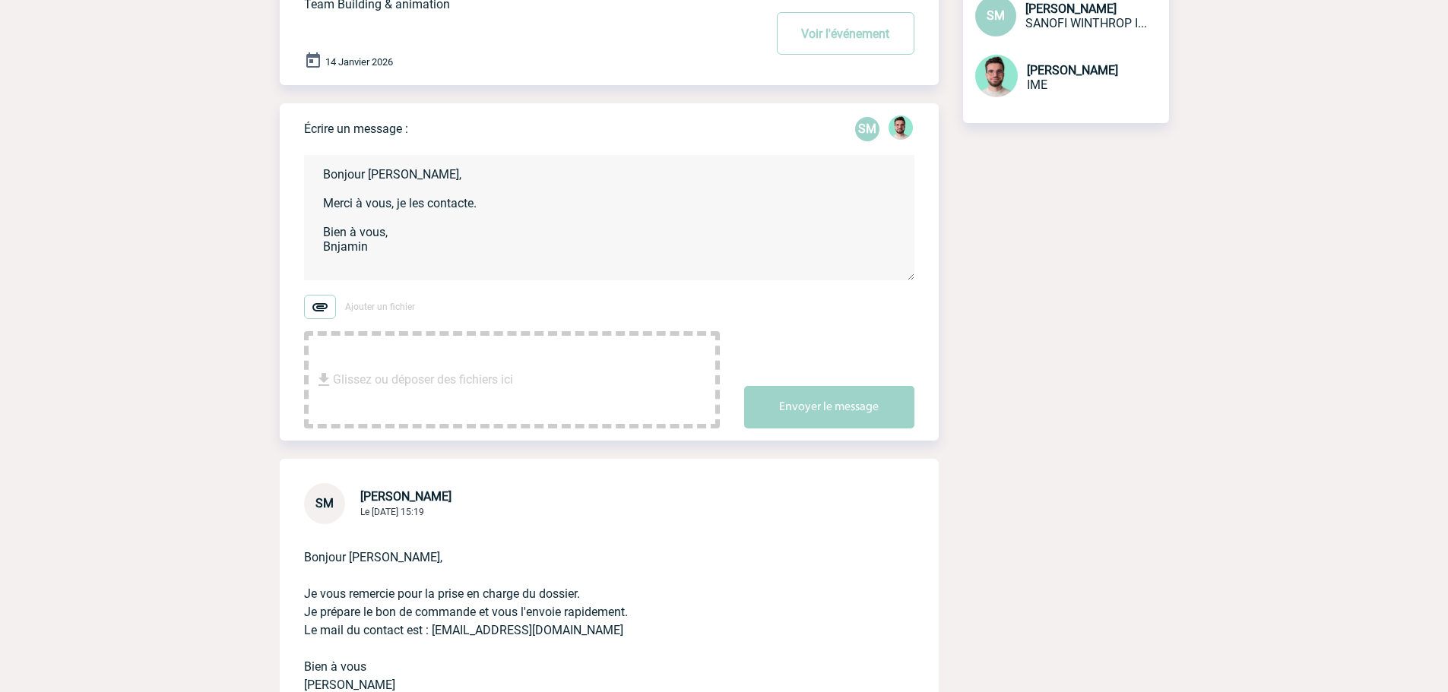
click at [328, 255] on textarea "Bonjour [PERSON_NAME], Merci à vous, je les contacte. Bien à vous, Bnjamin" at bounding box center [609, 217] width 610 height 125
type textarea "Bonjour [PERSON_NAME], Merci à vous, je les contacte. Bien à vous, [PERSON_NAME]"
click at [867, 417] on button "Envoyer le message" at bounding box center [829, 407] width 170 height 43
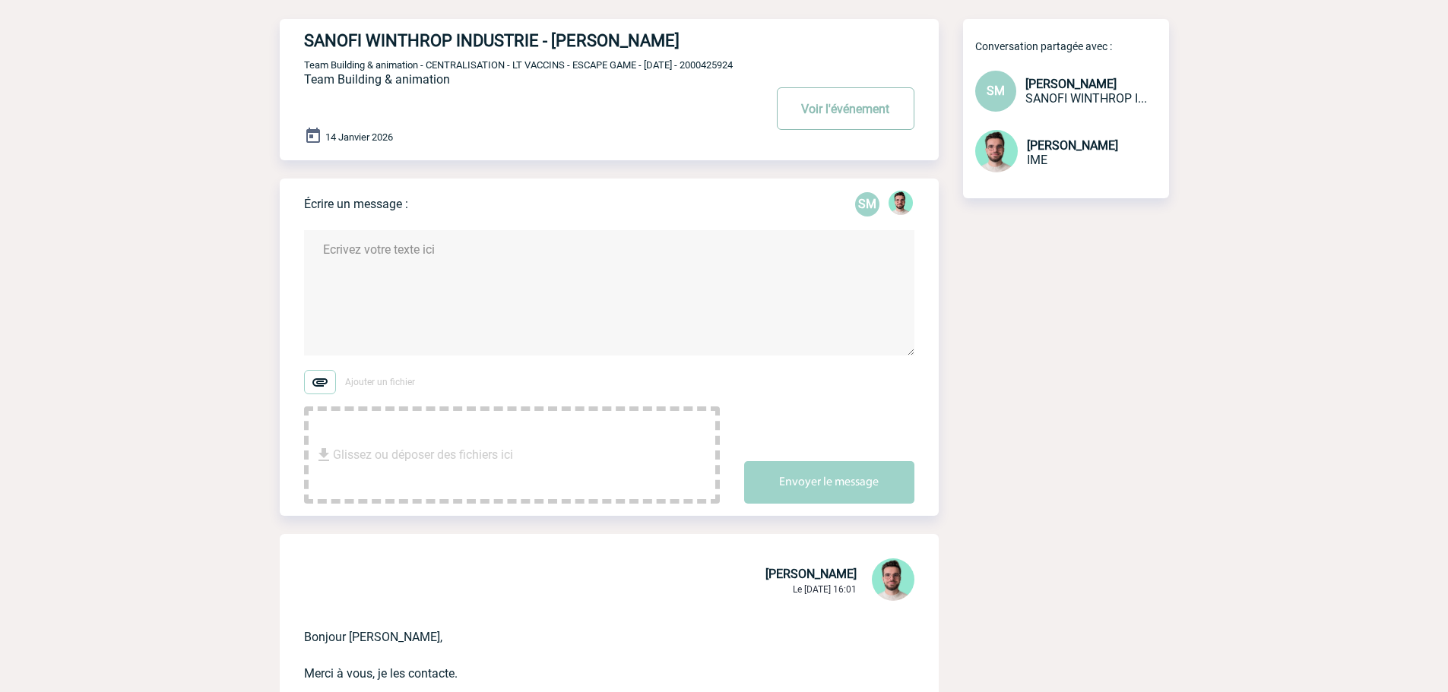
scroll to position [76, 0]
click at [805, 130] on button "Voir l'événement" at bounding box center [846, 109] width 138 height 43
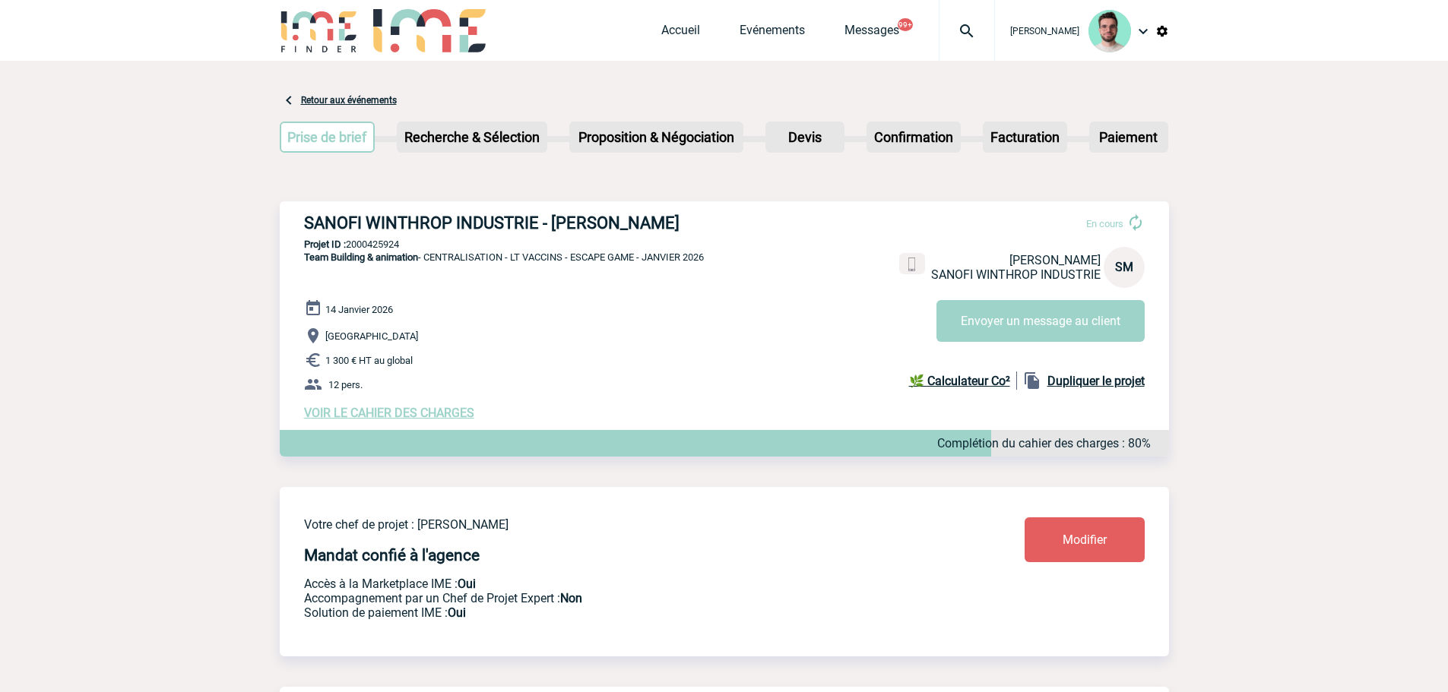
drag, startPoint x: 680, startPoint y: 355, endPoint x: 1199, endPoint y: 234, distance: 533.0
click at [684, 354] on div "[DATE] [GEOGRAPHIC_DATA] 1 300 € HT au global 12 pers. VOIR LE CAHIER DES CHARG…" at bounding box center [736, 359] width 865 height 121
click at [392, 243] on p "Projet ID : 2000425924" at bounding box center [724, 244] width 889 height 11
copy p "2000425924"
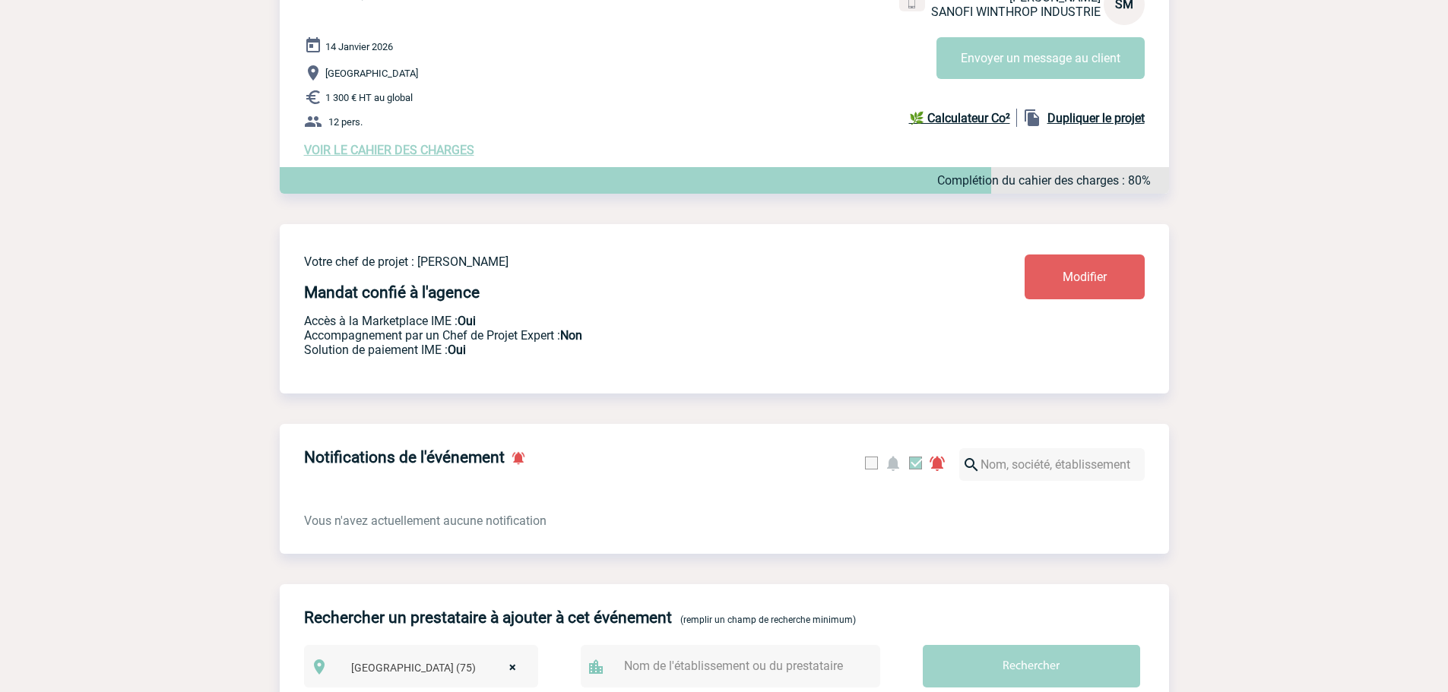
scroll to position [94, 0]
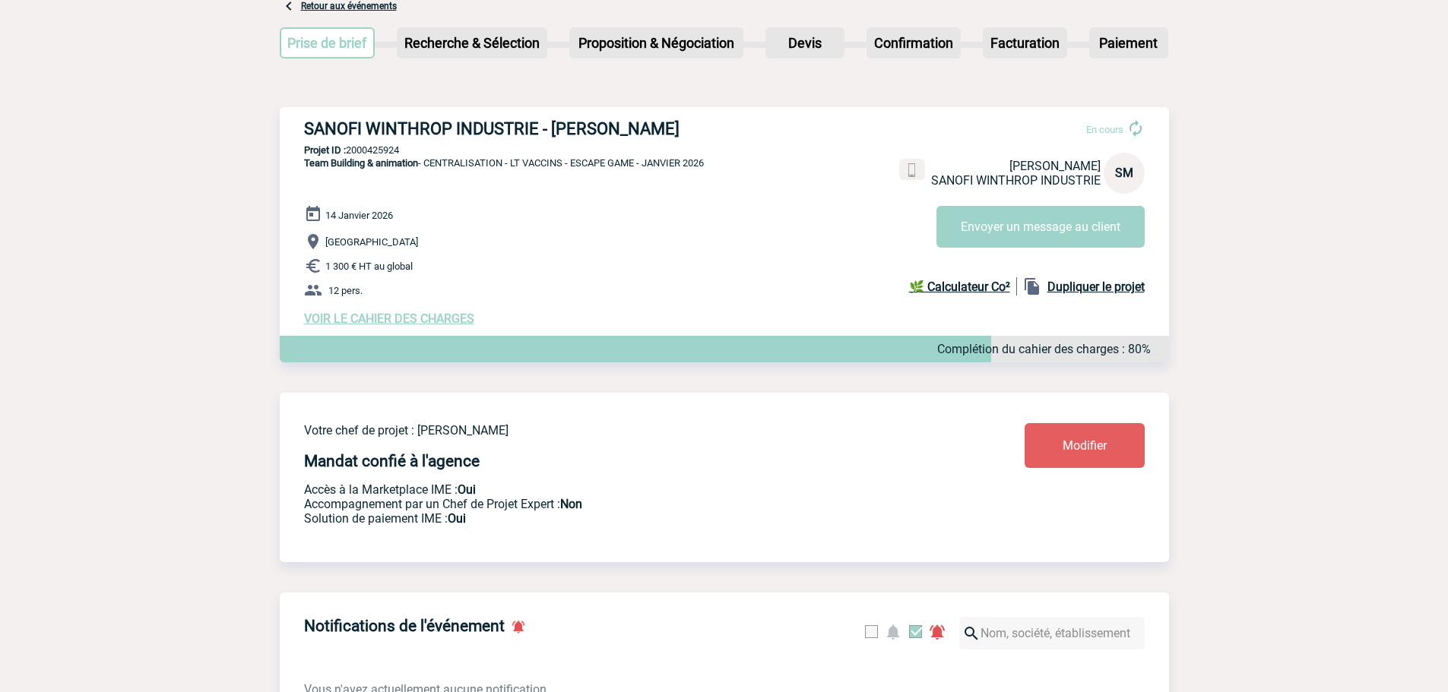
click at [630, 287] on p "12 pers." at bounding box center [736, 290] width 865 height 18
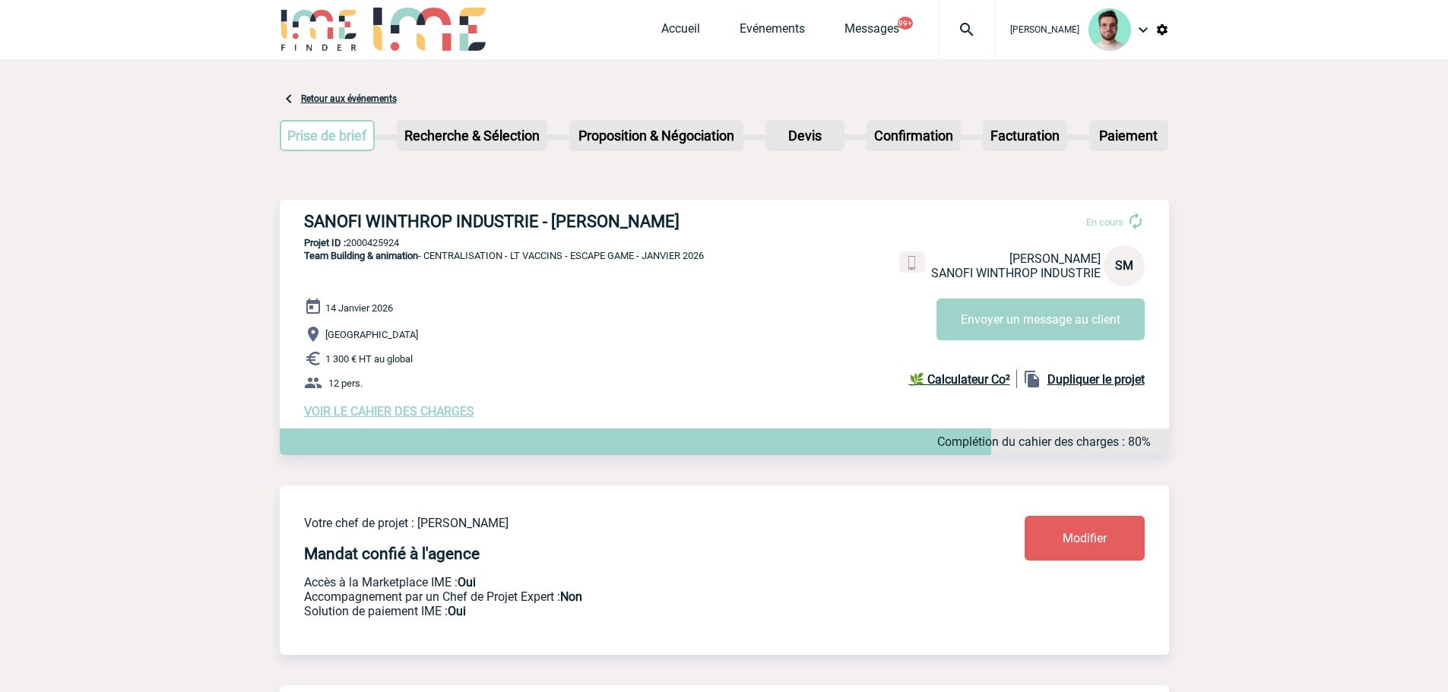
scroll to position [0, 0]
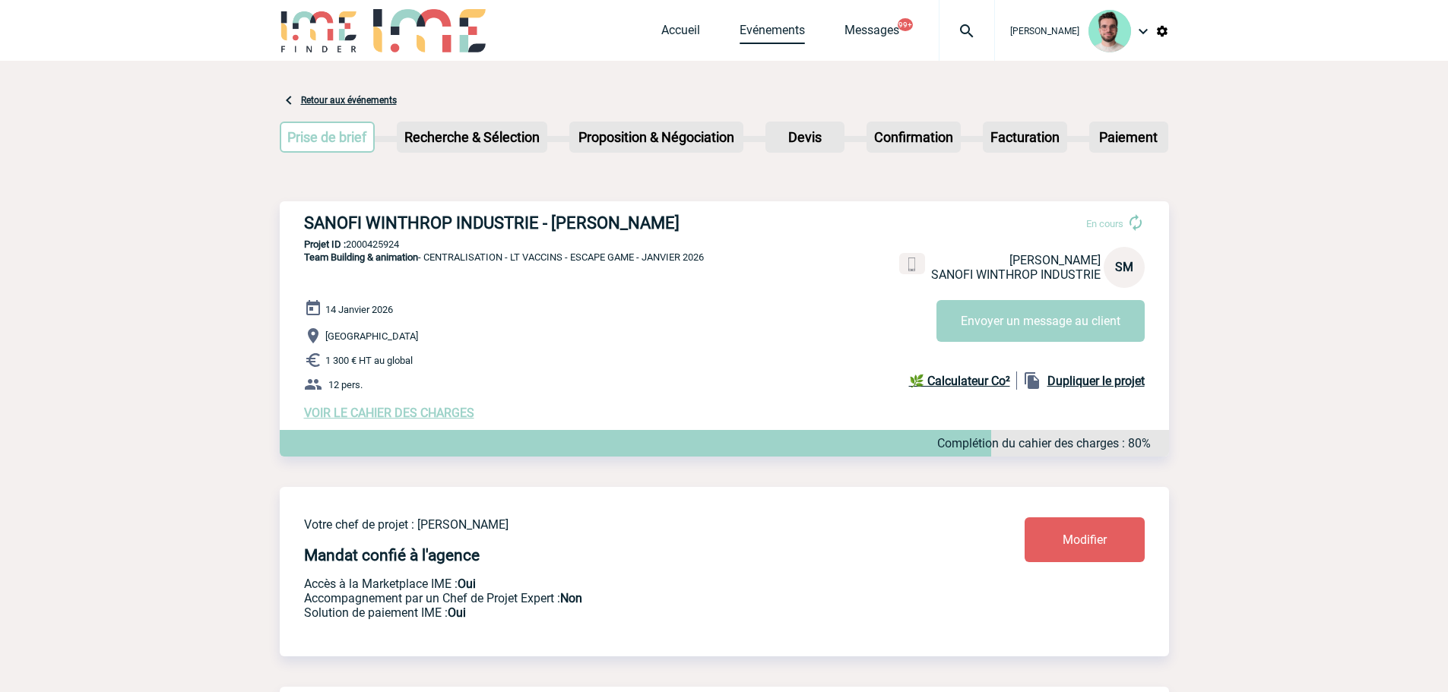
click at [740, 28] on link "Evénements" at bounding box center [772, 33] width 65 height 21
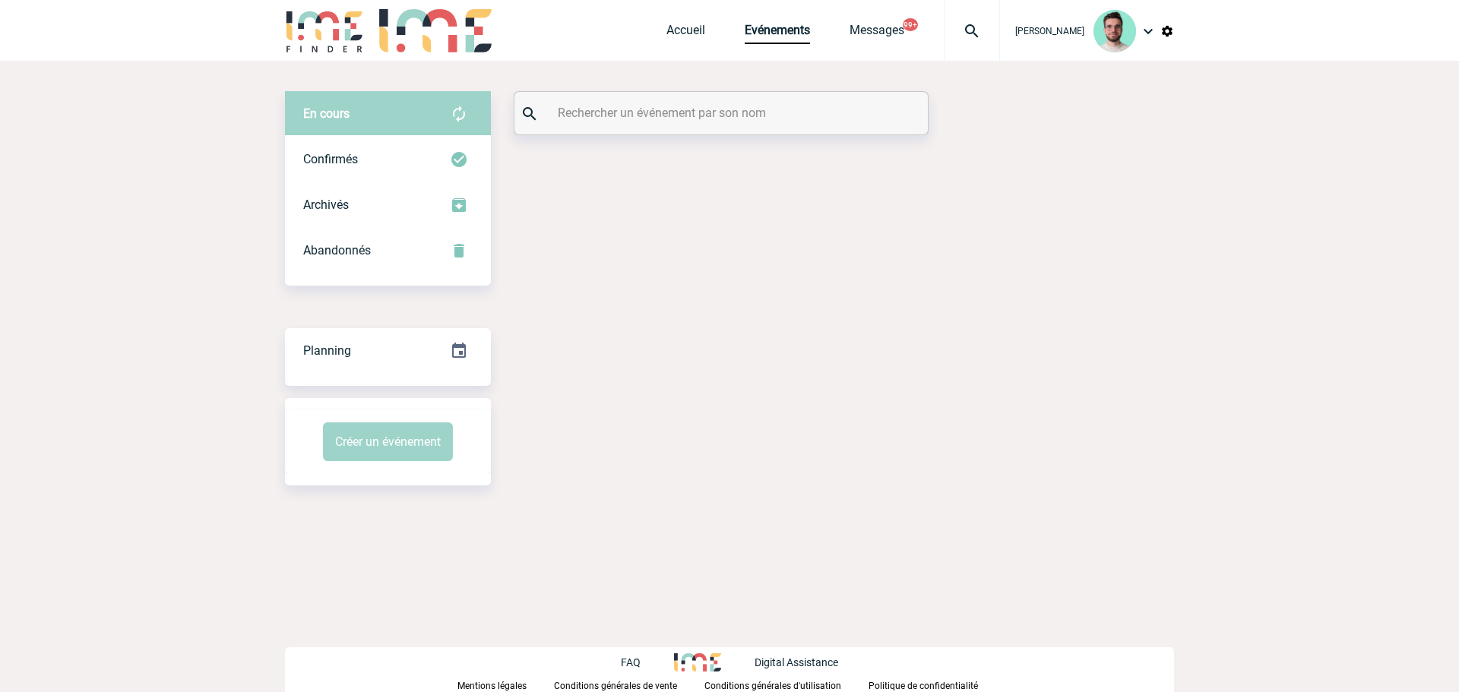
click at [635, 90] on div "En cours En cours Confirmés Archivés Abandonnés En cours Confirmés Archivés Aba…" at bounding box center [729, 288] width 889 height 455
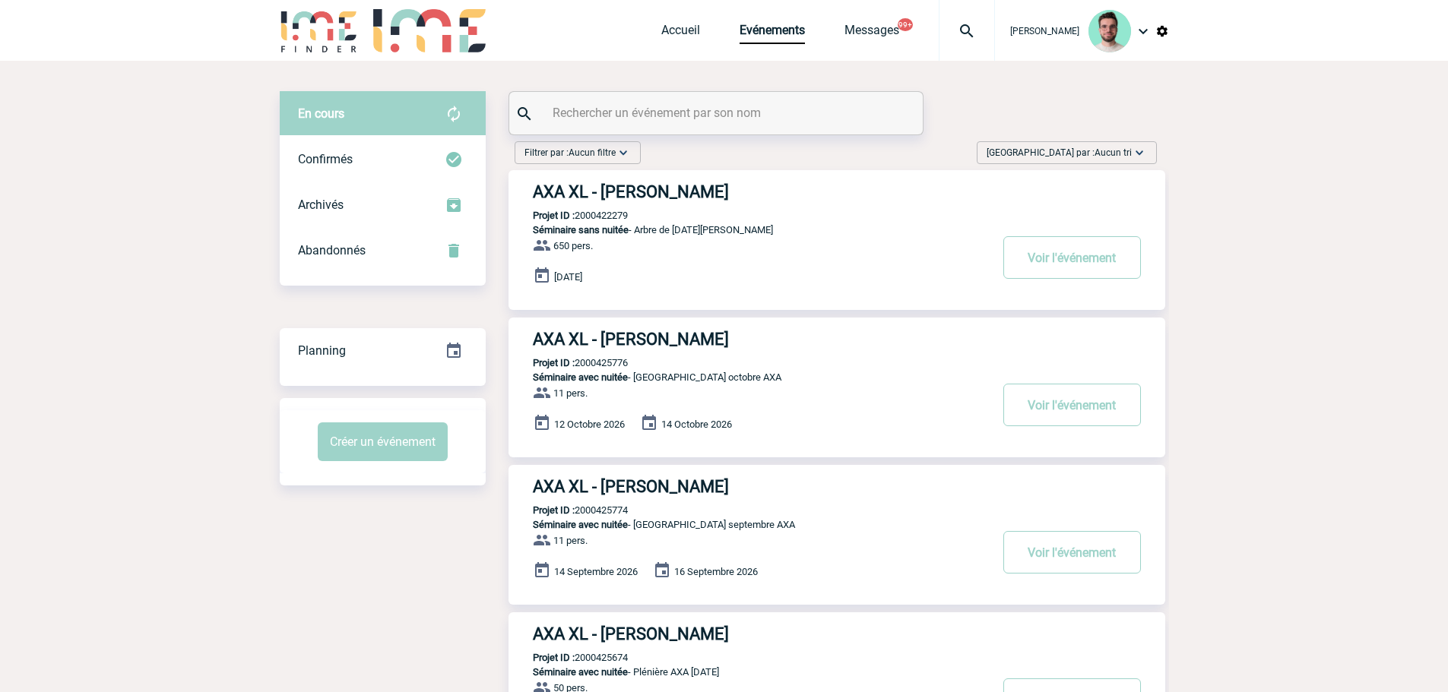
click at [633, 111] on input "text" at bounding box center [718, 113] width 338 height 22
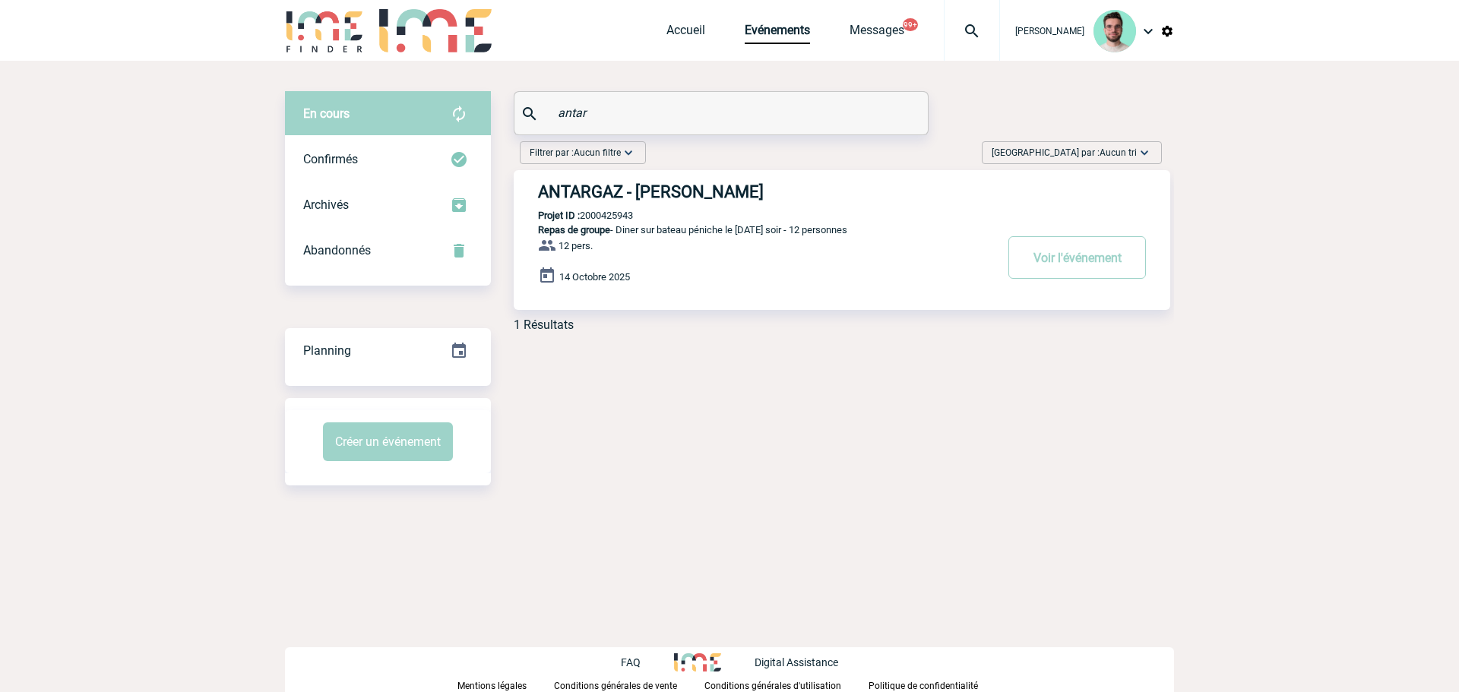
type input "antar"
click at [622, 227] on p "Repas de groupe - Diner sur bateau péniche le [DATE] soir - 12 personnes" at bounding box center [754, 229] width 480 height 11
click at [622, 212] on p "Projet ID : 2000425943" at bounding box center [573, 215] width 119 height 11
copy p "2000425943"
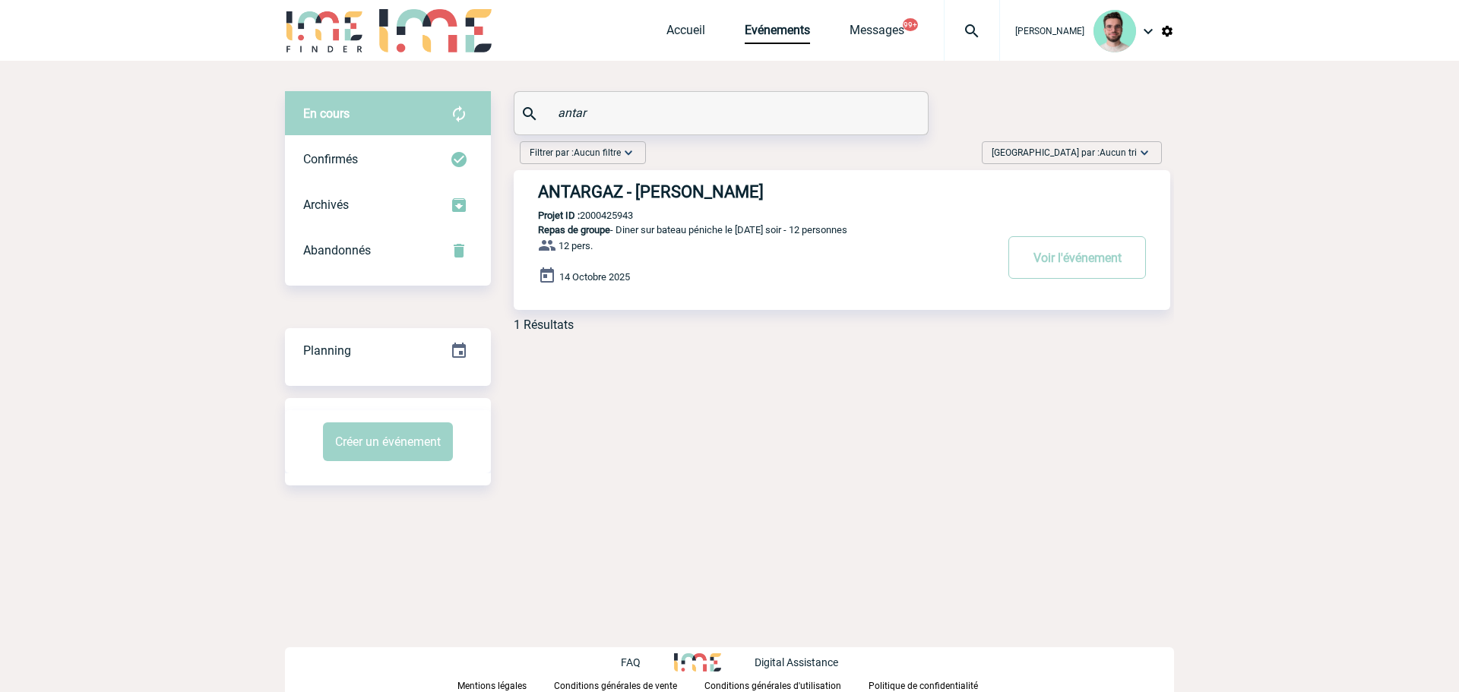
click at [629, 198] on h3 "ANTARGAZ - [PERSON_NAME]" at bounding box center [766, 191] width 456 height 19
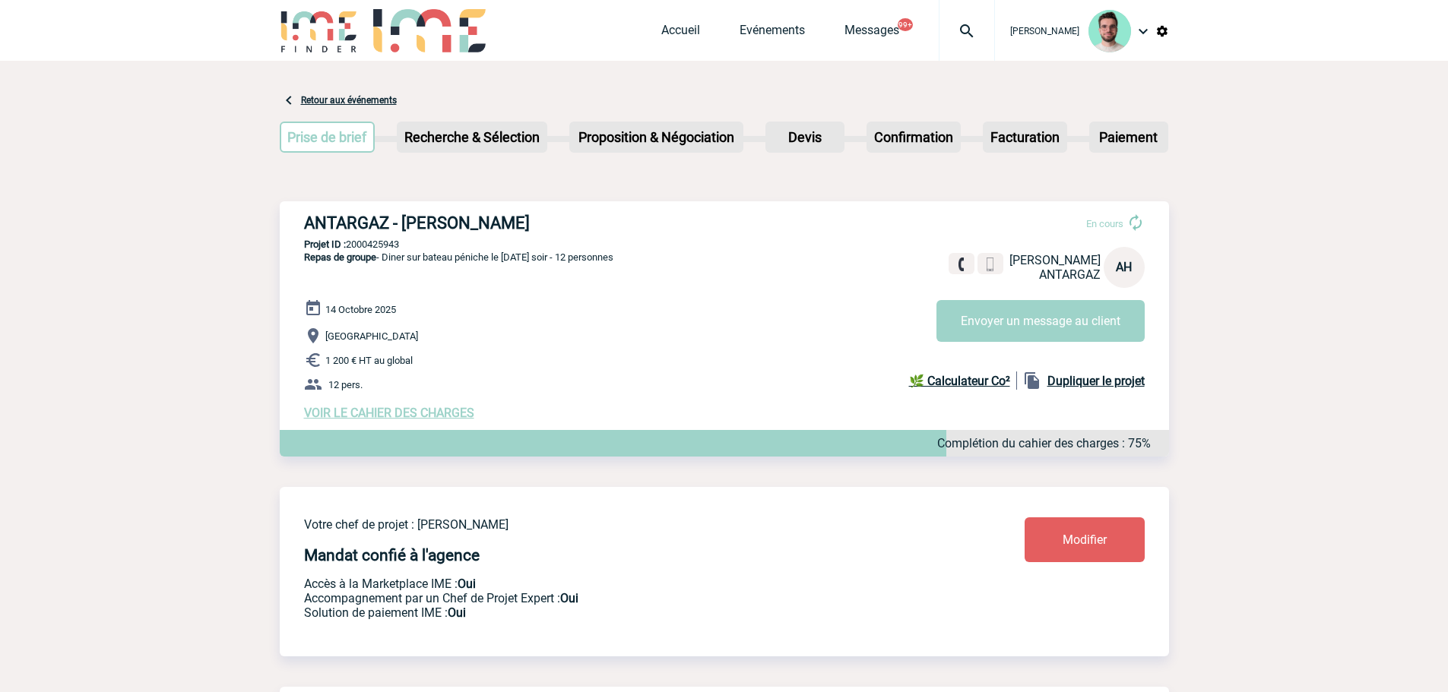
click at [381, 245] on p "Projet ID : 2000425943" at bounding box center [724, 244] width 889 height 11
copy p "2000425943"
click at [659, 337] on p "[GEOGRAPHIC_DATA]" at bounding box center [736, 336] width 865 height 18
click at [661, 39] on link "Accueil" at bounding box center [680, 33] width 39 height 21
